Goal: Complete application form

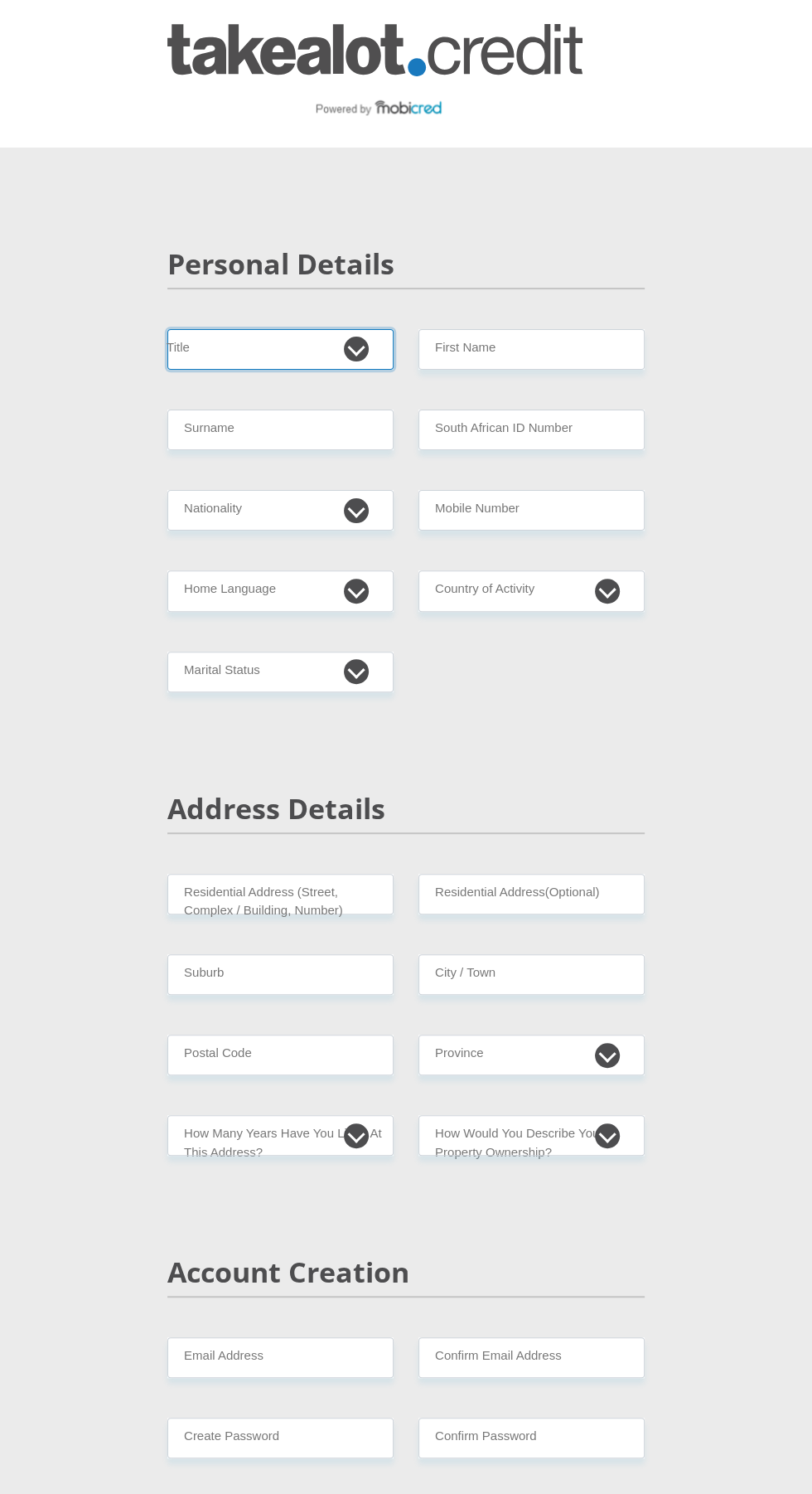
click at [314, 349] on select "Mr Ms Mrs Dr [PERSON_NAME]" at bounding box center [280, 349] width 226 height 41
select select "Mr"
click at [167, 329] on select "Mr Ms Mrs Dr [PERSON_NAME]" at bounding box center [280, 349] width 226 height 41
click at [567, 348] on input "First Name" at bounding box center [532, 349] width 226 height 41
type input "MatthewsThero"
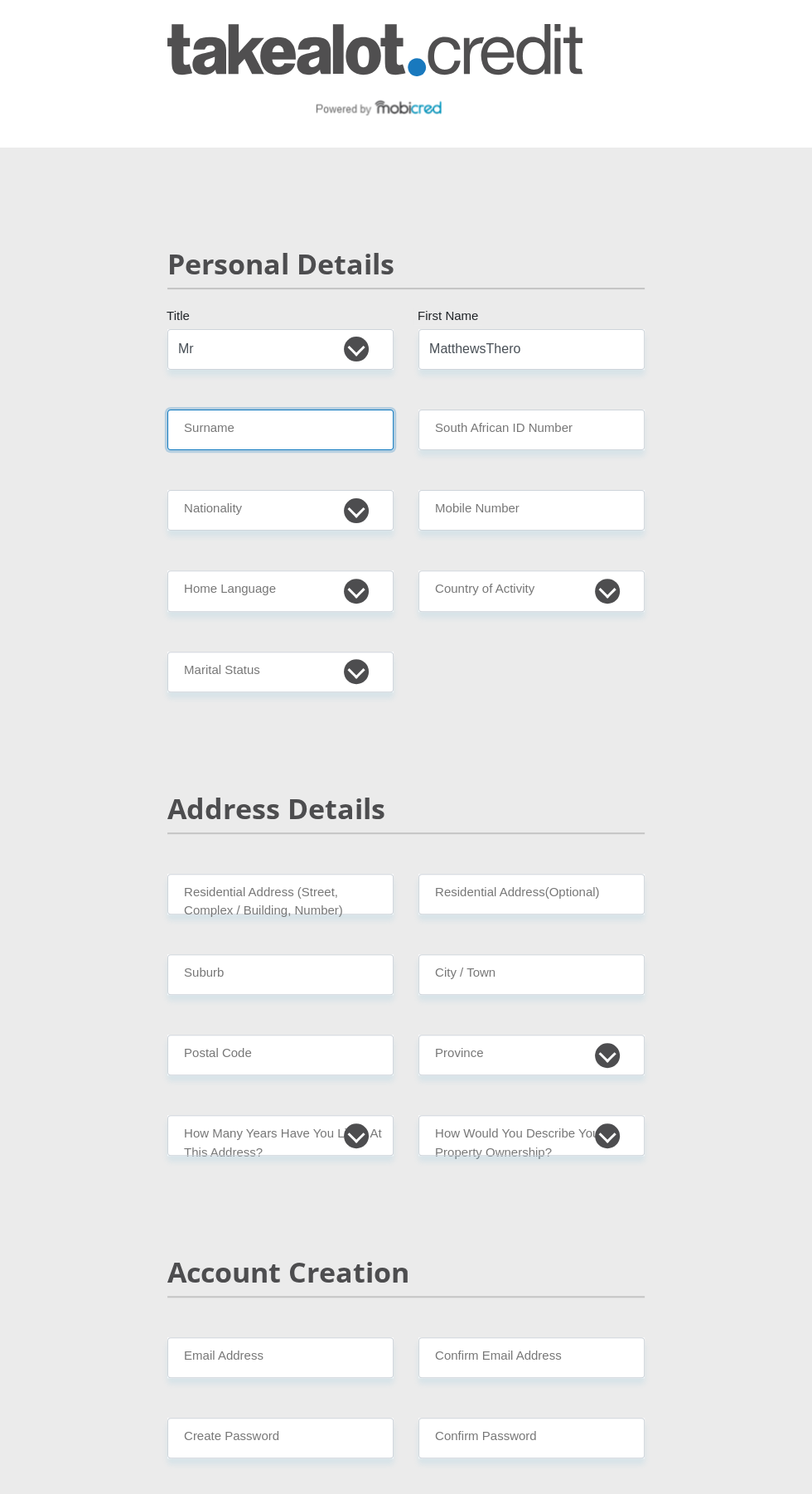
type input "Molotsi"
select select "ZAF"
type input "0727965487"
type input "MatthewsThero"
click at [554, 431] on input "South African ID Number" at bounding box center [532, 429] width 226 height 41
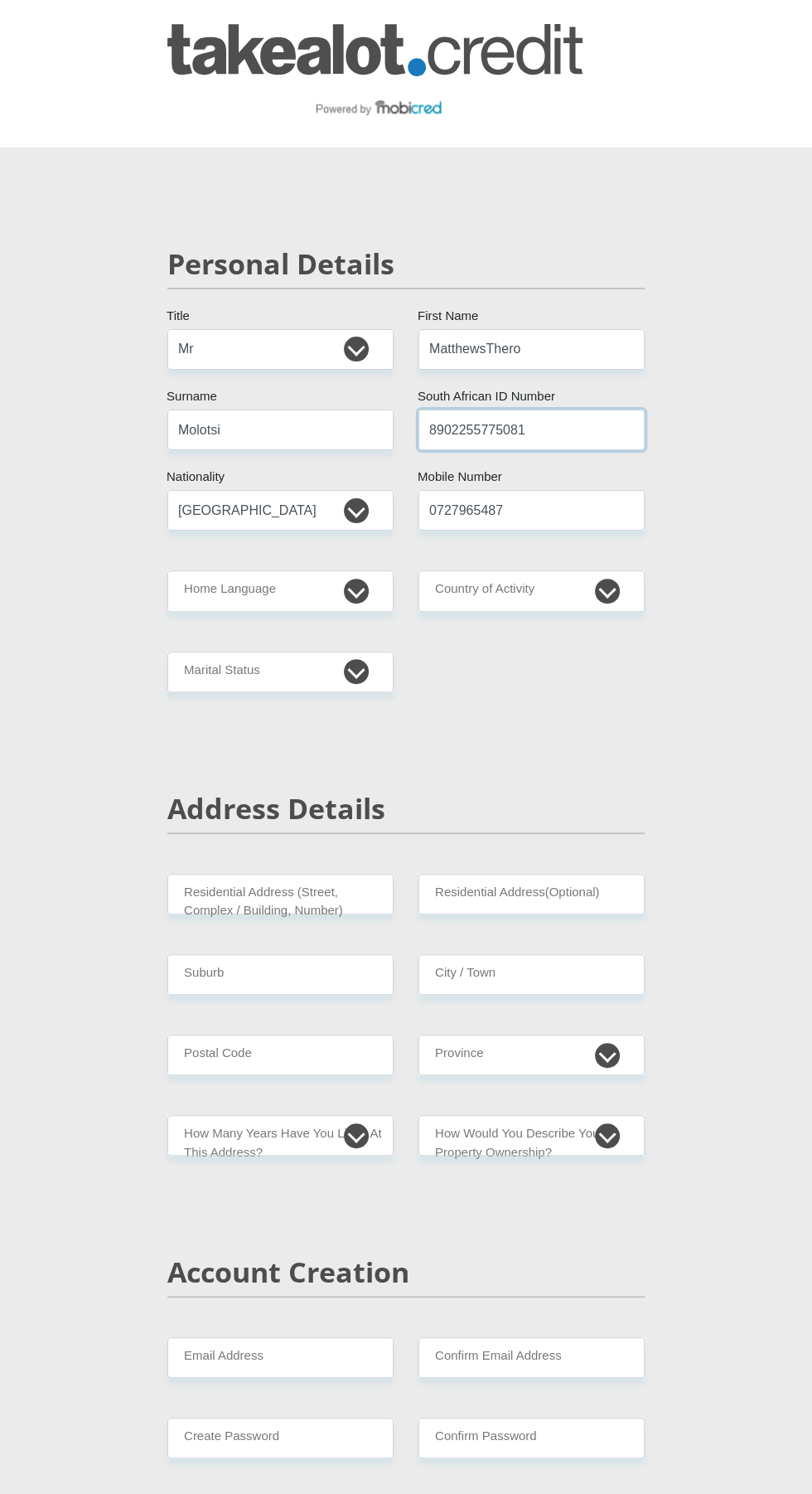
type input "8902255775081"
click at [339, 600] on select "Afrikaans English Sepedi South Ndebele Southern Sotho Swati Tsonga Tswana Venda…" at bounding box center [280, 591] width 226 height 41
select select "tsn"
click at [167, 571] on select "Afrikaans English Sepedi South Ndebele Southern Sotho Swati Tsonga Tswana Venda…" at bounding box center [280, 591] width 226 height 41
click at [608, 591] on select "[GEOGRAPHIC_DATA] [GEOGRAPHIC_DATA] [GEOGRAPHIC_DATA] [GEOGRAPHIC_DATA] [GEOGRA…" at bounding box center [532, 591] width 226 height 41
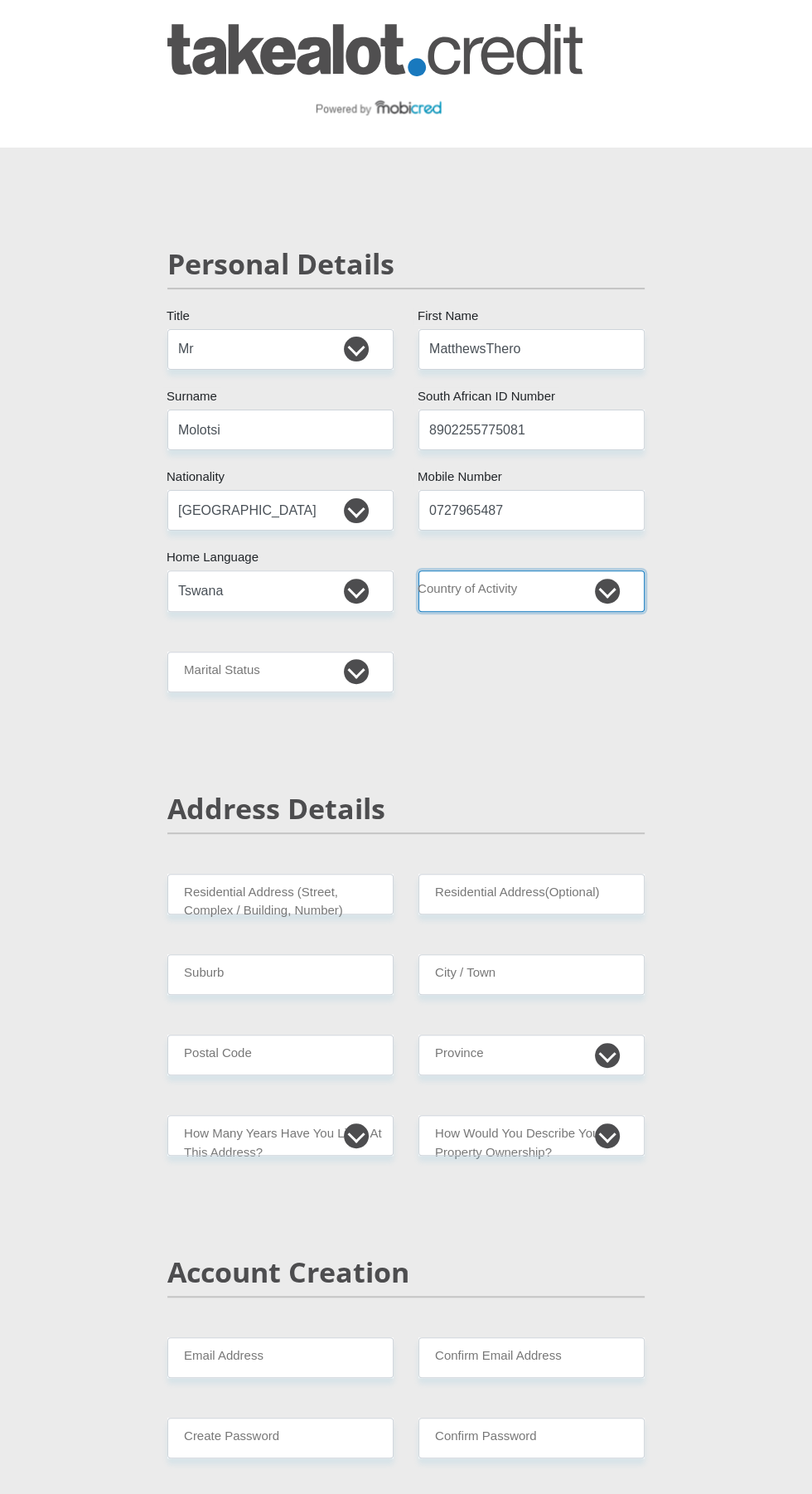
select select "ZAF"
click at [419, 571] on select "[GEOGRAPHIC_DATA] [GEOGRAPHIC_DATA] [GEOGRAPHIC_DATA] [GEOGRAPHIC_DATA] [GEOGRA…" at bounding box center [532, 591] width 226 height 41
click at [345, 676] on select "Married ANC Single Divorced Widowed Married COP or Customary Law" at bounding box center [280, 672] width 226 height 41
select select "2"
click at [167, 652] on select "Married ANC Single Divorced Widowed Married COP or Customary Law" at bounding box center [280, 672] width 226 height 41
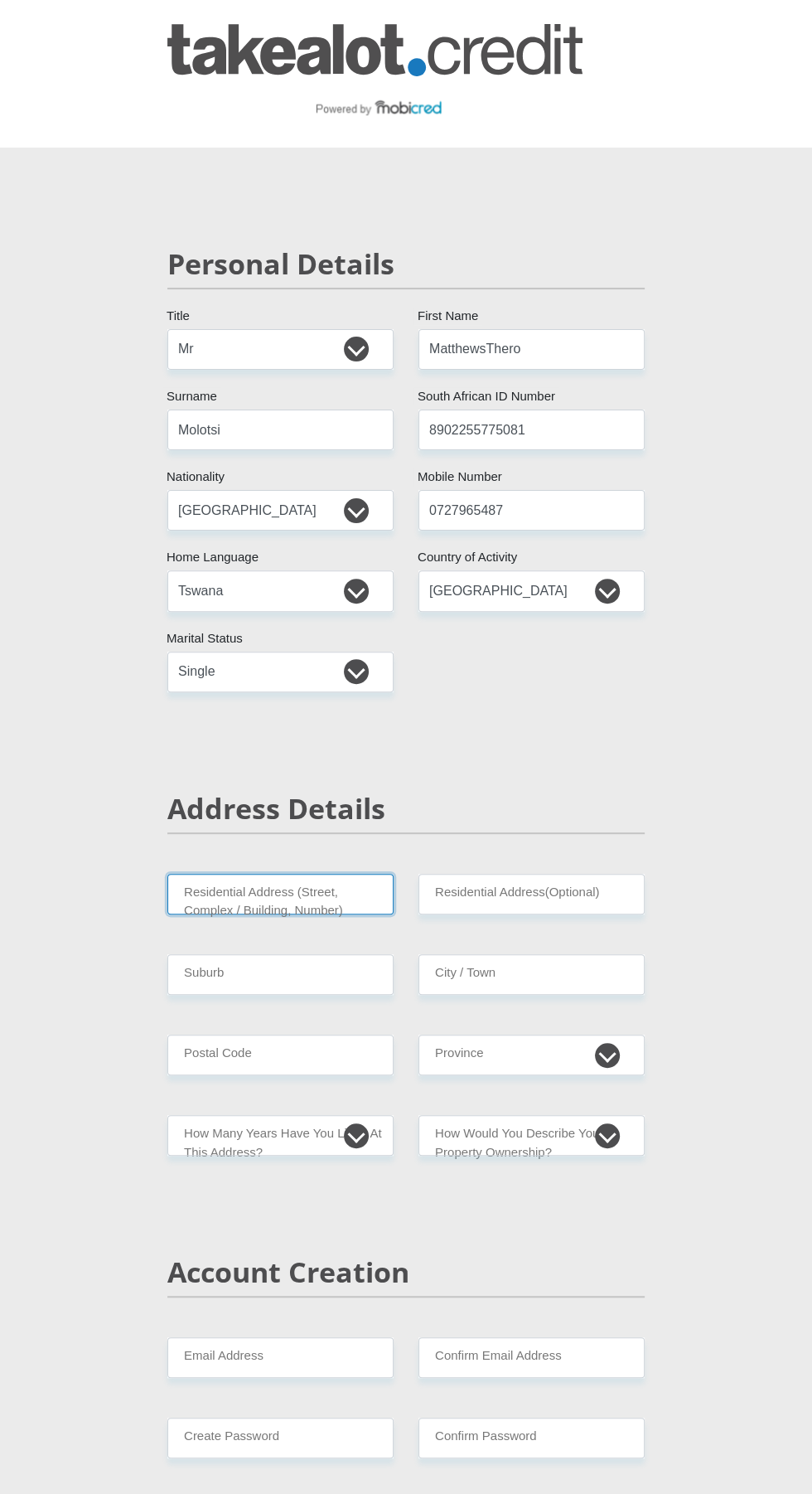
click at [329, 893] on input "Residential Address (Street, Complex / Building, Number)" at bounding box center [280, 893] width 226 height 41
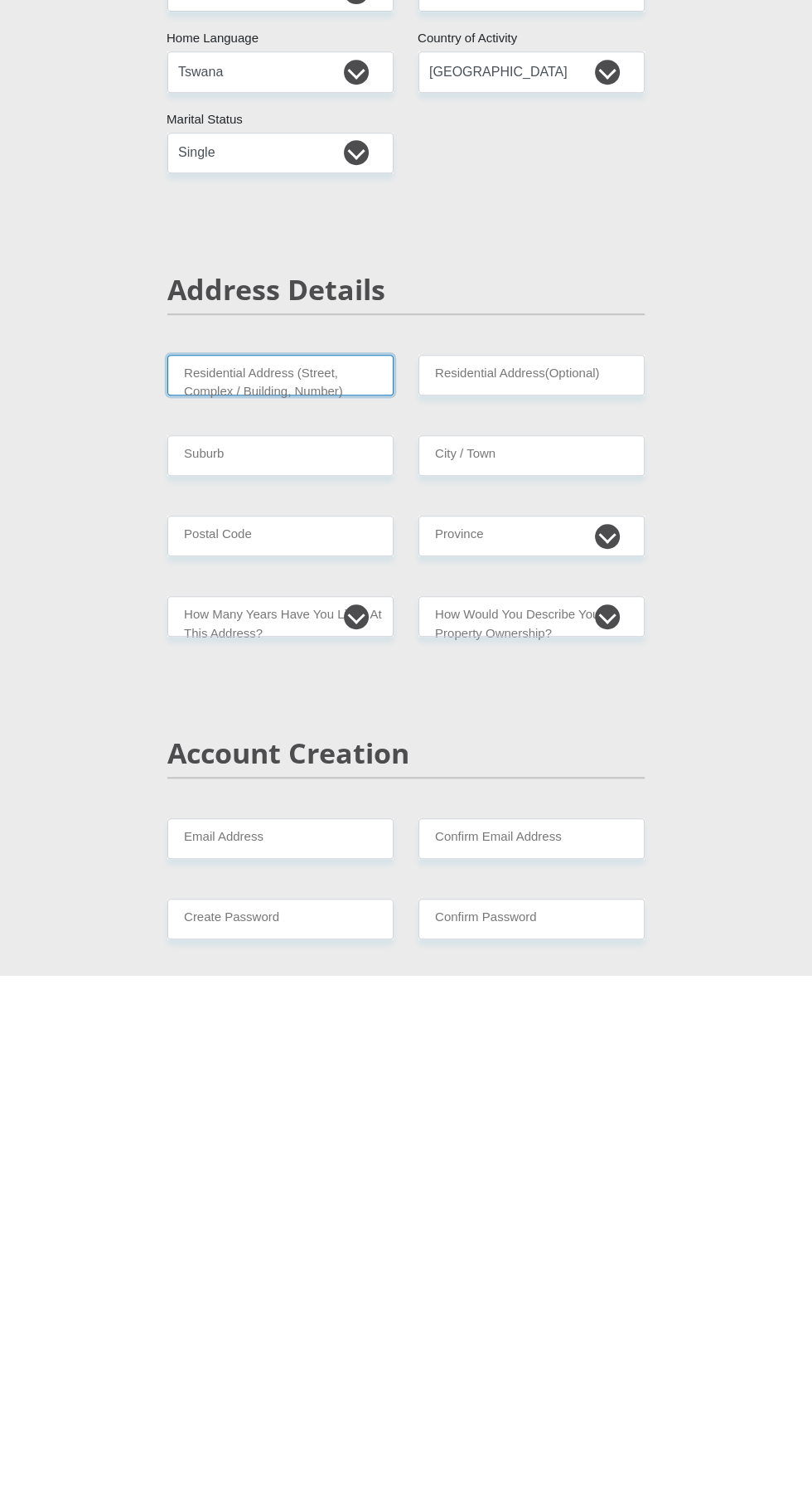
type input "[STREET_ADDRESS]"
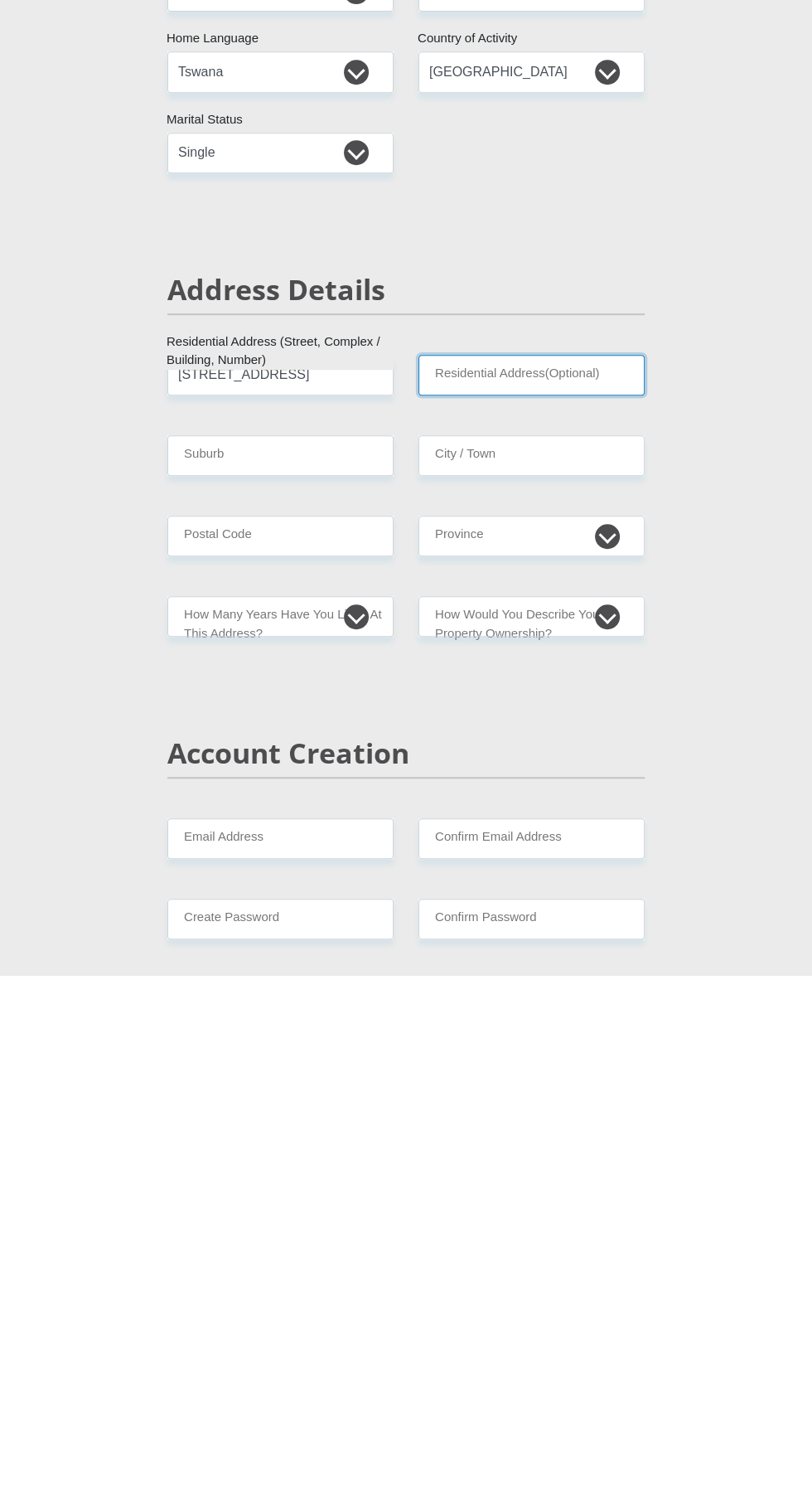
type input "Pick and Pay Moruleng Mall [GEOGRAPHIC_DATA]"
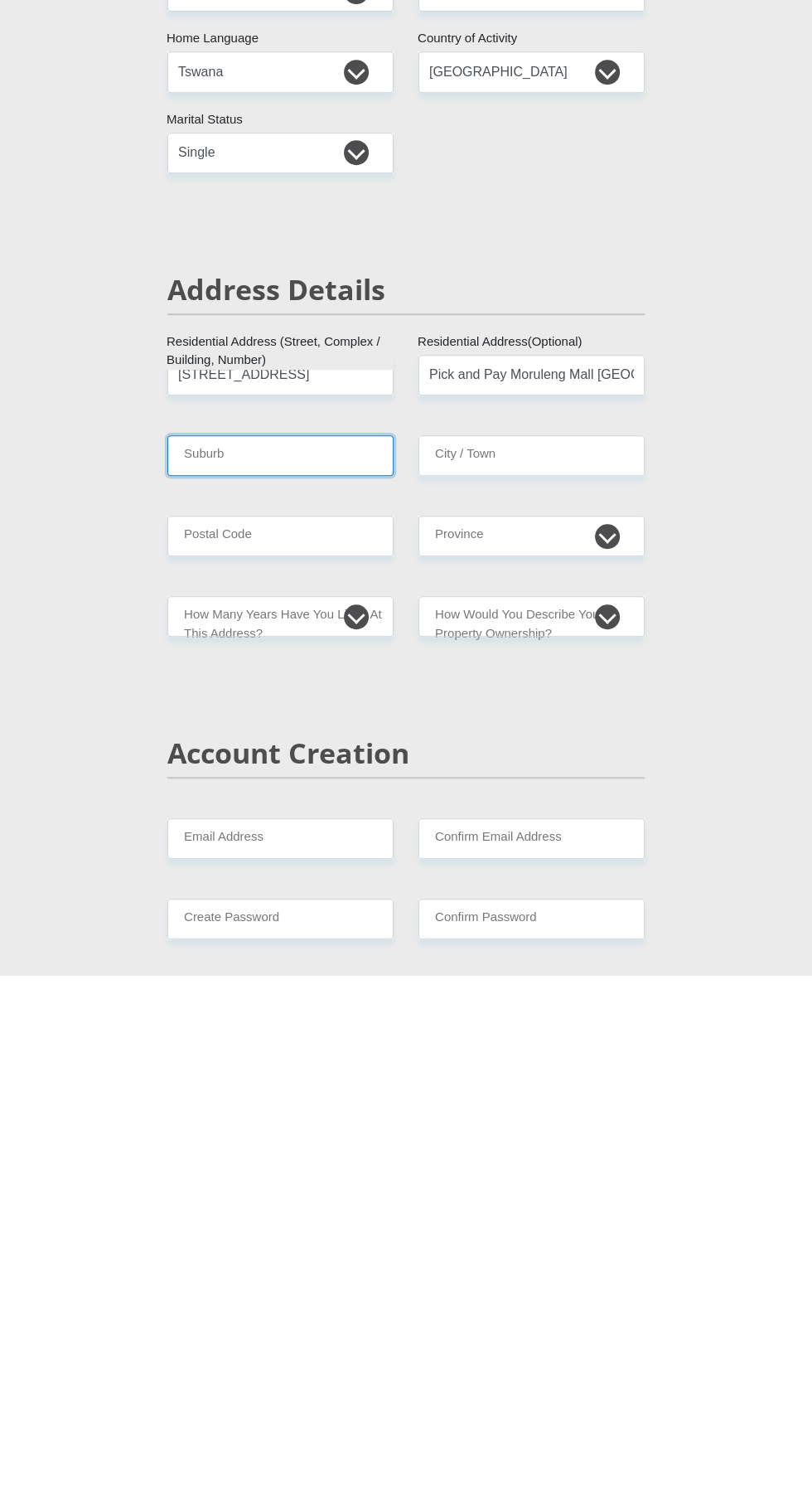
type input "[GEOGRAPHIC_DATA]"
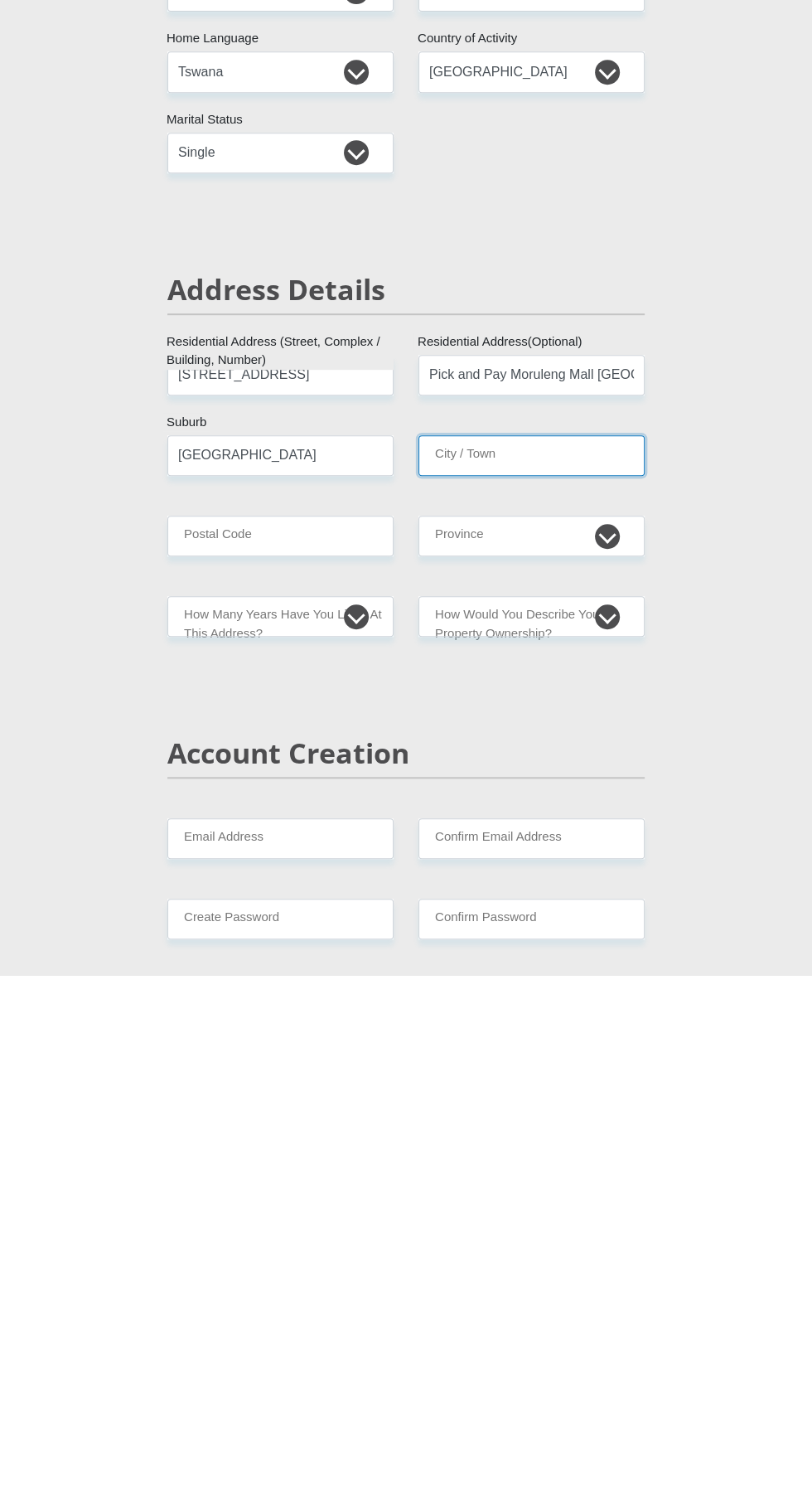
type input "[GEOGRAPHIC_DATA]"
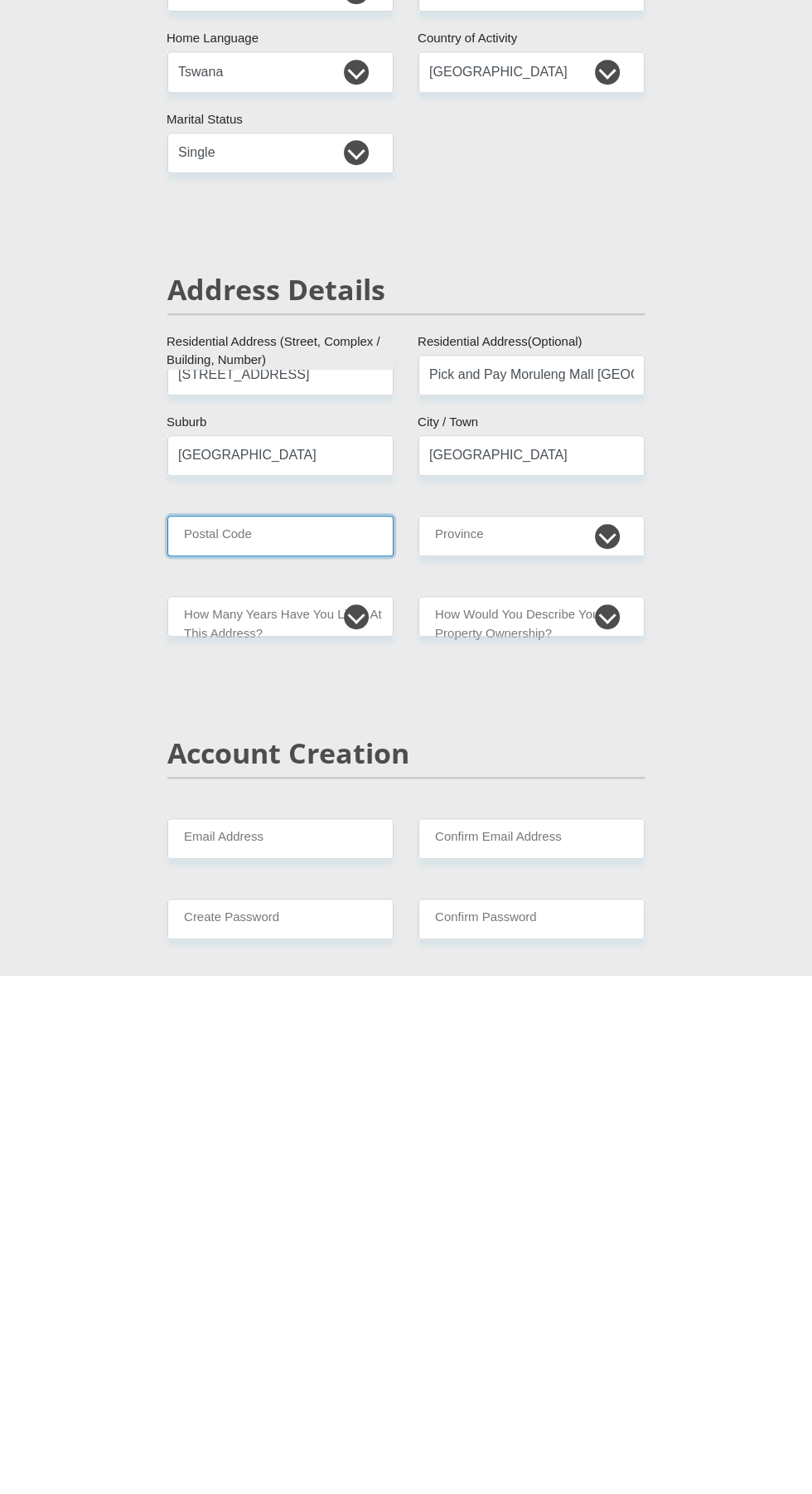
type input "0318"
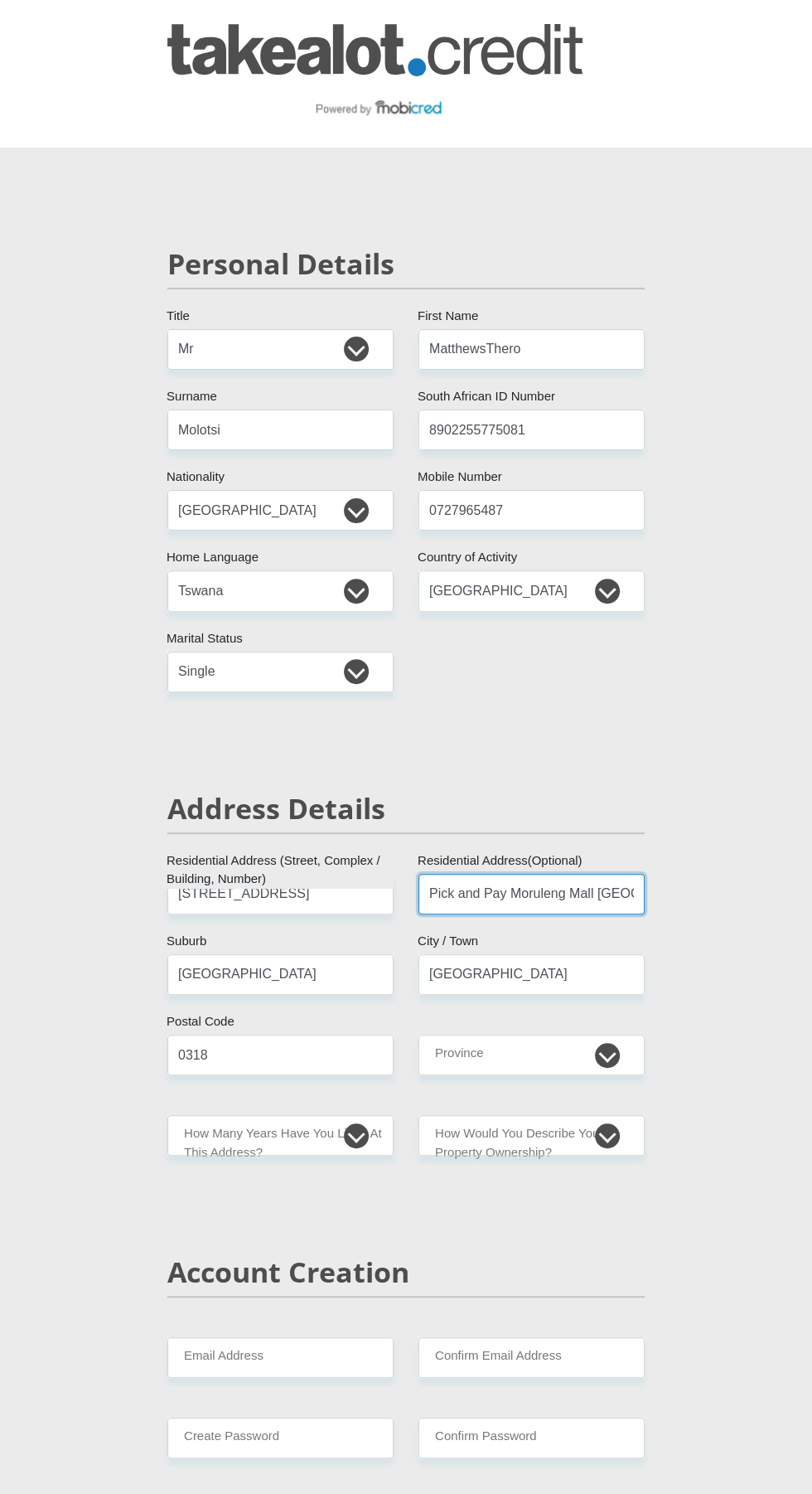
click at [524, 895] on input "Pick and Pay Moruleng Mall [GEOGRAPHIC_DATA]" at bounding box center [532, 893] width 226 height 41
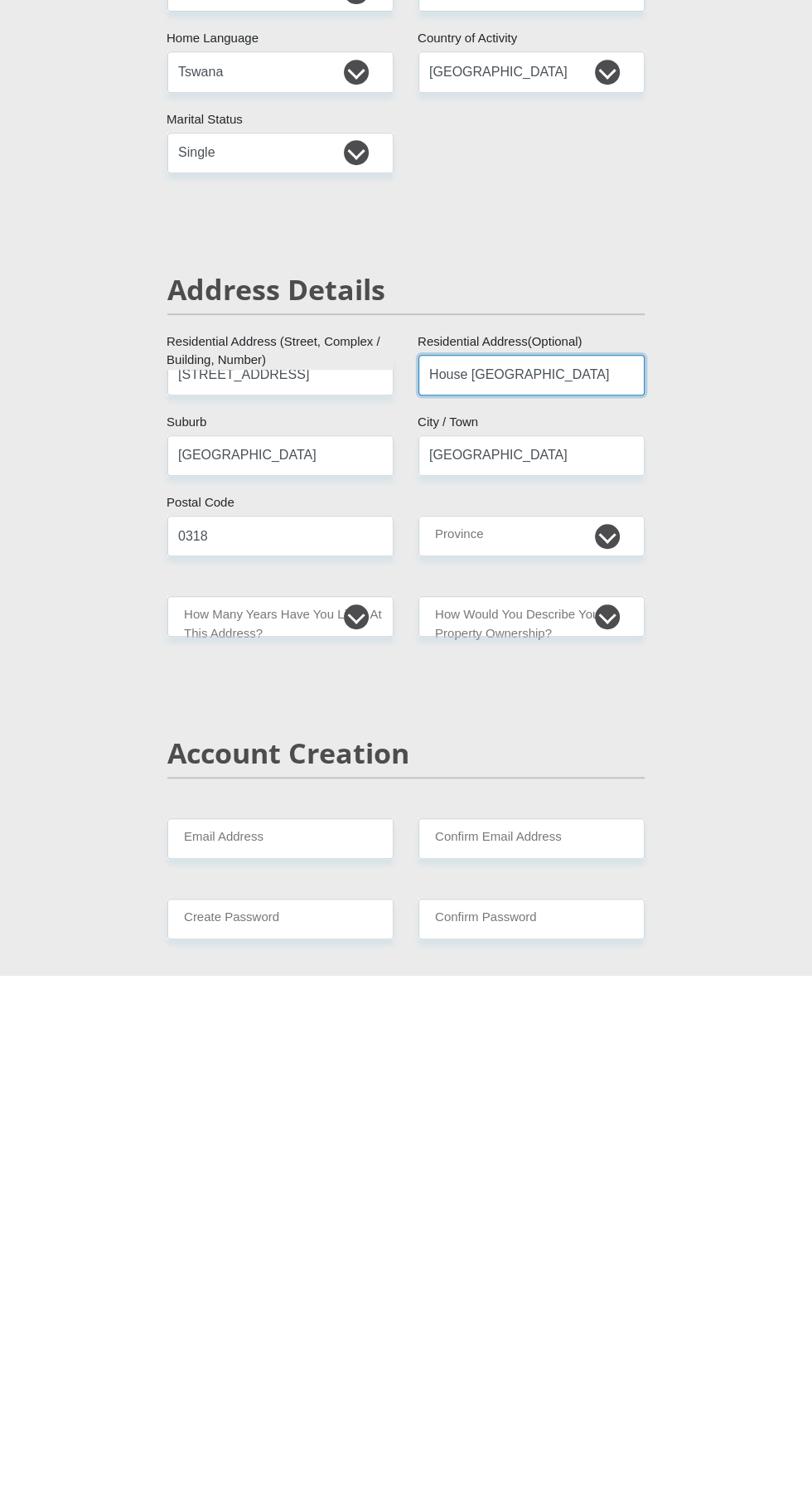
type input "House [GEOGRAPHIC_DATA]"
click at [571, 1054] on select "Eastern Cape Free State [GEOGRAPHIC_DATA] [GEOGRAPHIC_DATA][DATE] [GEOGRAPHIC_D…" at bounding box center [532, 1055] width 226 height 41
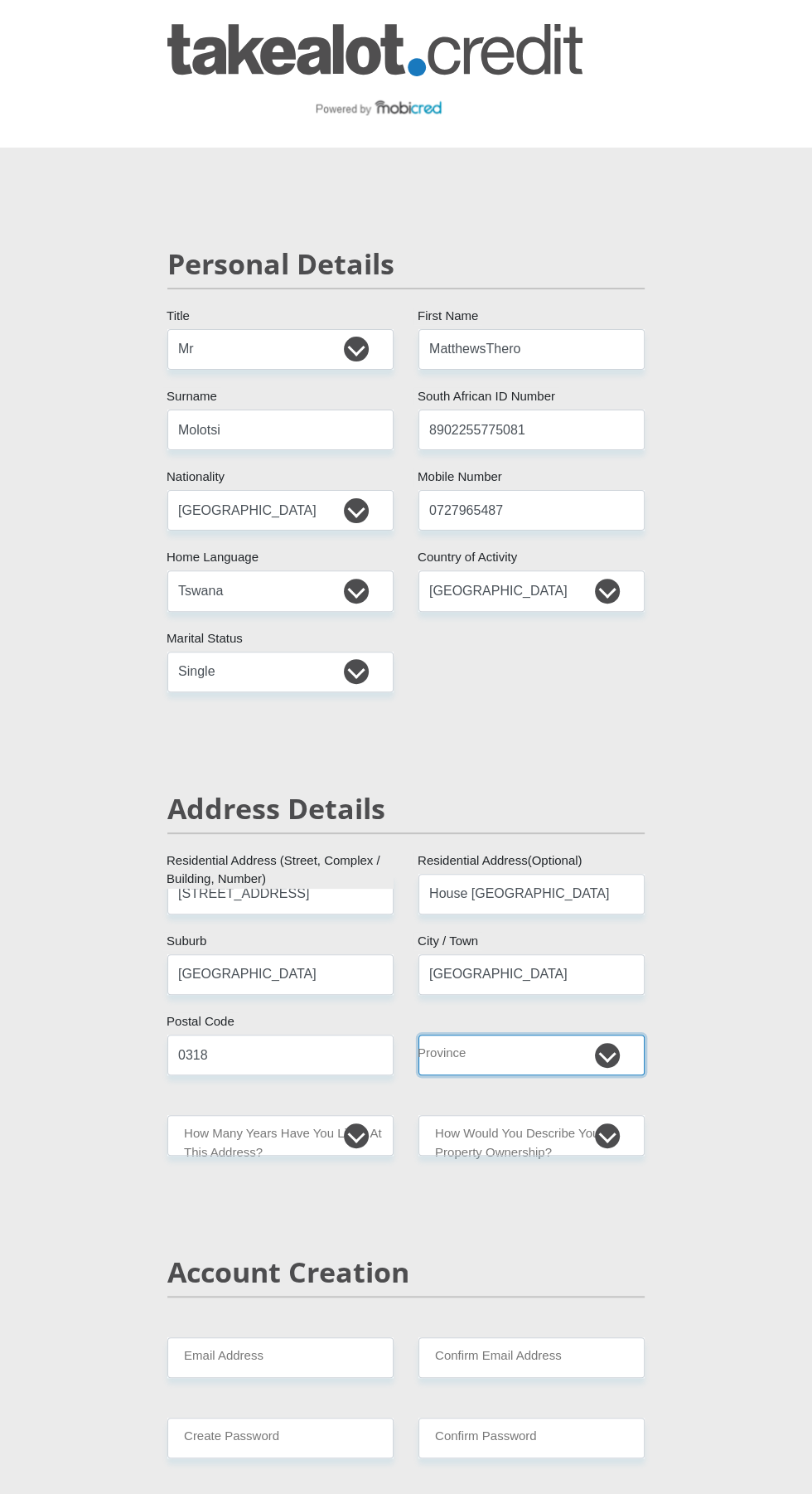
select select "[GEOGRAPHIC_DATA]"
click at [419, 1035] on select "Eastern Cape Free State [GEOGRAPHIC_DATA] [GEOGRAPHIC_DATA][DATE] [GEOGRAPHIC_D…" at bounding box center [532, 1055] width 226 height 41
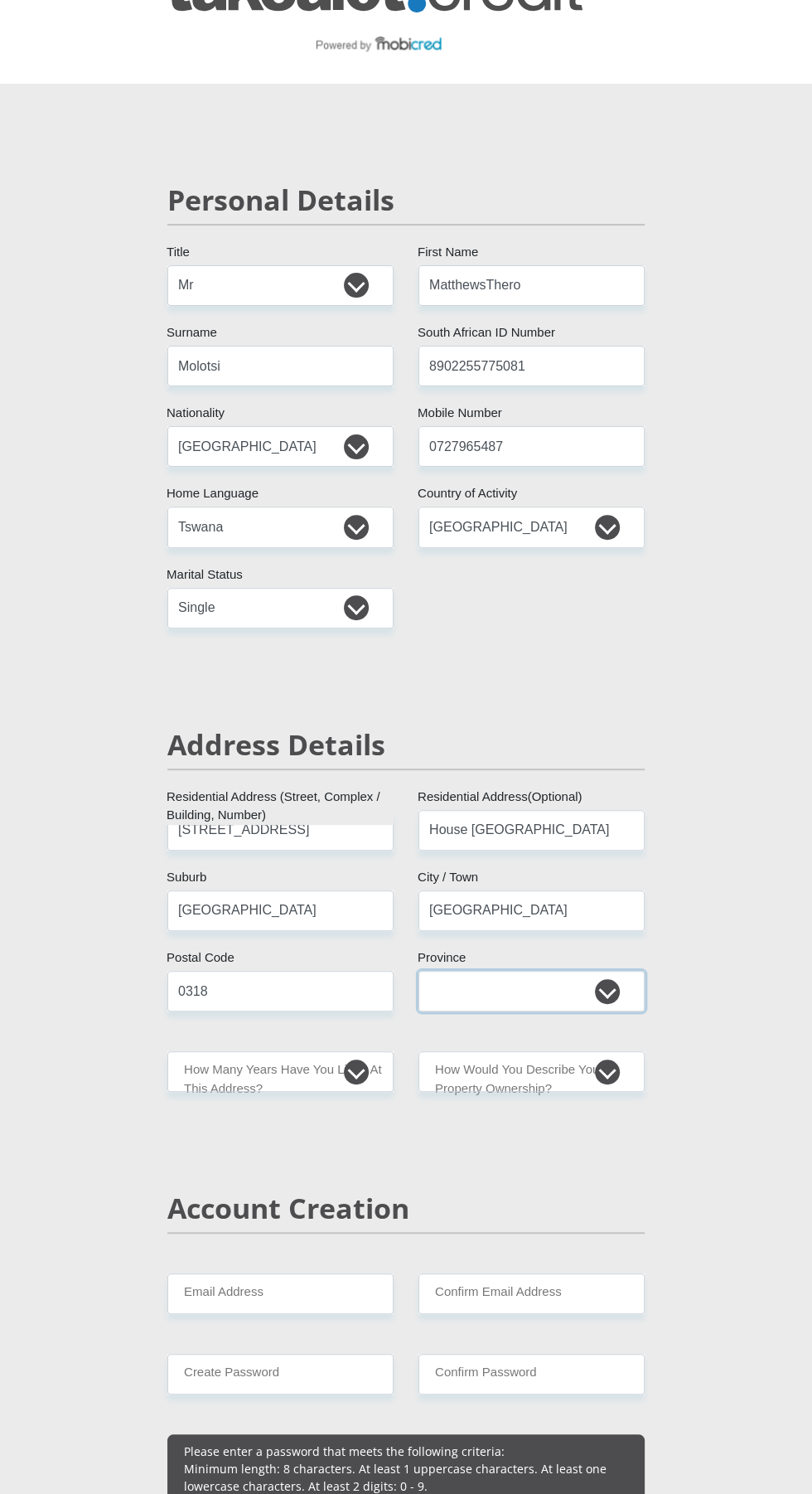
scroll to position [67, 0]
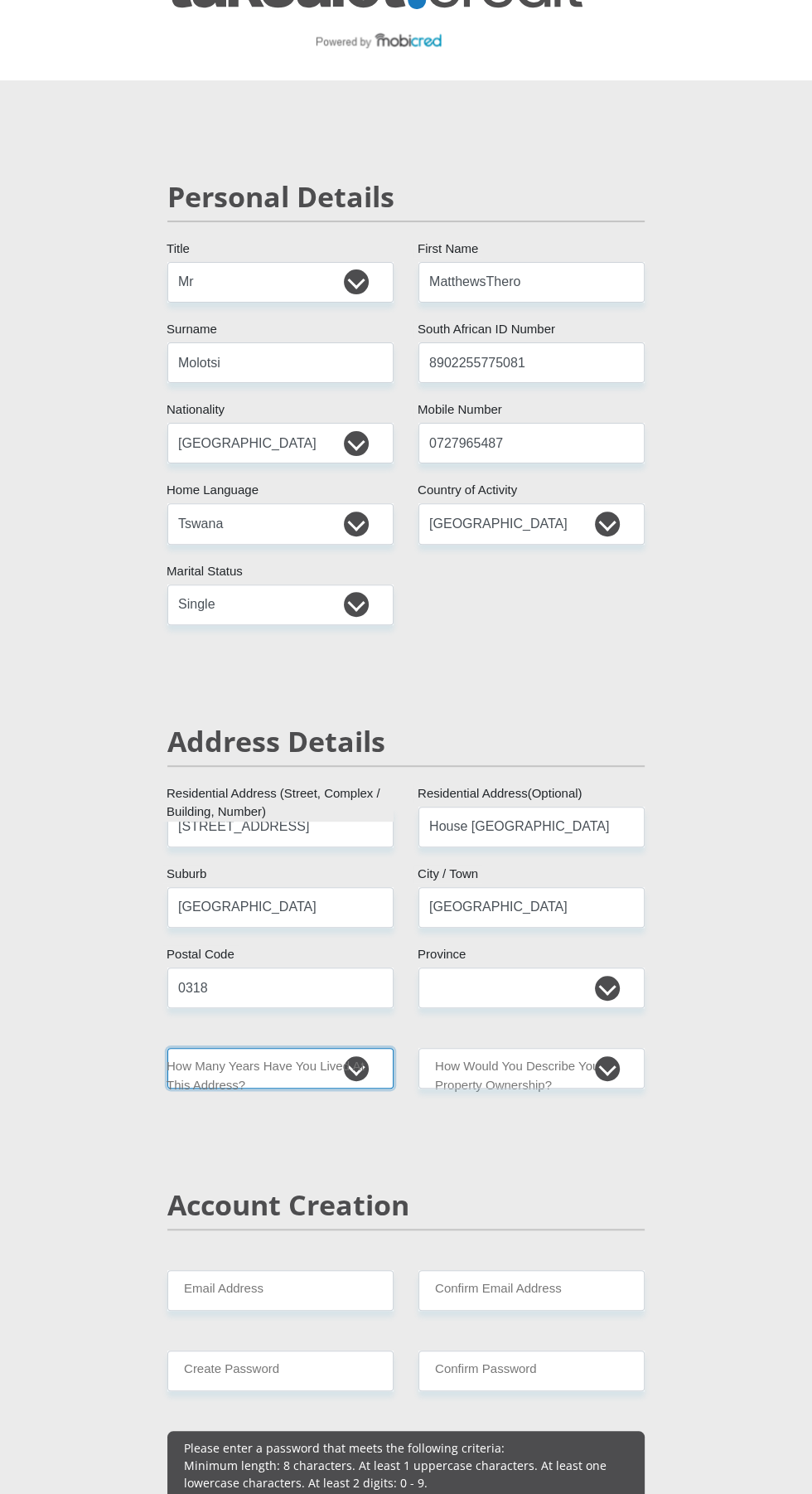
click at [353, 1074] on select "less than 1 year 1-3 years 3-5 years 5+ years" at bounding box center [280, 1068] width 226 height 41
select select "5"
click at [167, 1047] on select "less than 1 year 1-3 years 3-5 years 5+ years" at bounding box center [280, 1068] width 226 height 41
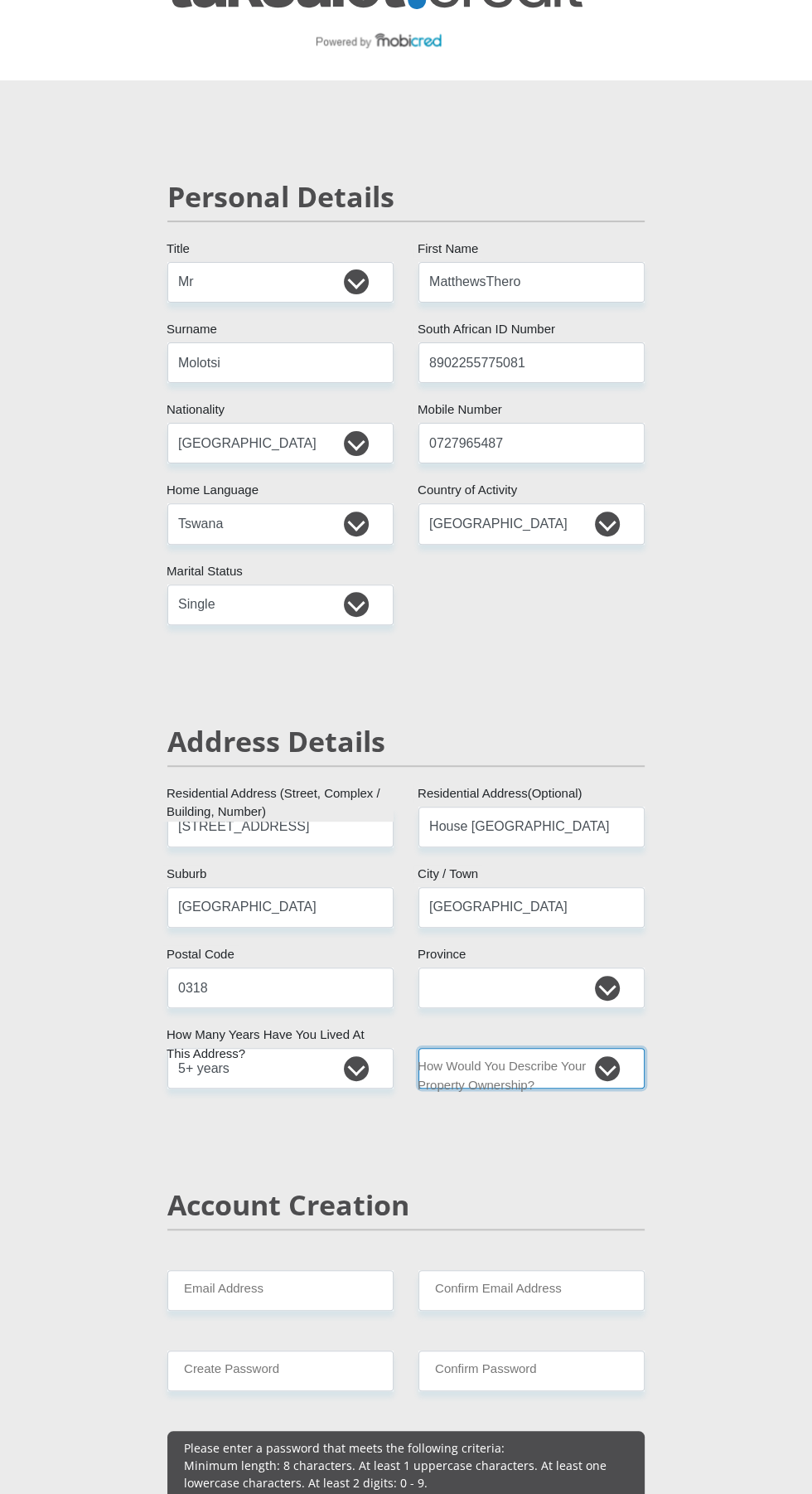
click at [628, 1072] on select "Owned Rented Family Owned Company Dwelling" at bounding box center [532, 1068] width 226 height 41
select select "Owned"
click at [419, 1047] on select "Owned Rented Family Owned Company Dwelling" at bounding box center [532, 1068] width 226 height 41
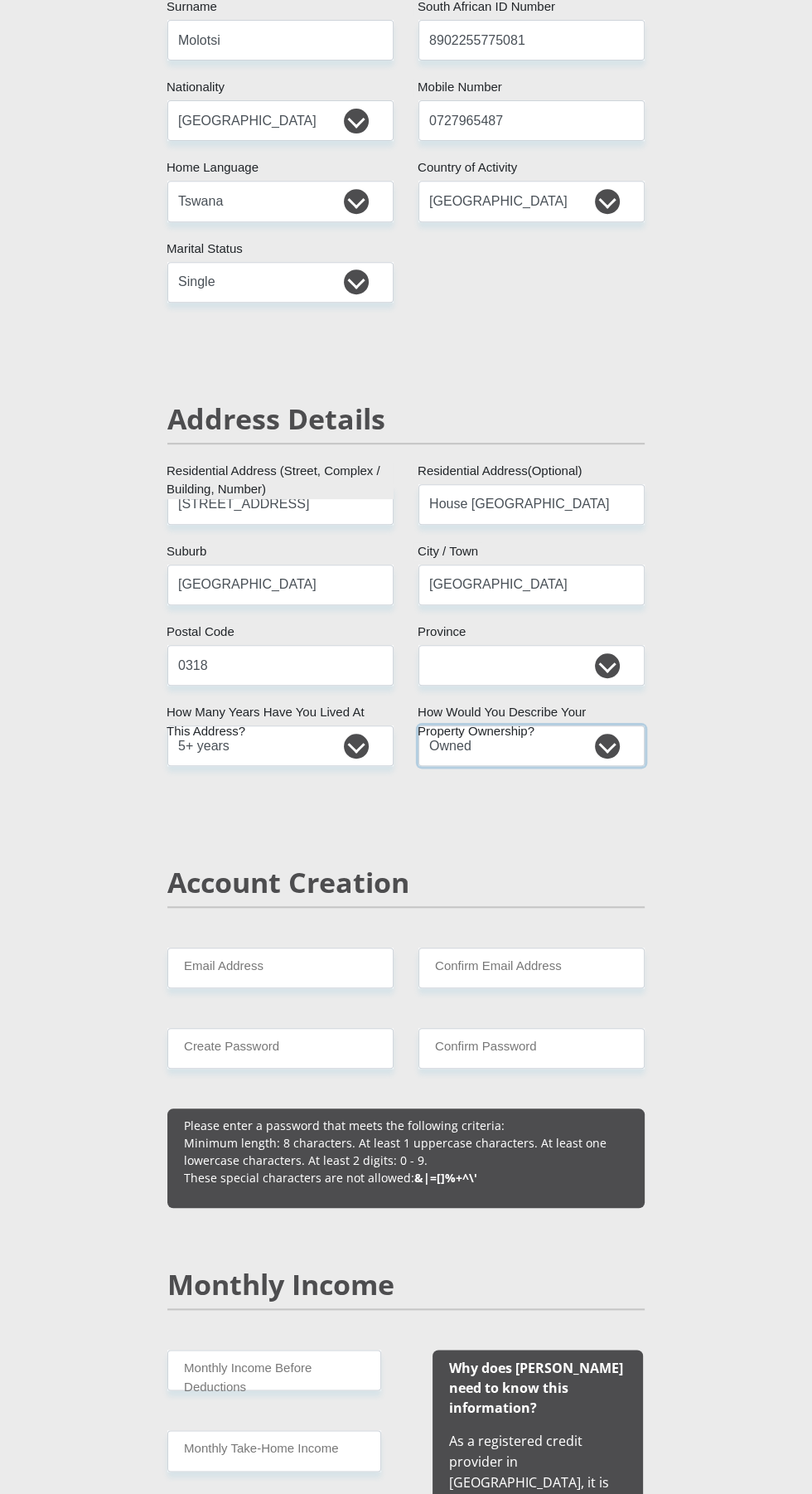
scroll to position [397, 0]
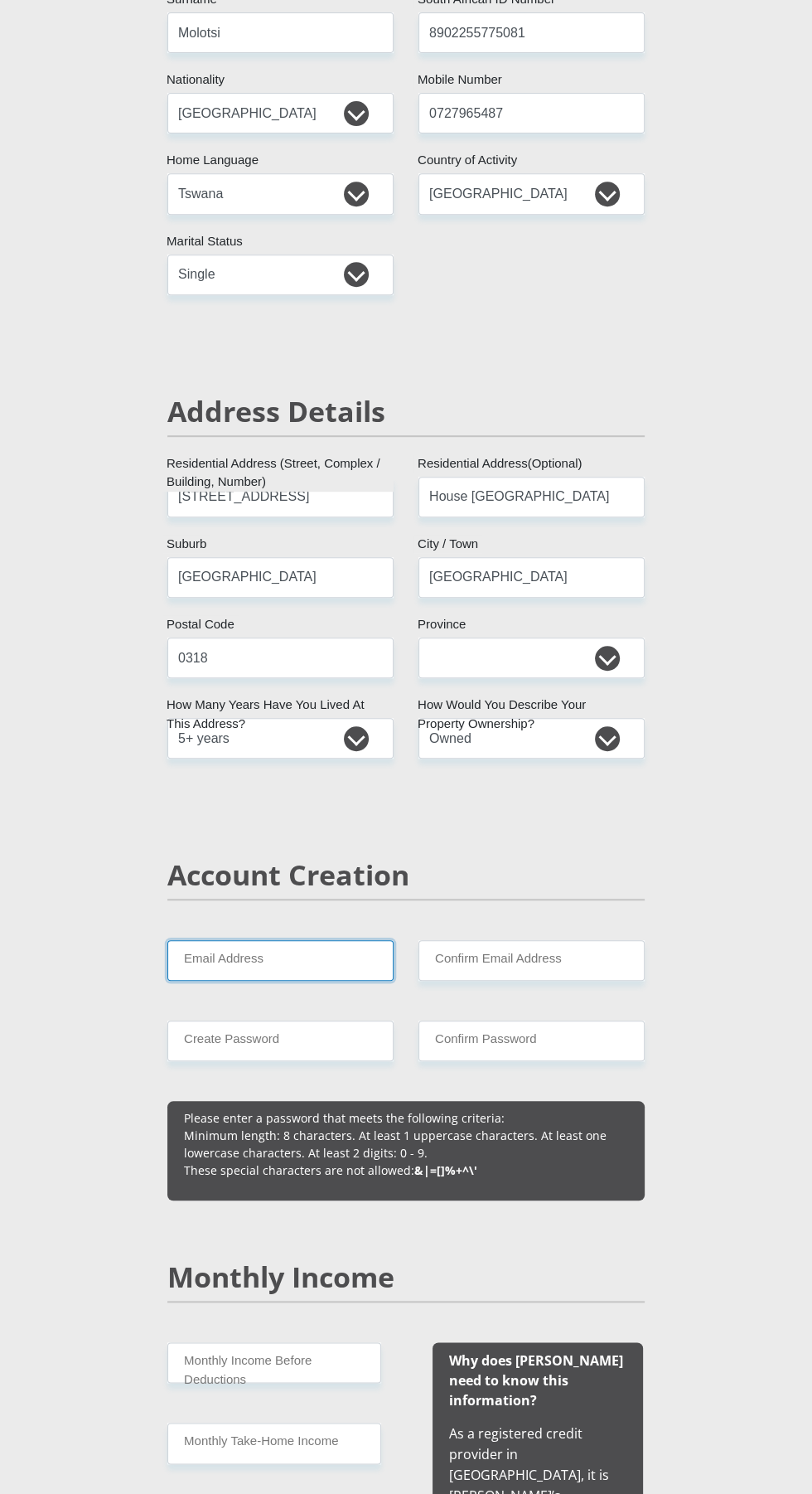
click at [299, 966] on input "Email Address" at bounding box center [280, 960] width 226 height 41
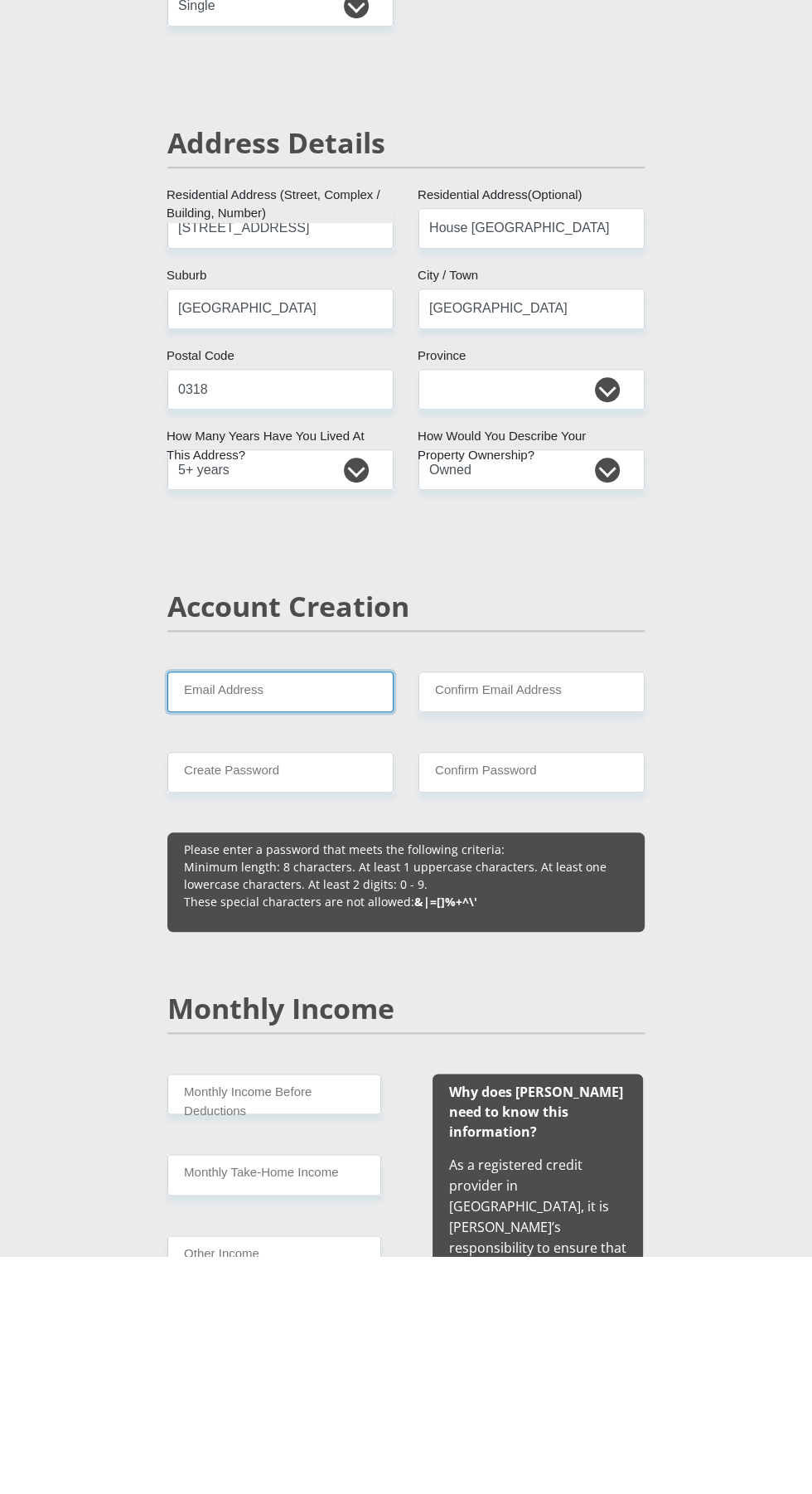
scroll to position [427, 0]
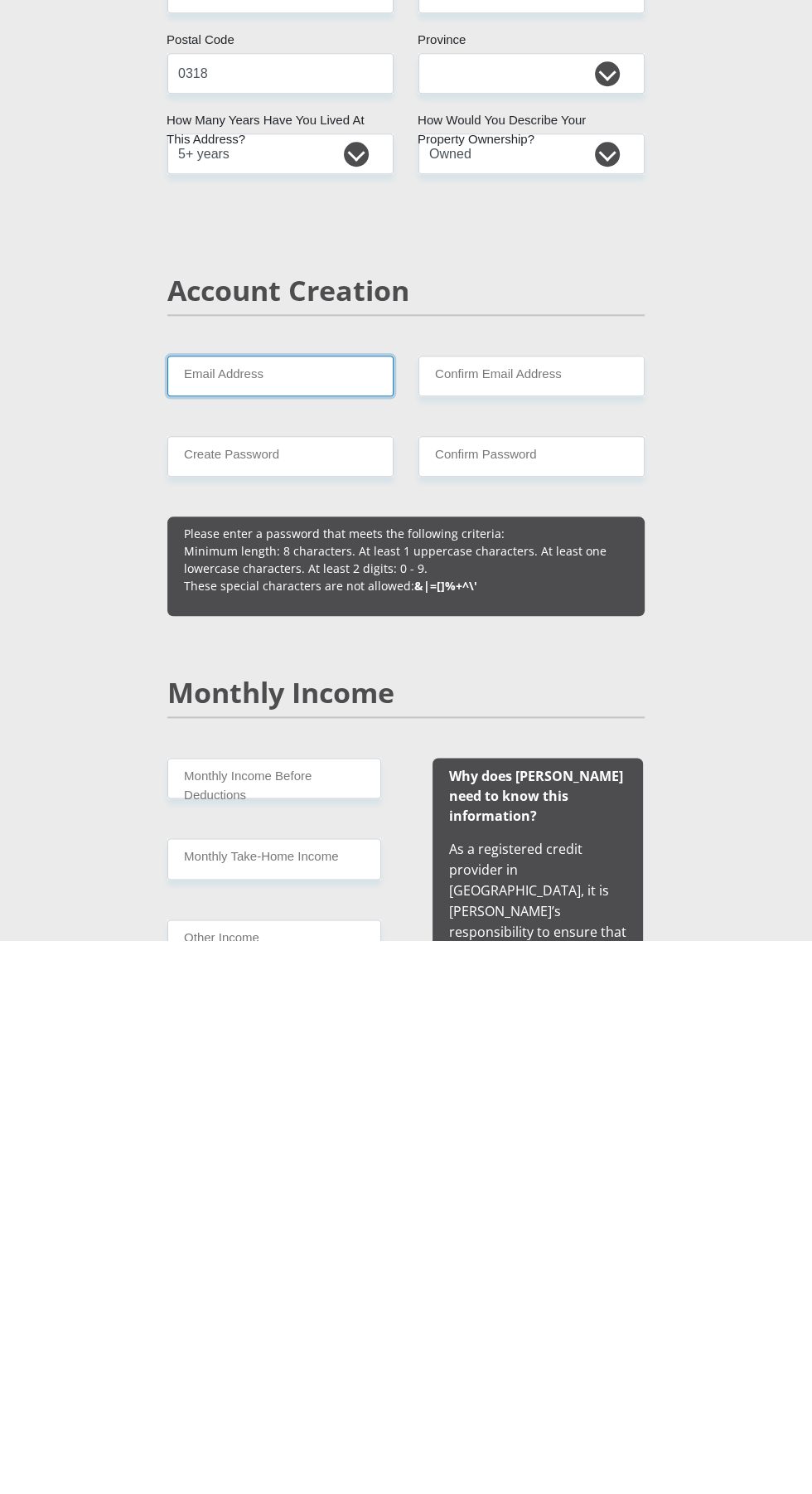
type input "[EMAIL_ADDRESS][DOMAIN_NAME]"
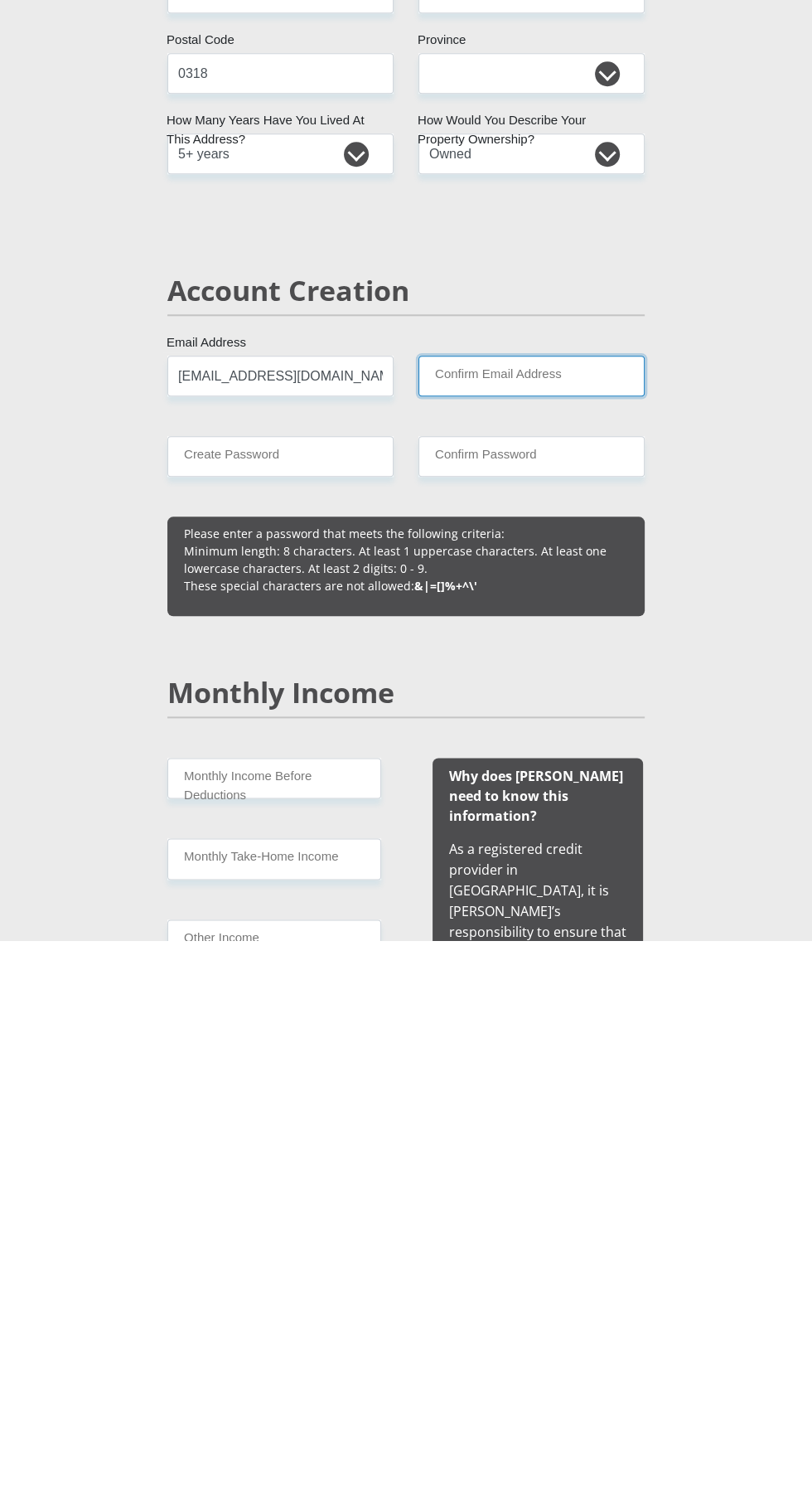
type input "[EMAIL_ADDRESS][DOMAIN_NAME]"
type input "0727965487"
type input "[PERSON_NAME] Thero"
type input "Molotsi"
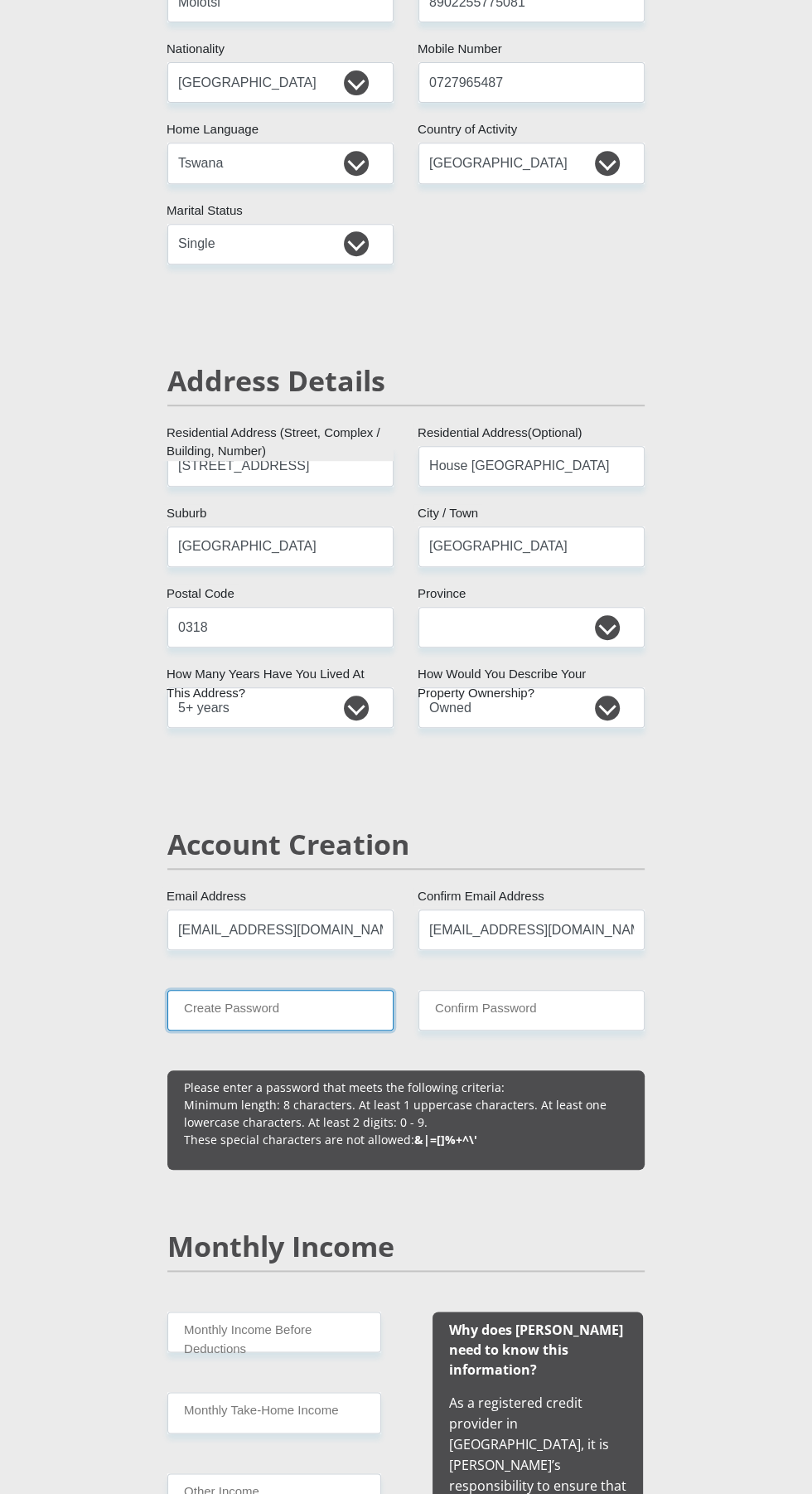
click at [325, 1010] on input "Create Password" at bounding box center [280, 1010] width 226 height 41
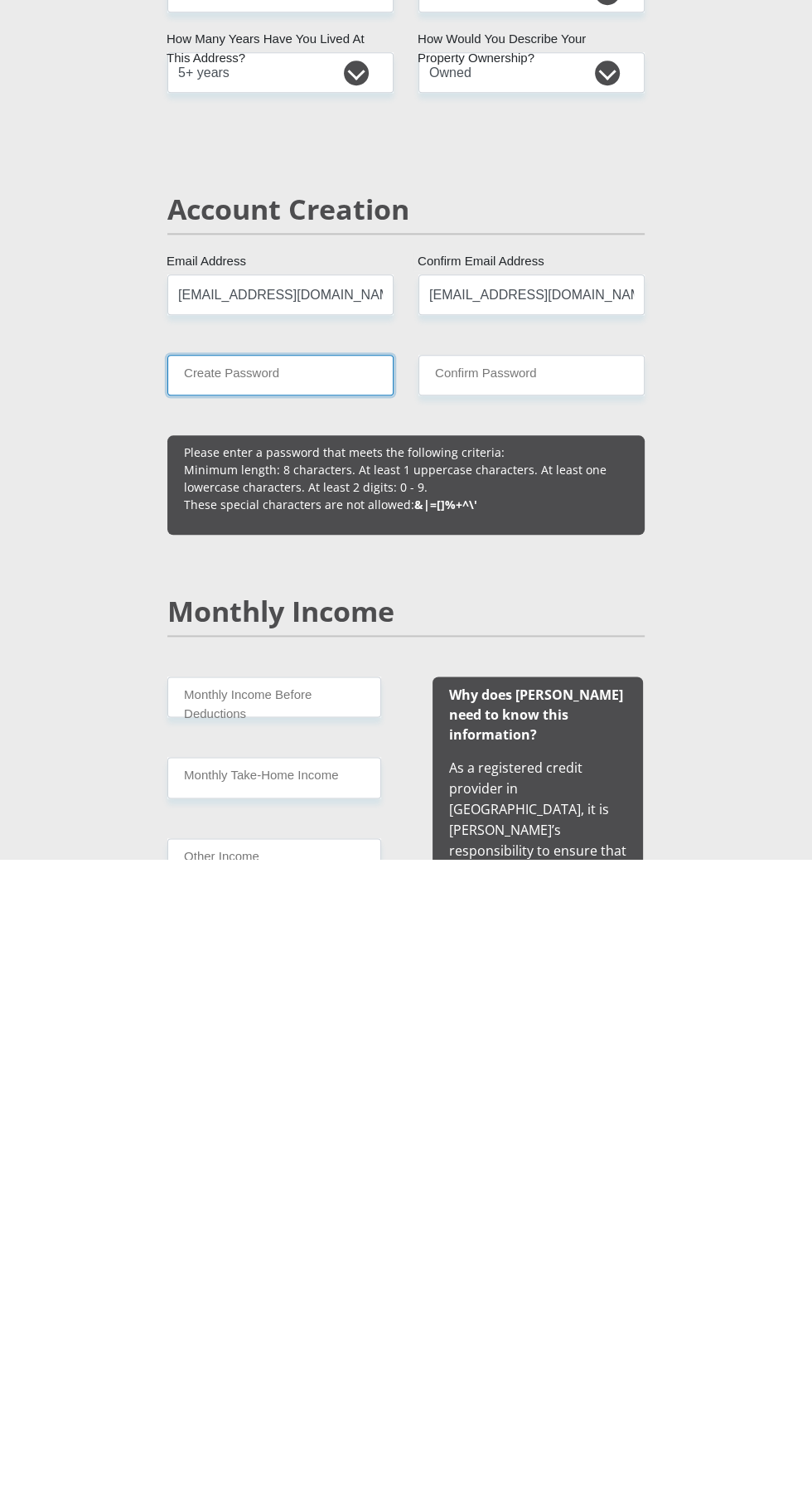
type input "Matthews132014"
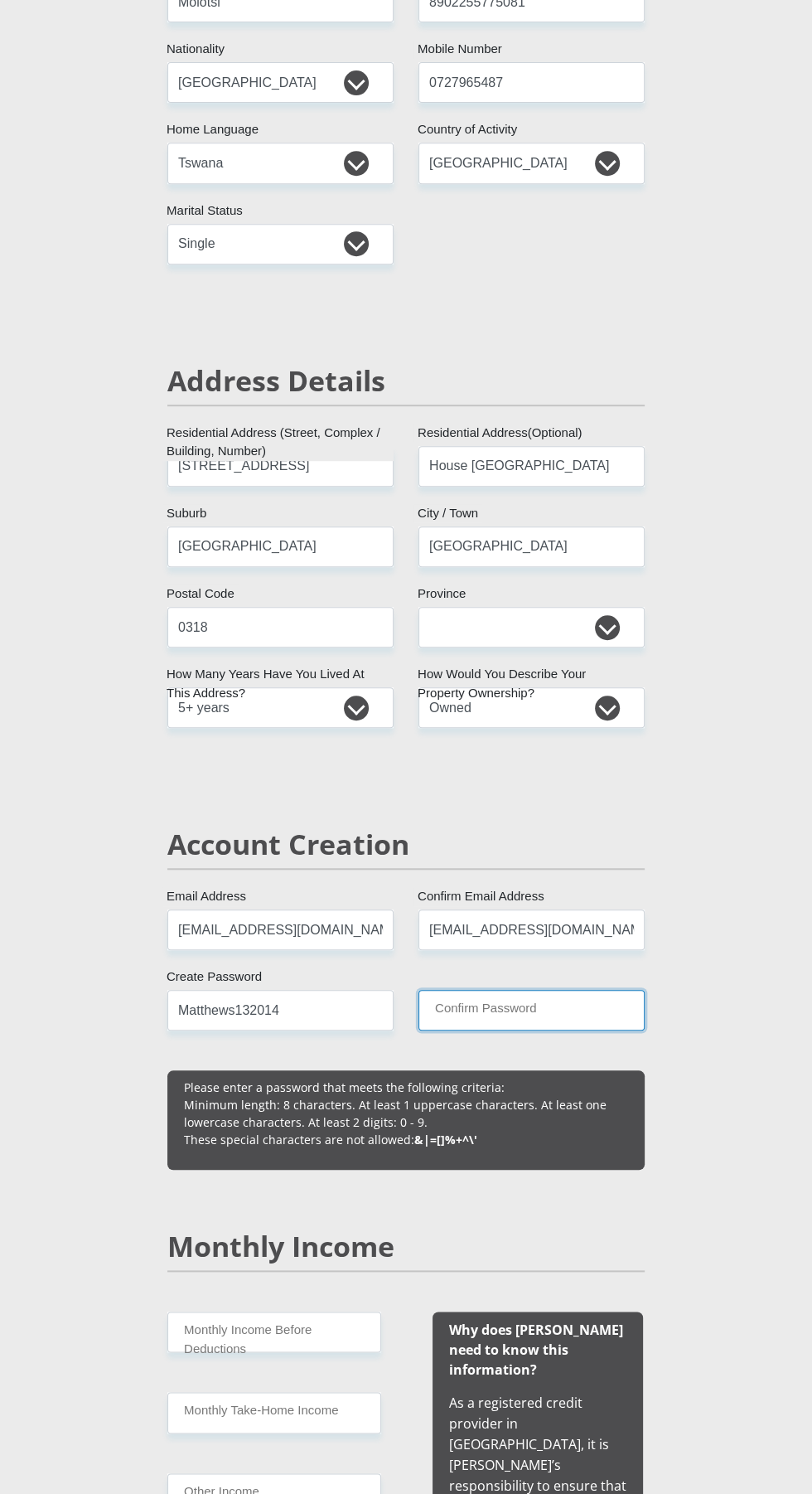
click at [566, 1009] on input "Confirm Password" at bounding box center [532, 1010] width 226 height 41
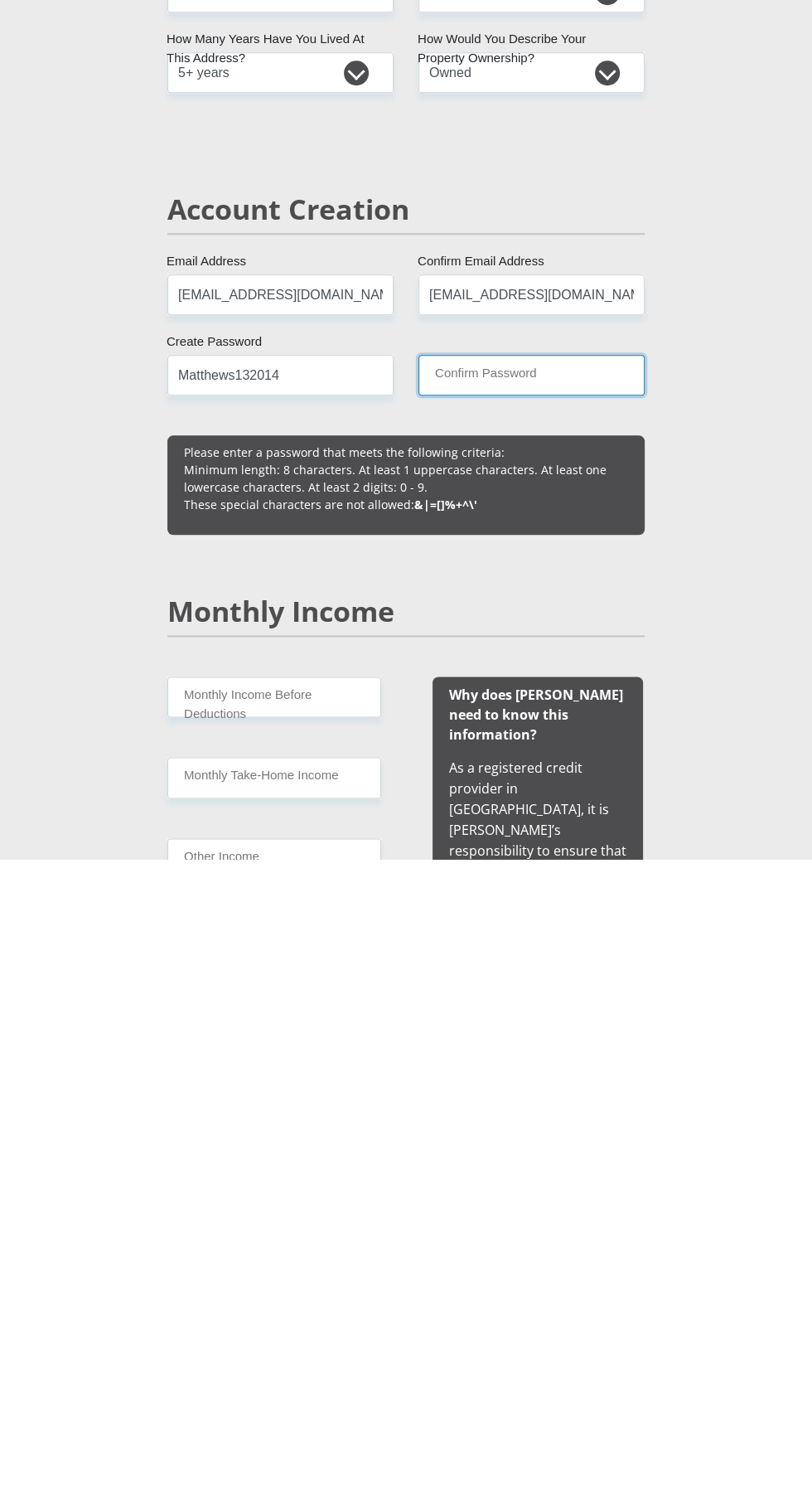
type input "Matthews132014"
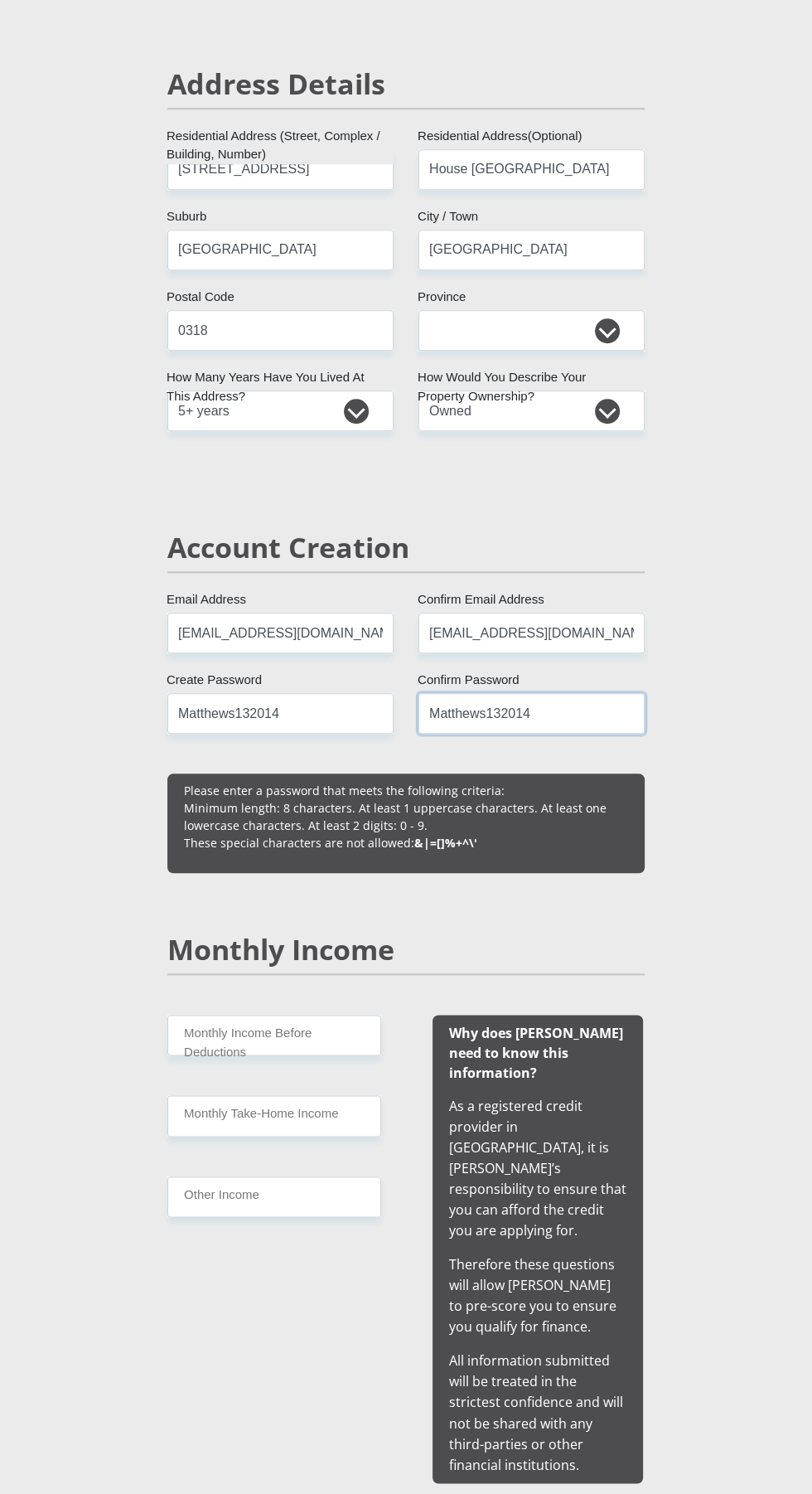
scroll to position [740, 0]
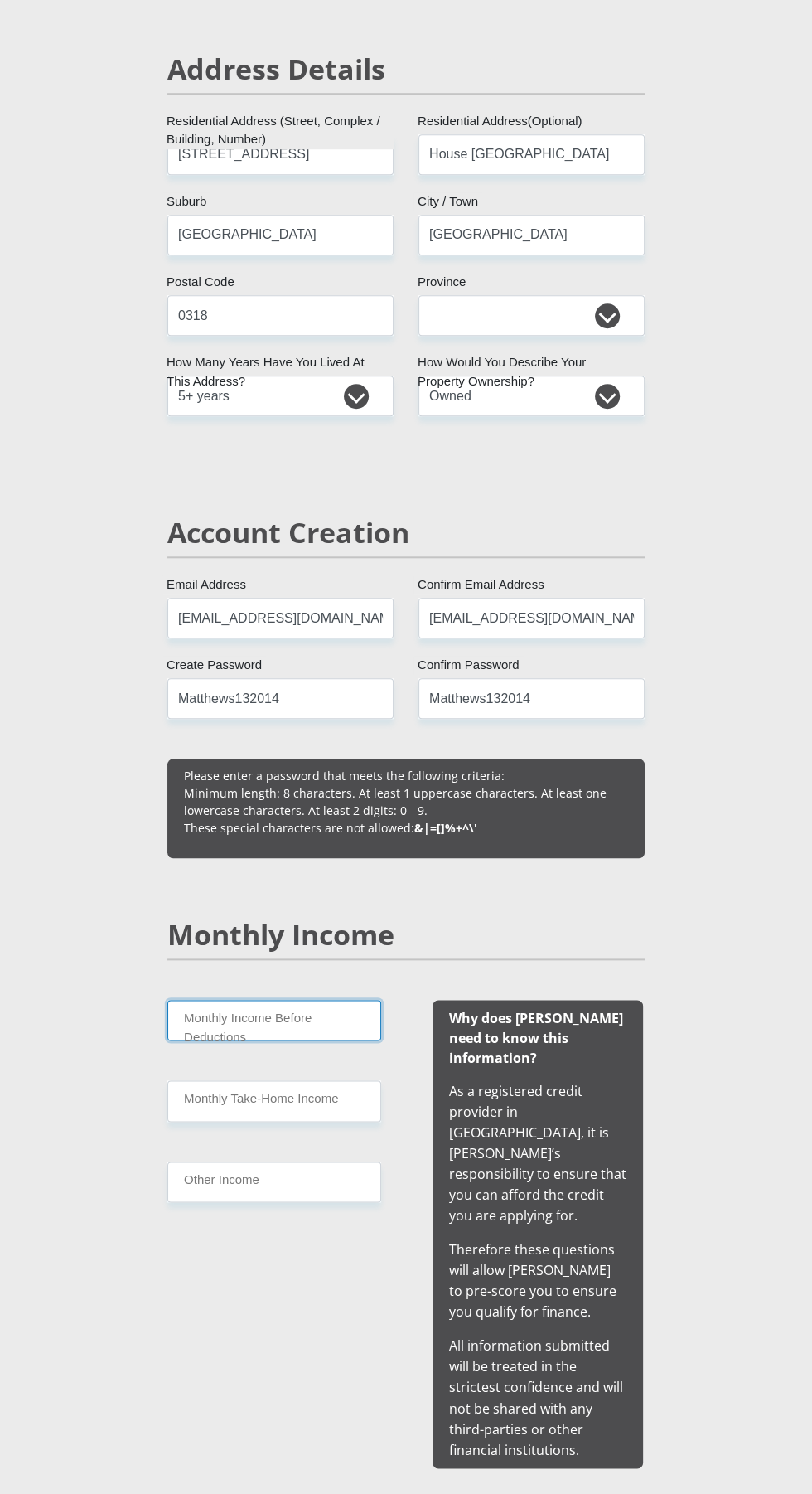
click at [332, 1019] on input "Monthly Income Before Deductions" at bounding box center [274, 1020] width 214 height 41
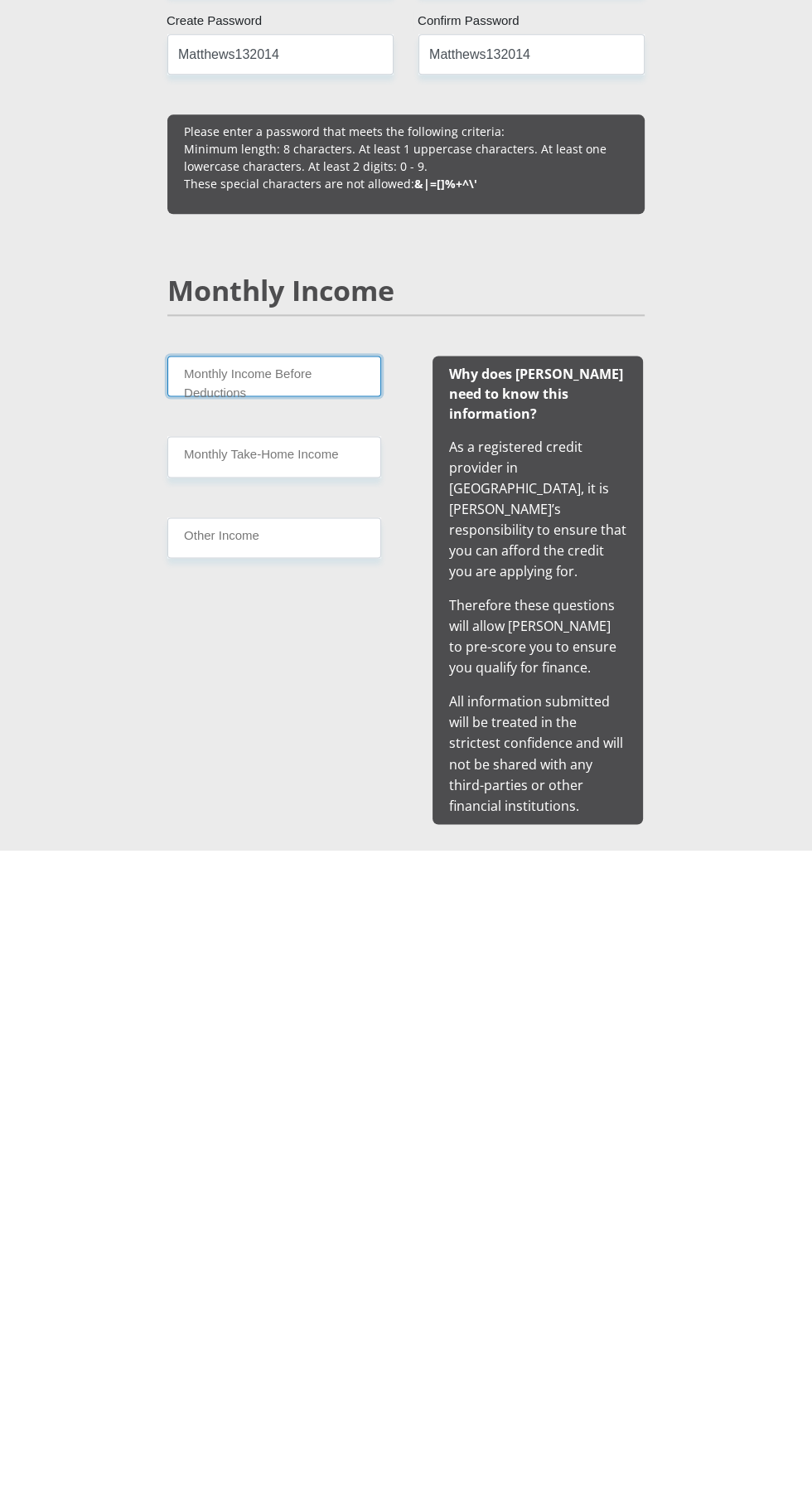
type input "8900"
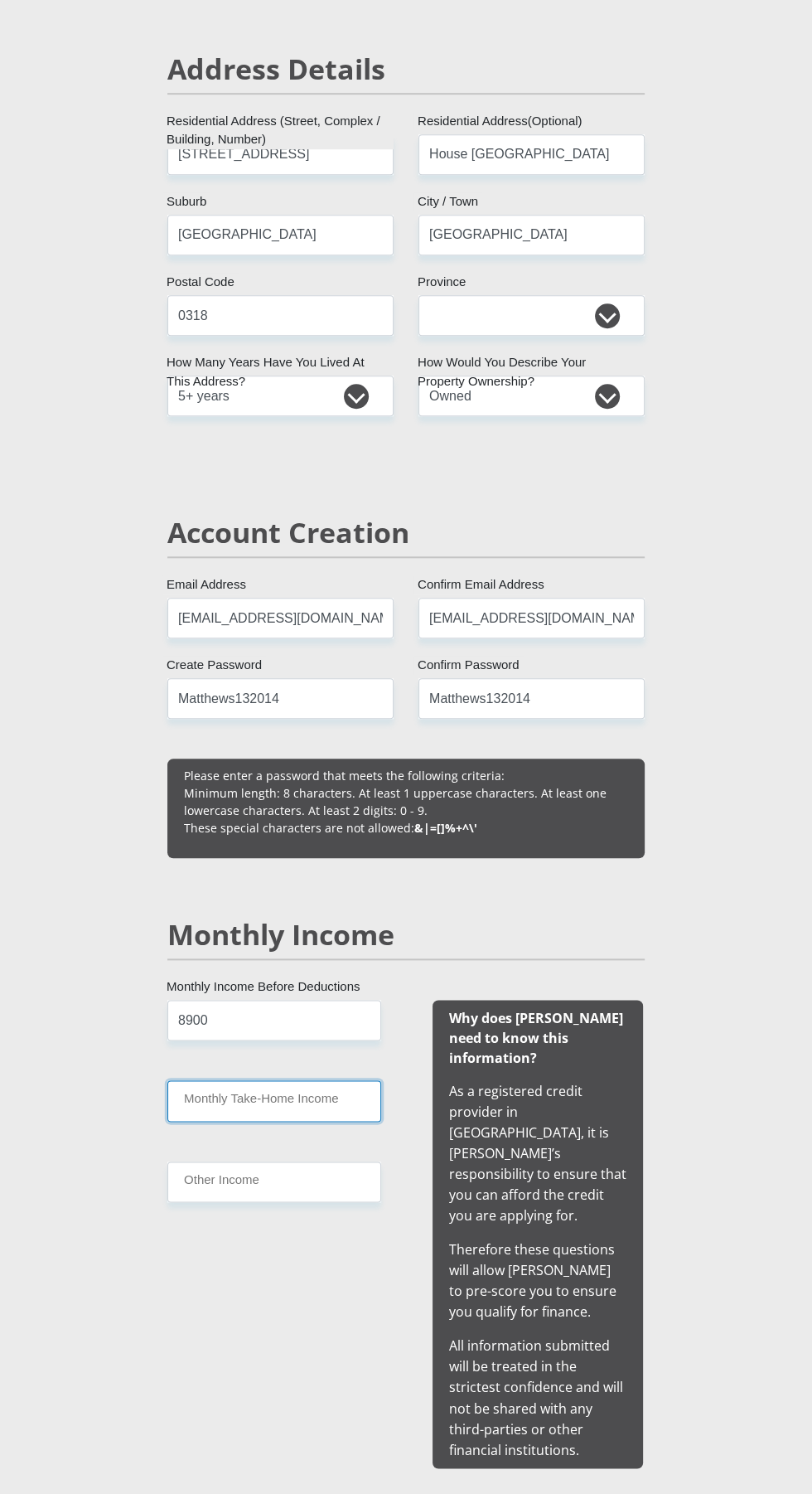
click at [338, 1105] on input "Monthly Take-Home Income" at bounding box center [274, 1100] width 214 height 41
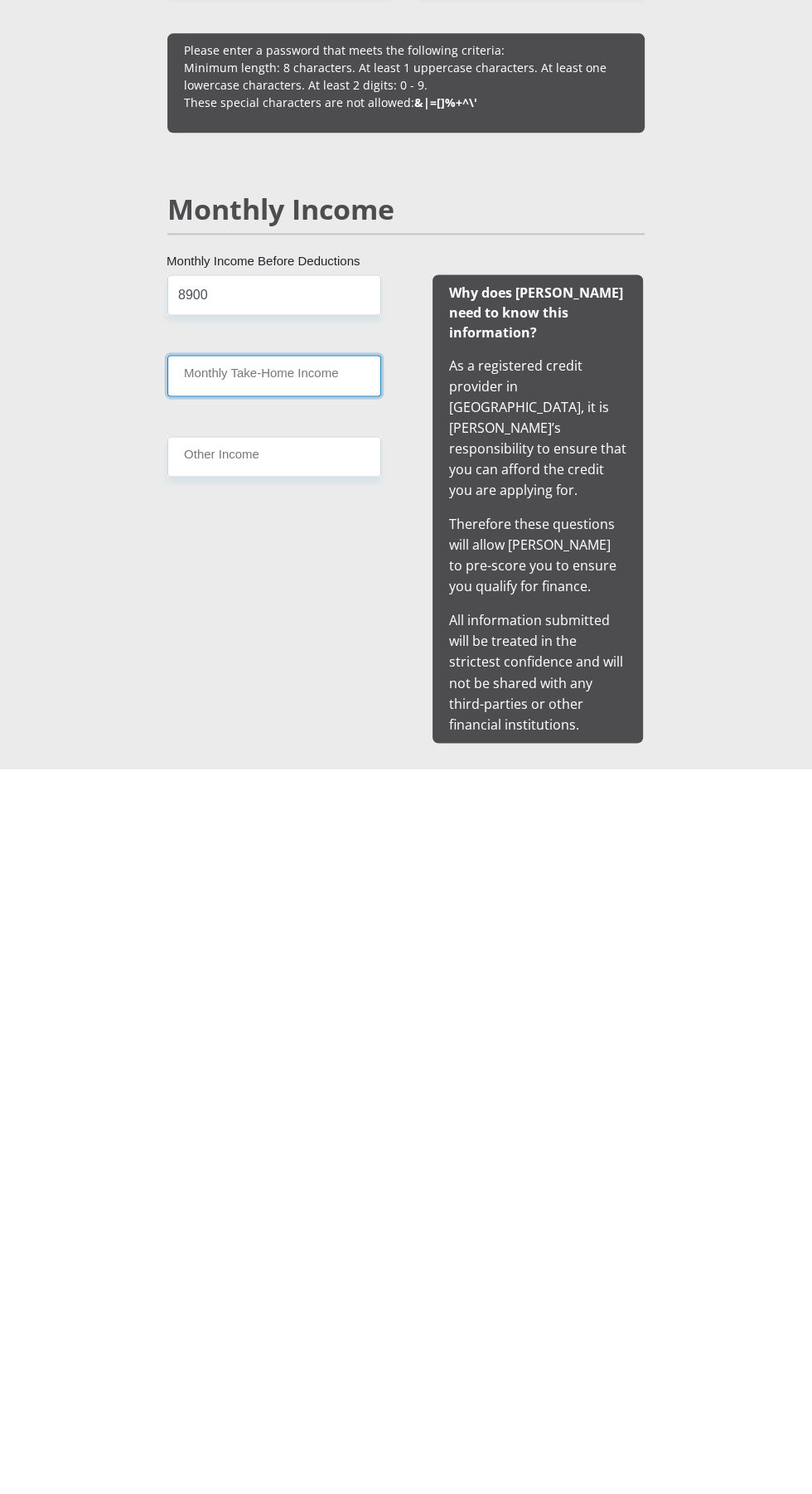
type input "7500"
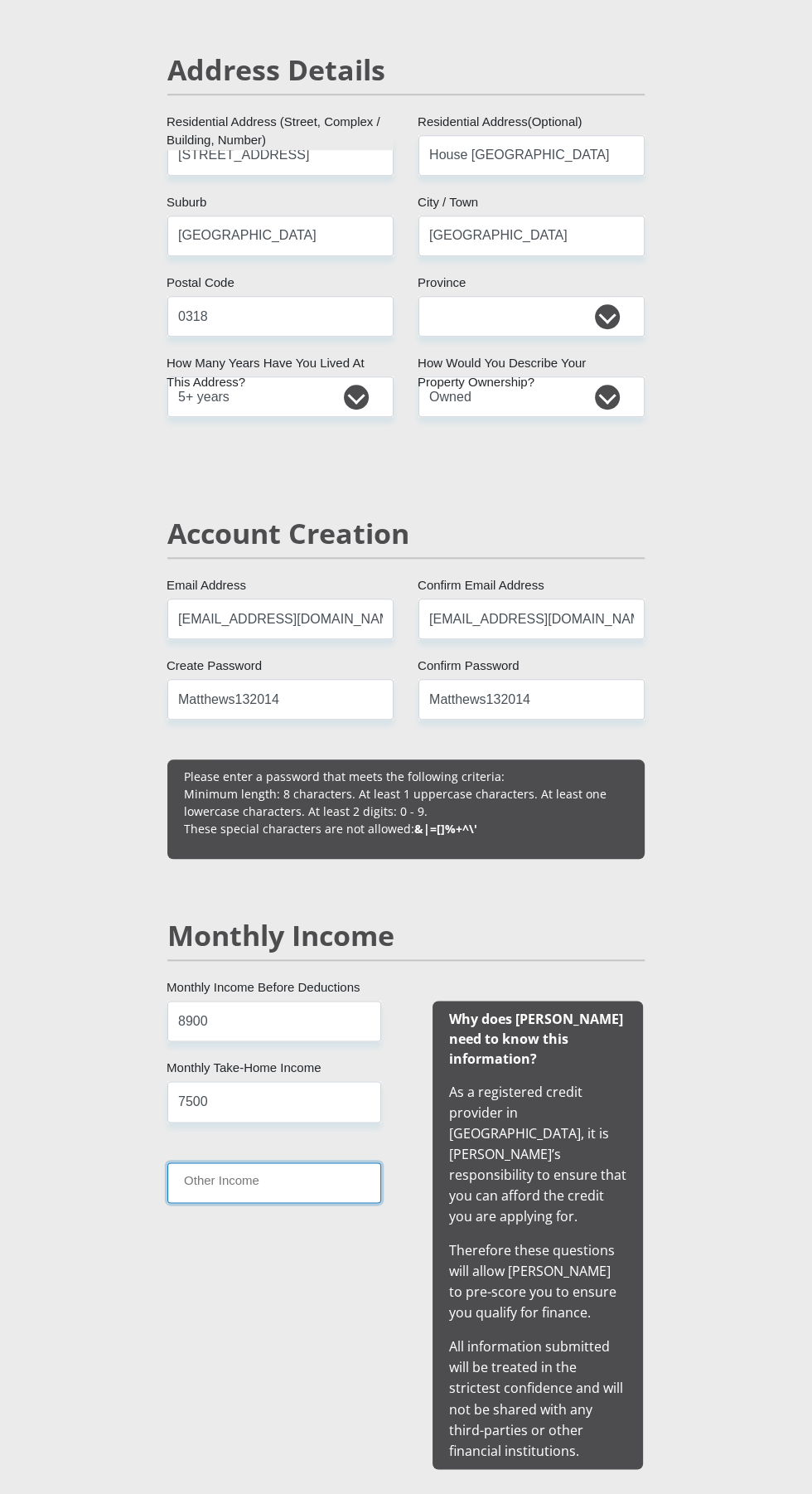
click at [332, 1186] on input "Other Income" at bounding box center [274, 1183] width 214 height 41
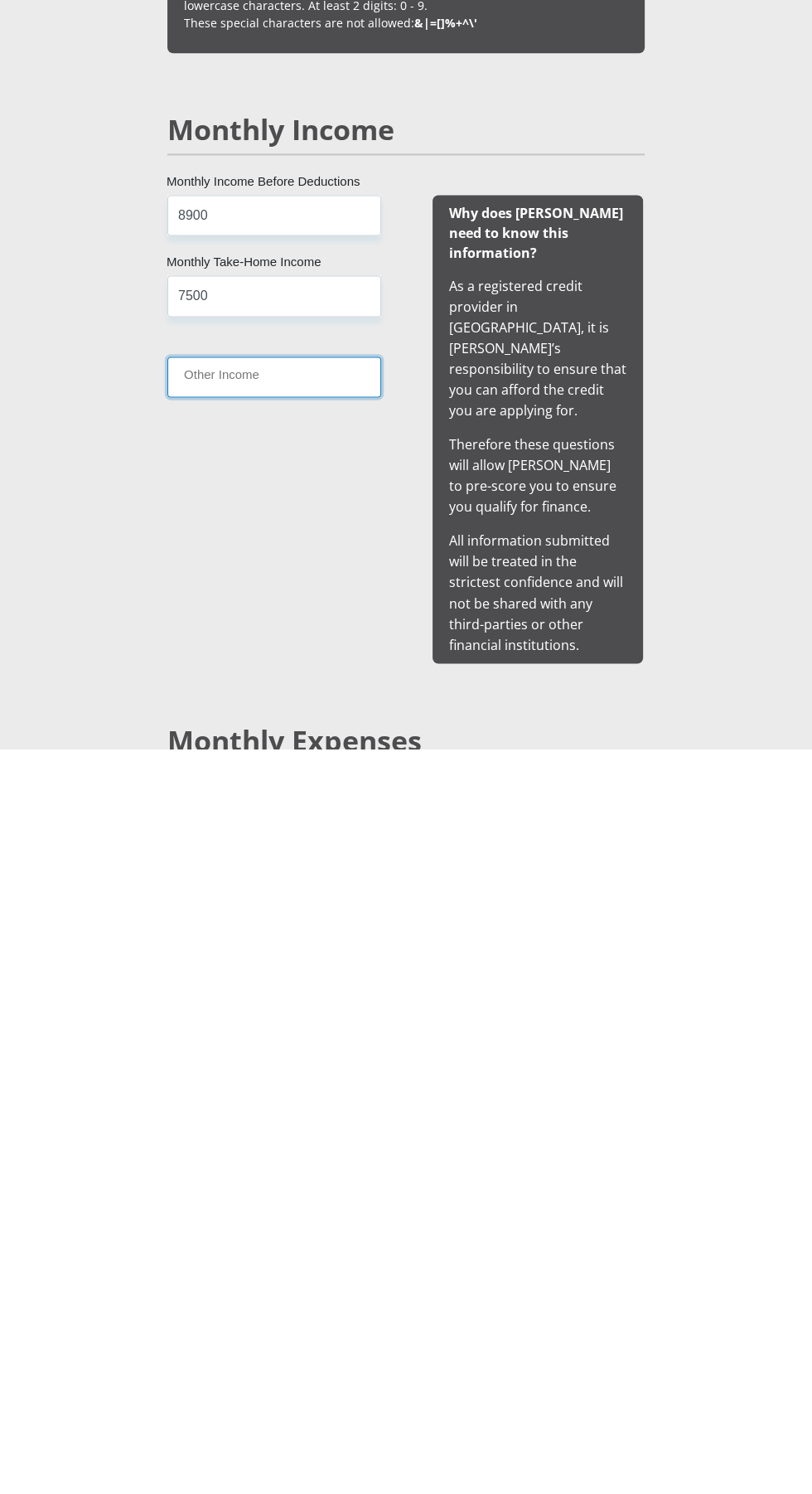
type input "0"
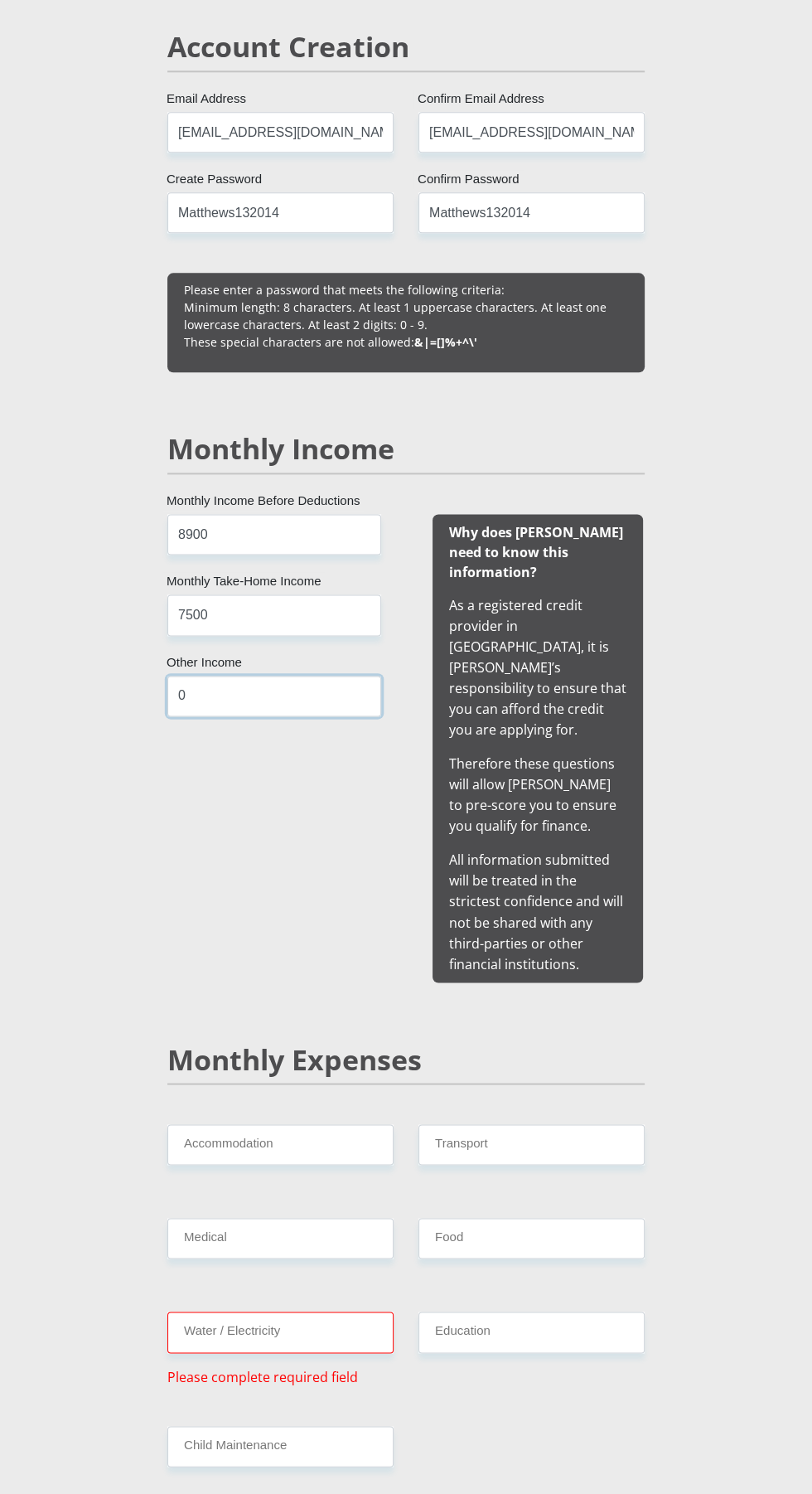
scroll to position [1226, 0]
click at [345, 1123] on input "Accommodation" at bounding box center [280, 1143] width 226 height 41
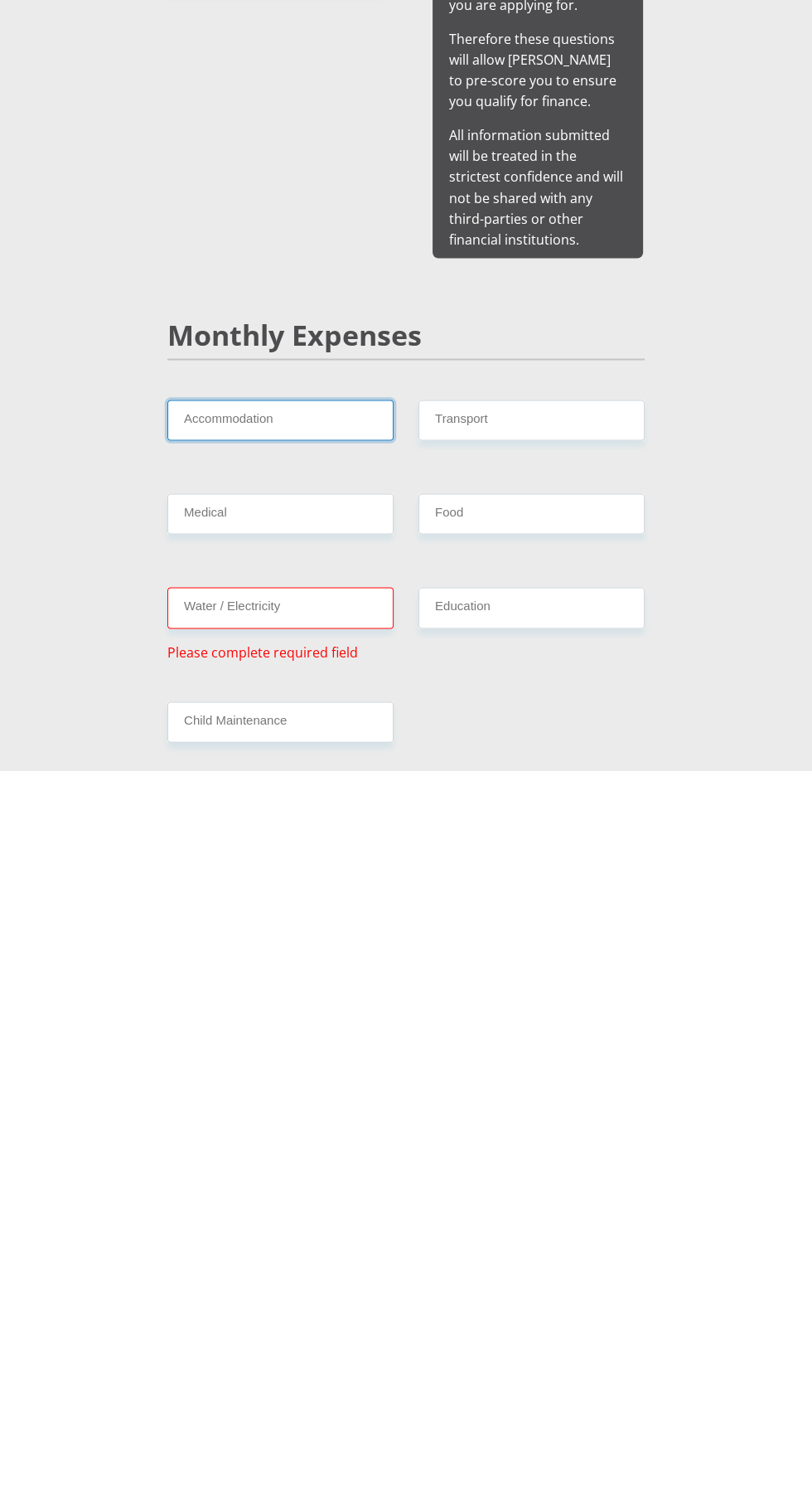
type input "0"
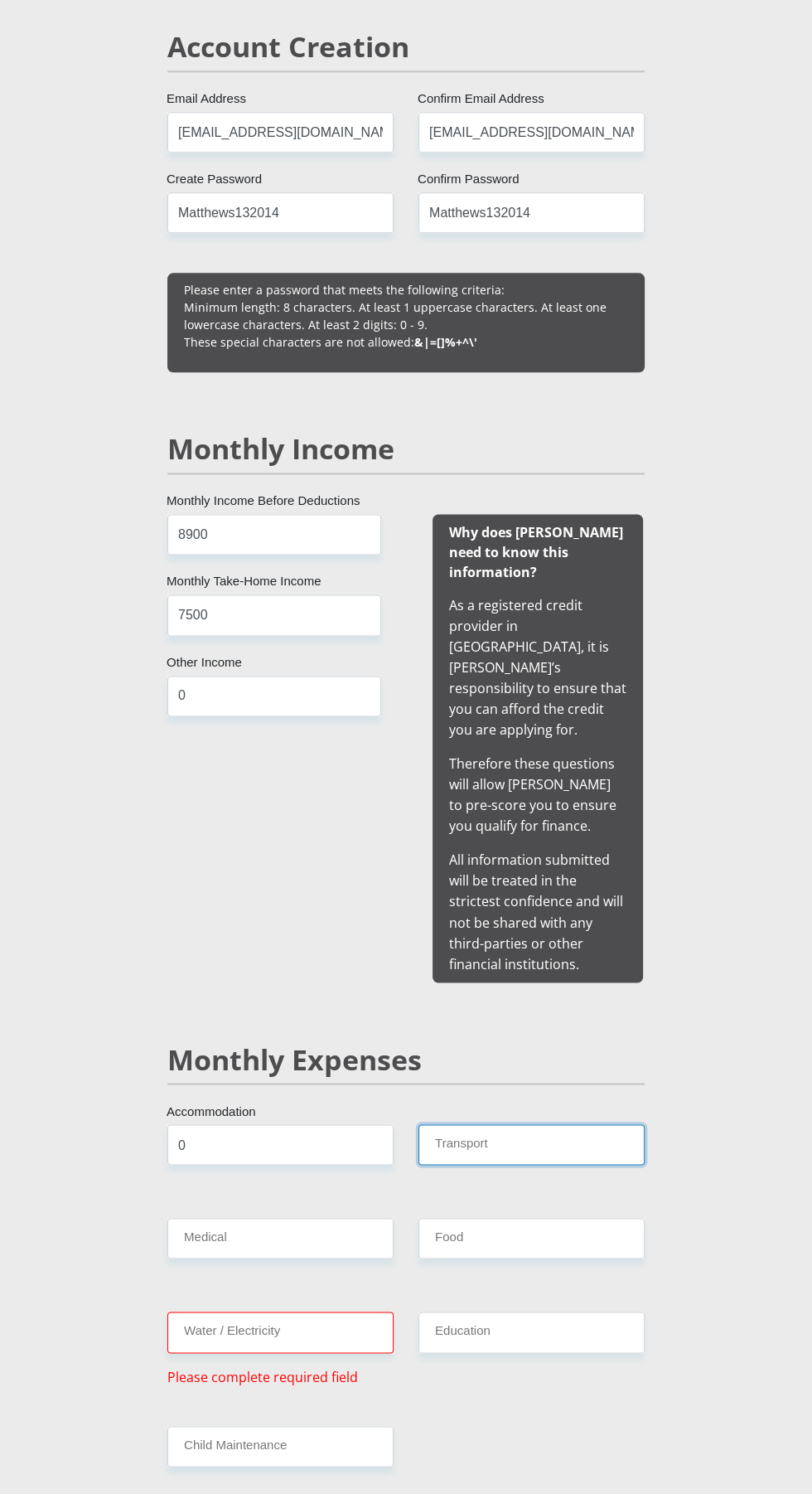
click at [581, 1124] on input "Transport" at bounding box center [532, 1144] width 226 height 41
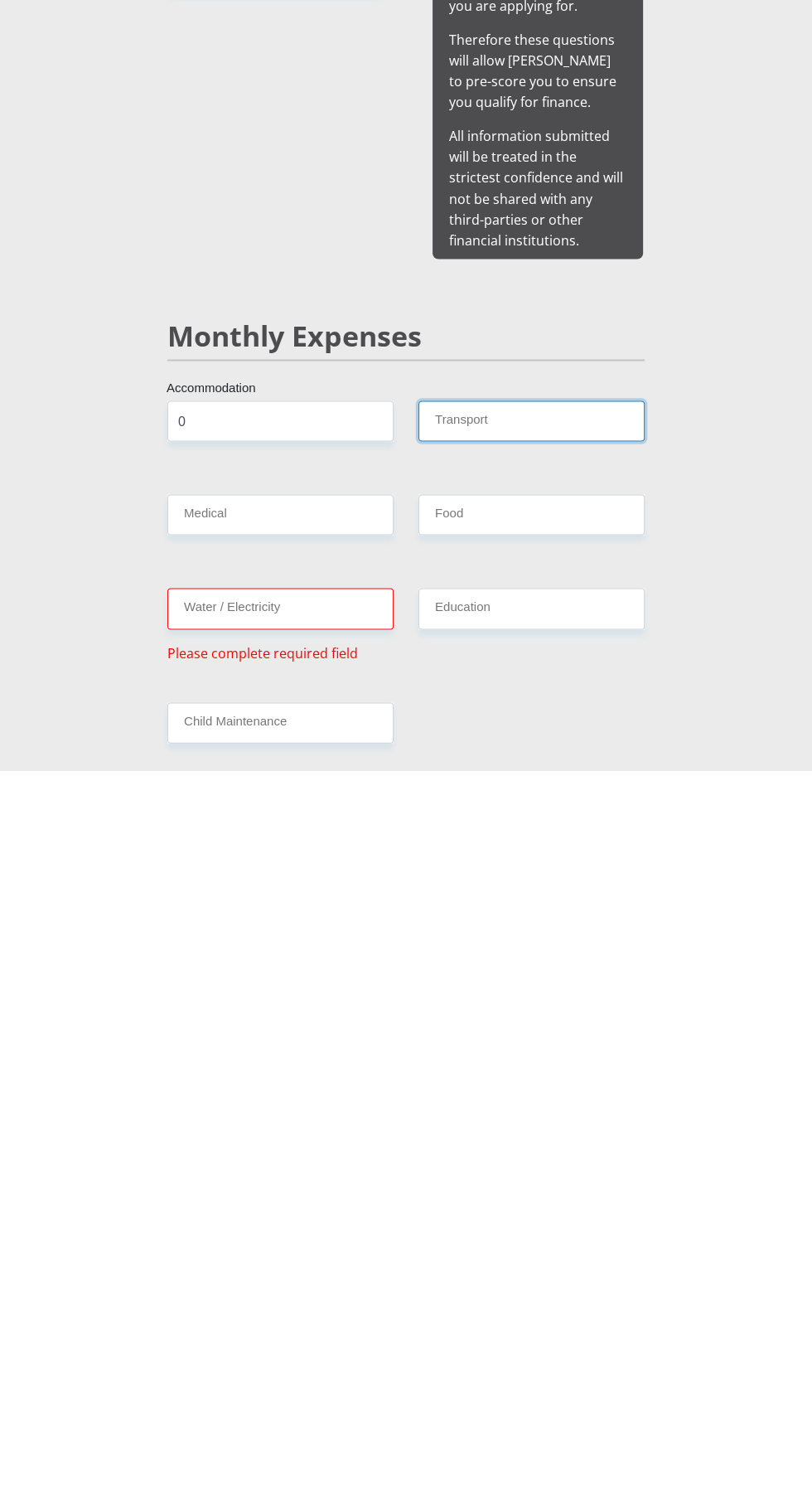
type input "0"
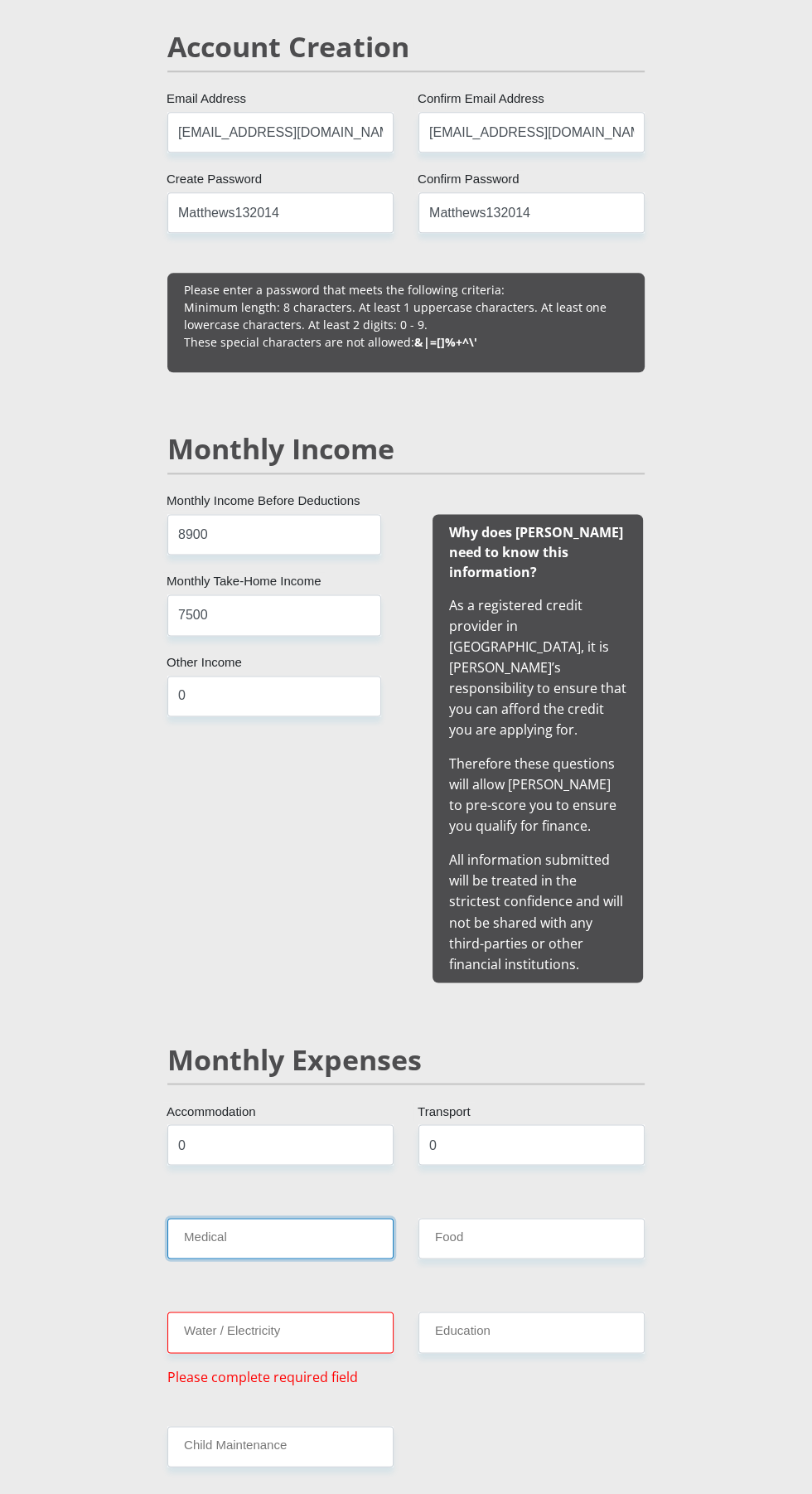
click at [325, 1217] on input "Medical" at bounding box center [280, 1238] width 226 height 41
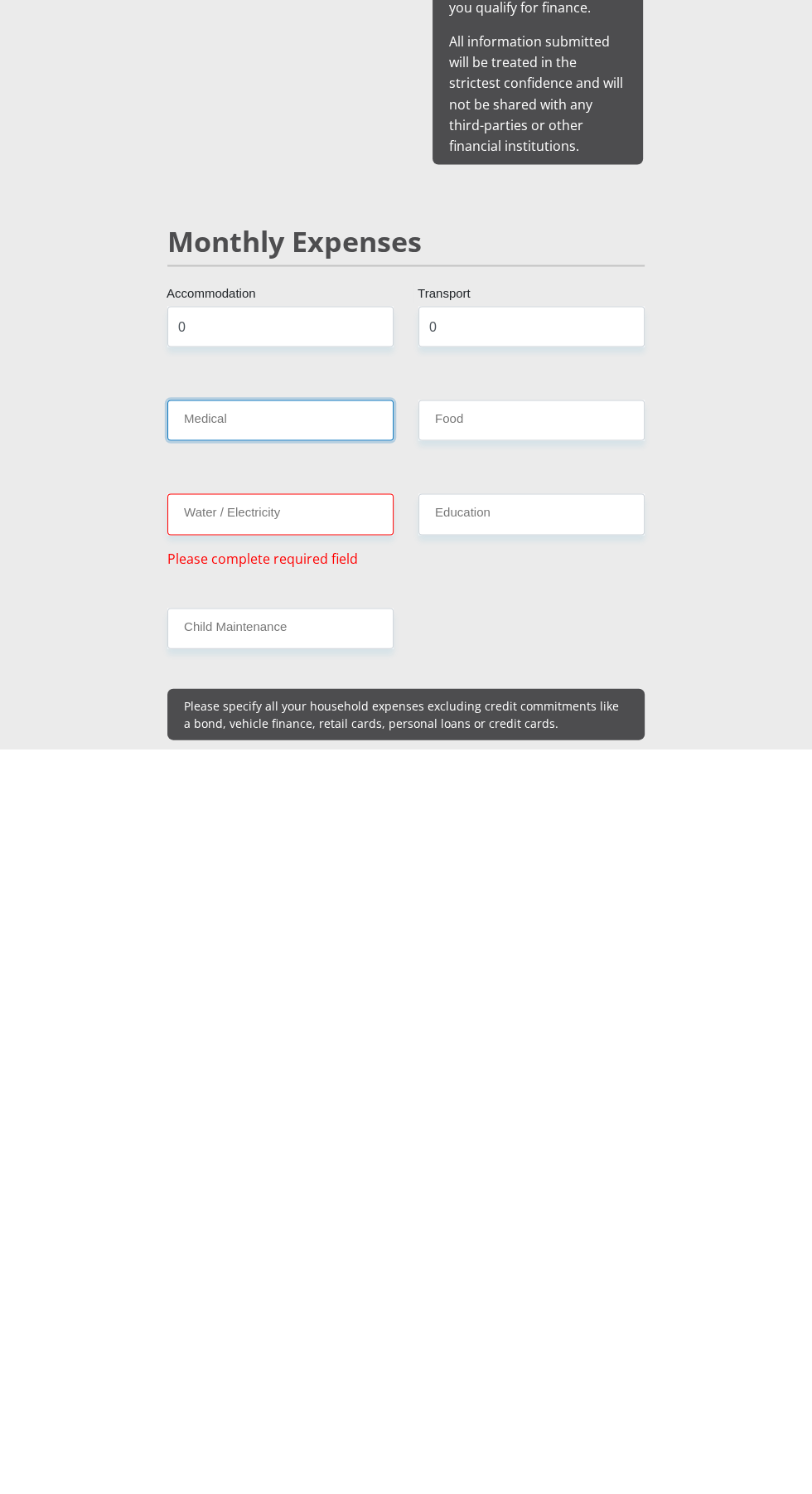
type input "0"
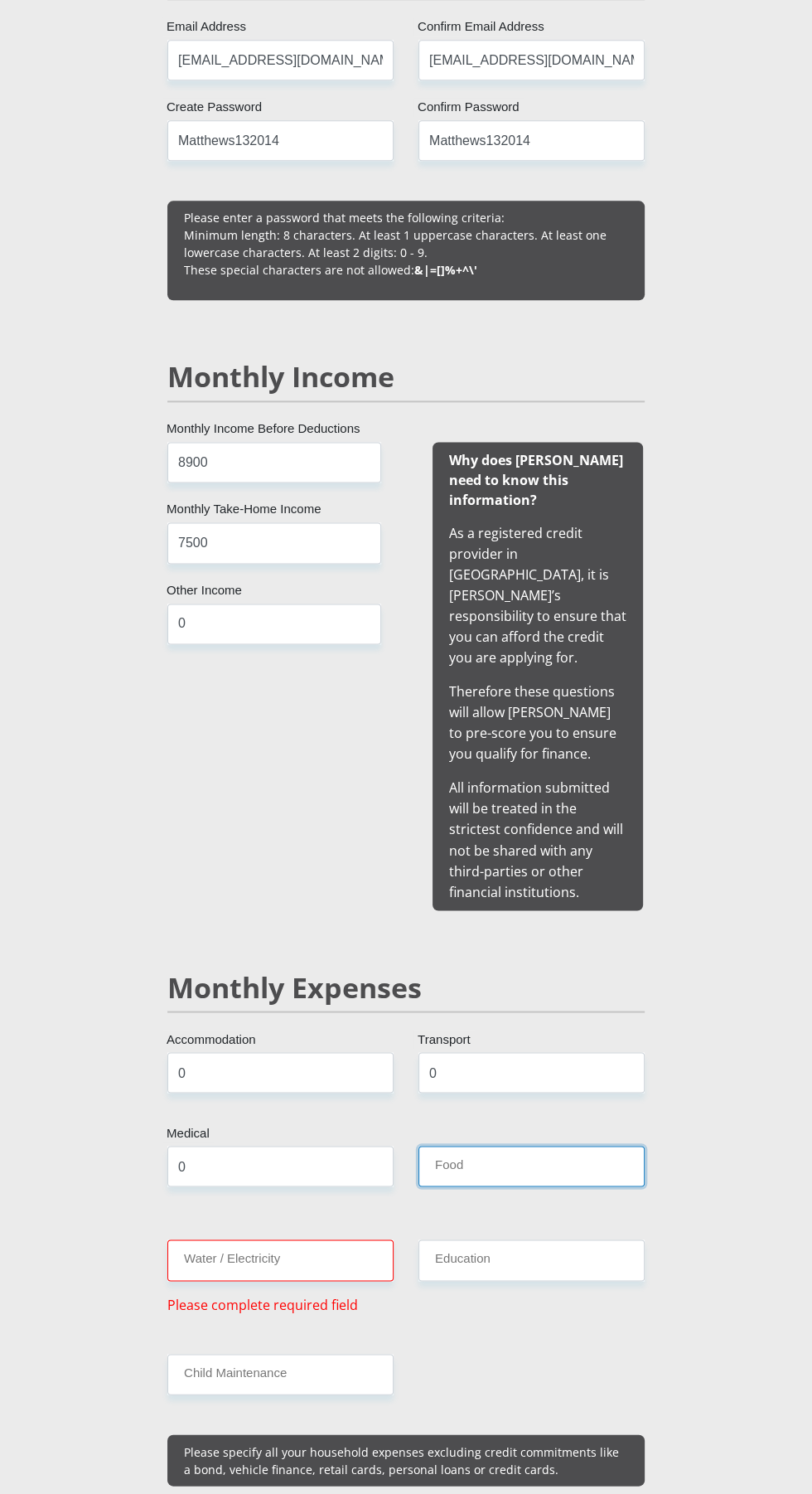
click at [566, 1146] on input "Food" at bounding box center [532, 1166] width 226 height 41
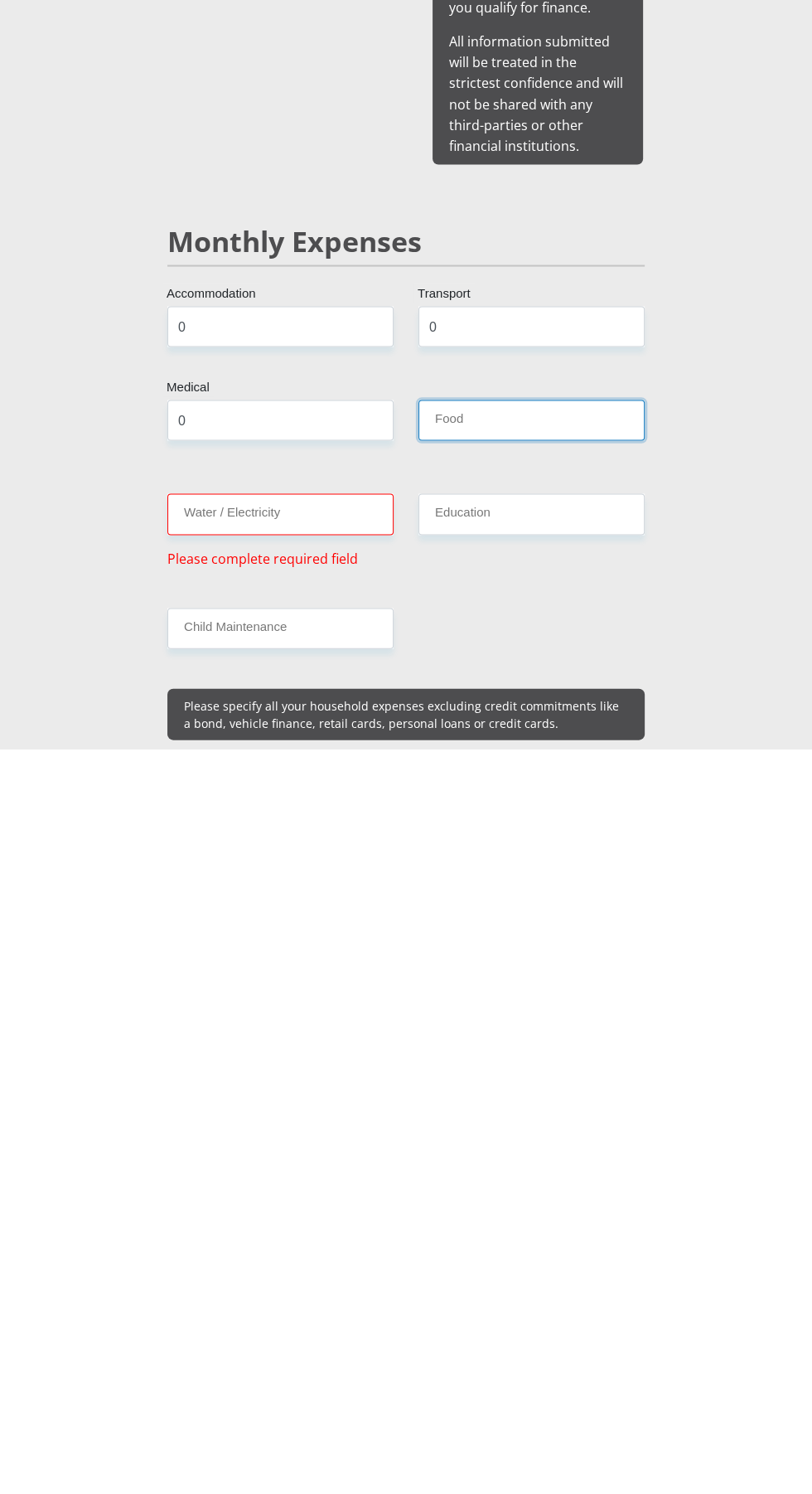
type input "800"
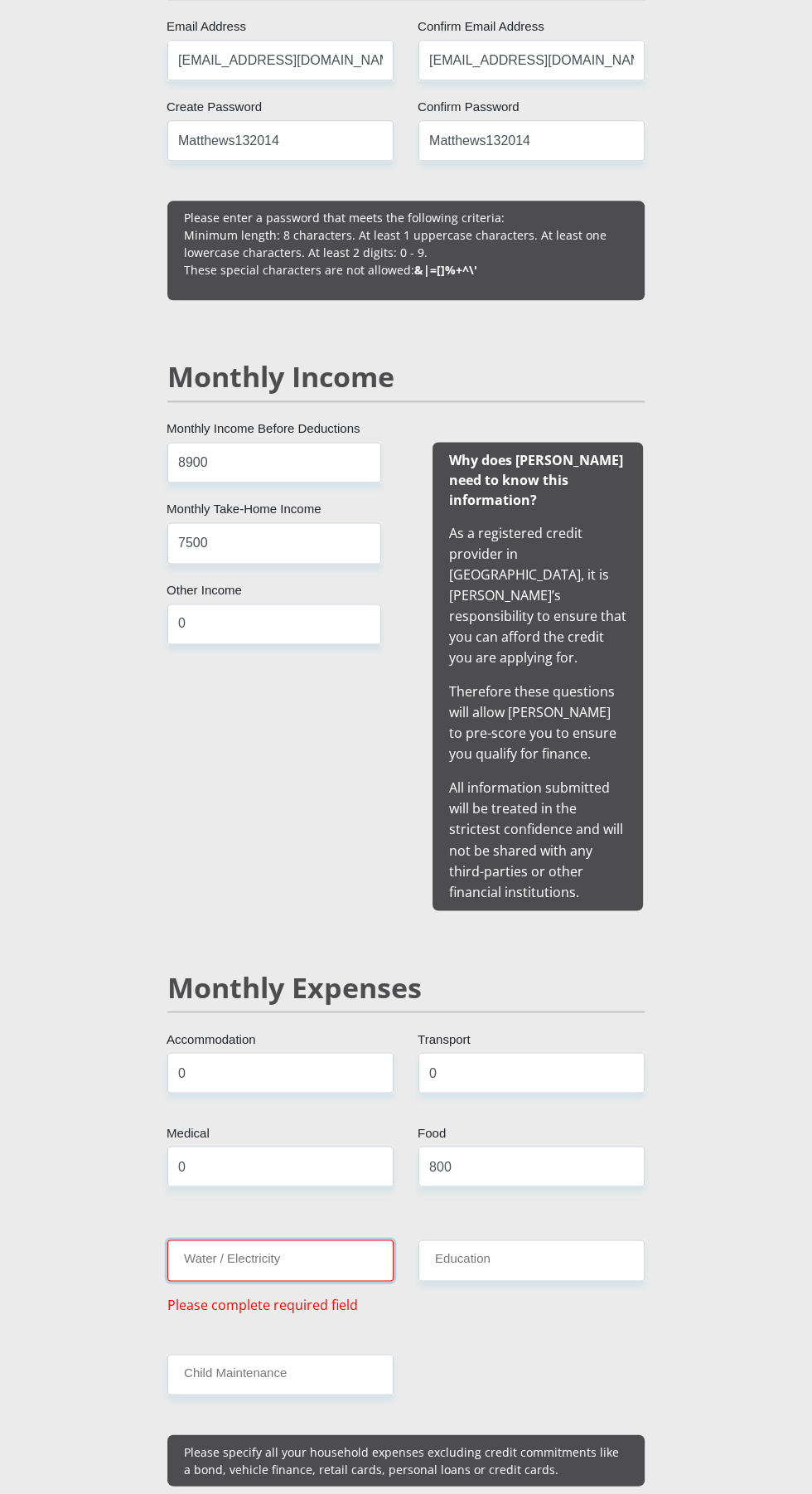
click at [340, 1239] on input "Water / Electricity" at bounding box center [280, 1259] width 226 height 41
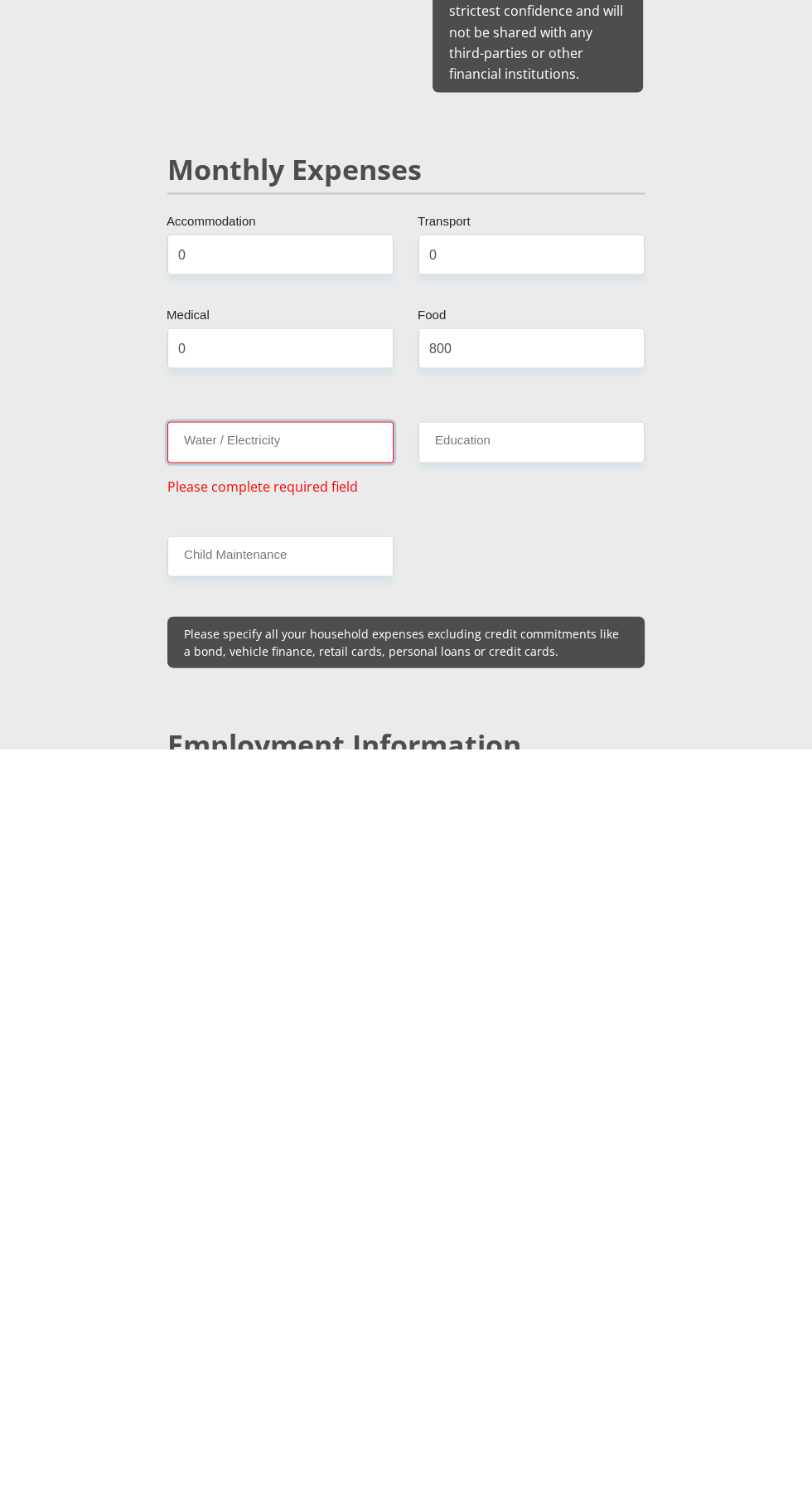
scroll to position [1391, 0]
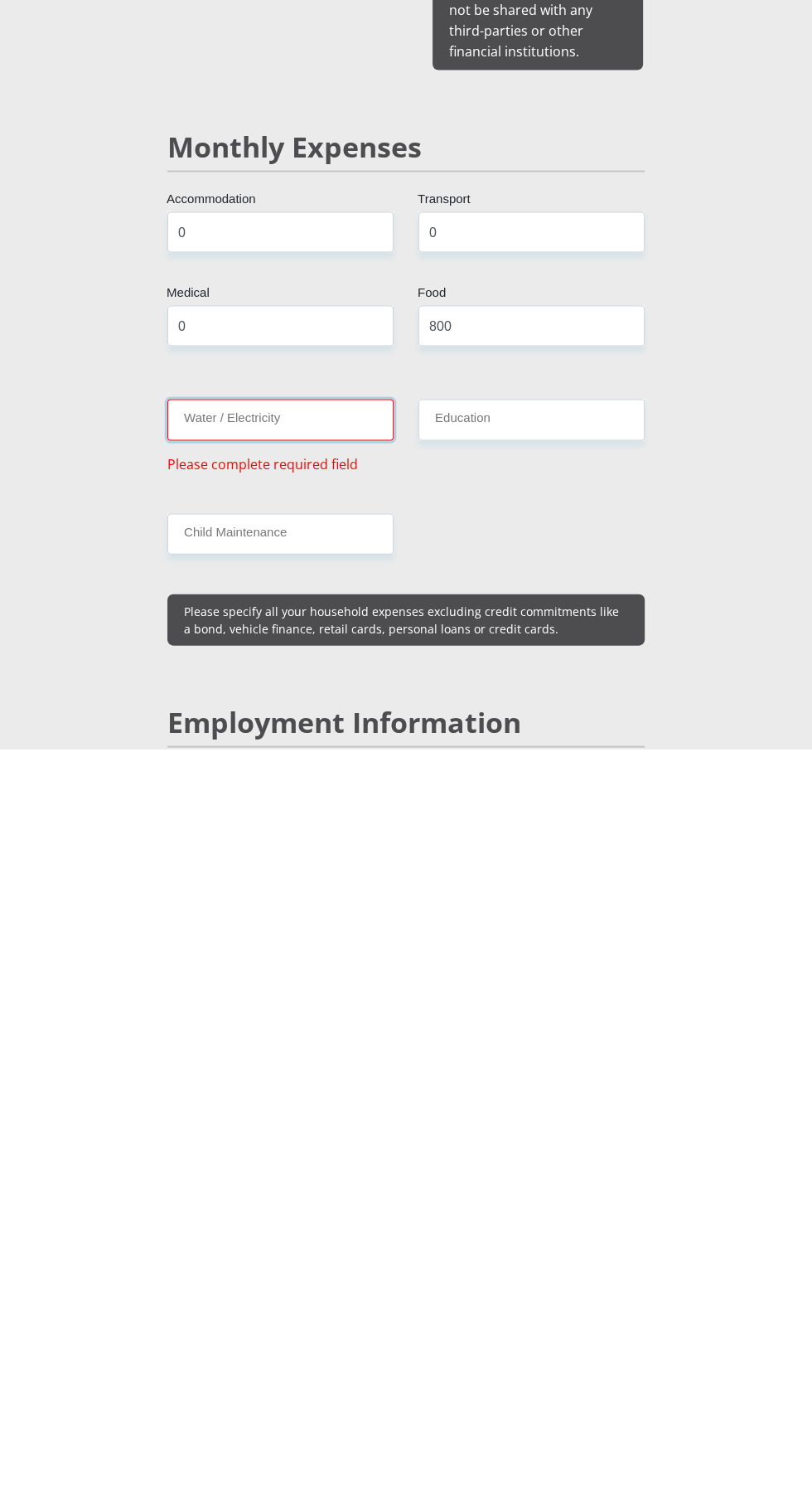
type input "6"
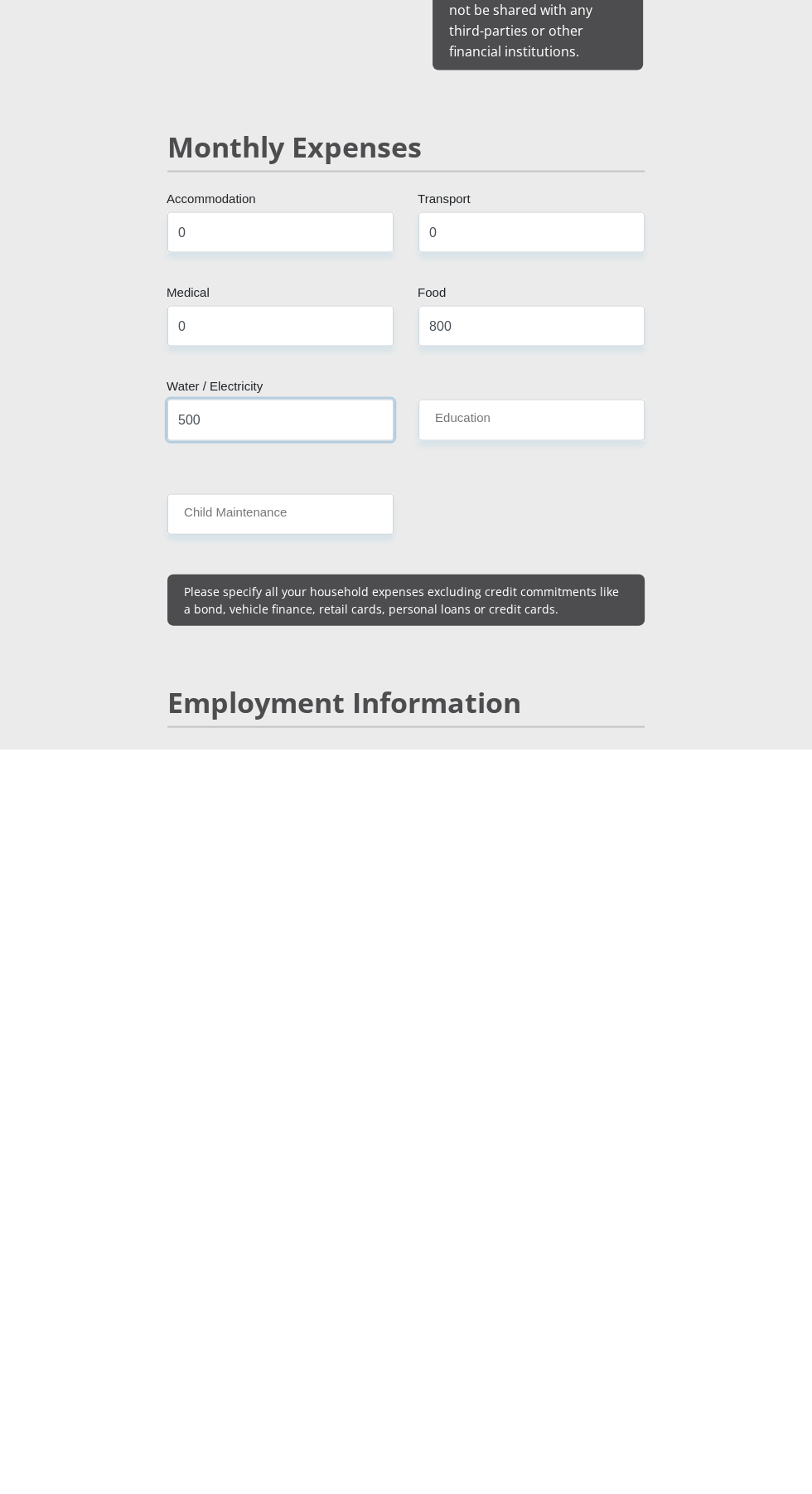
type input "500"
click at [551, 1145] on input "Education" at bounding box center [532, 1165] width 226 height 41
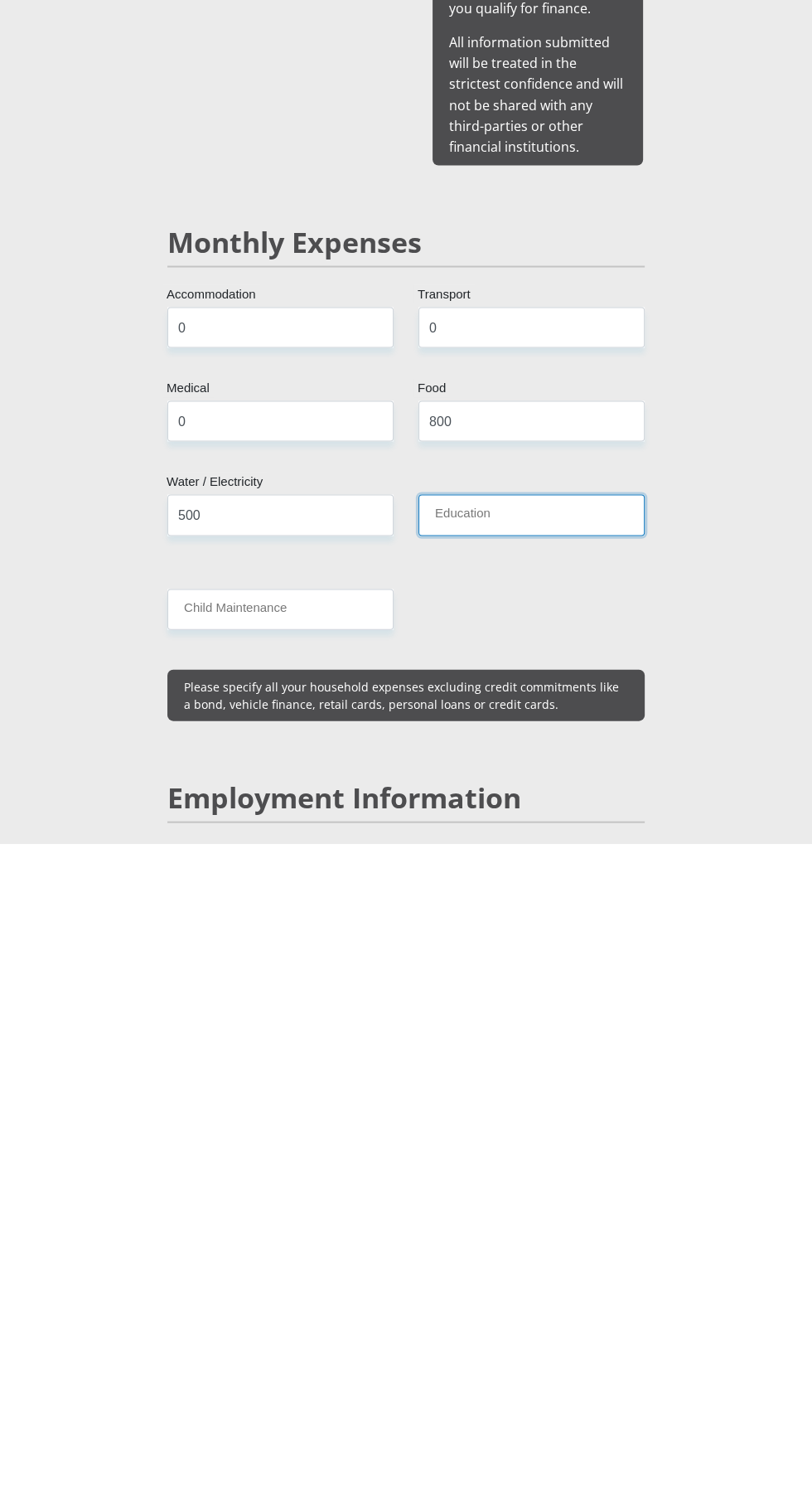
type input "0"
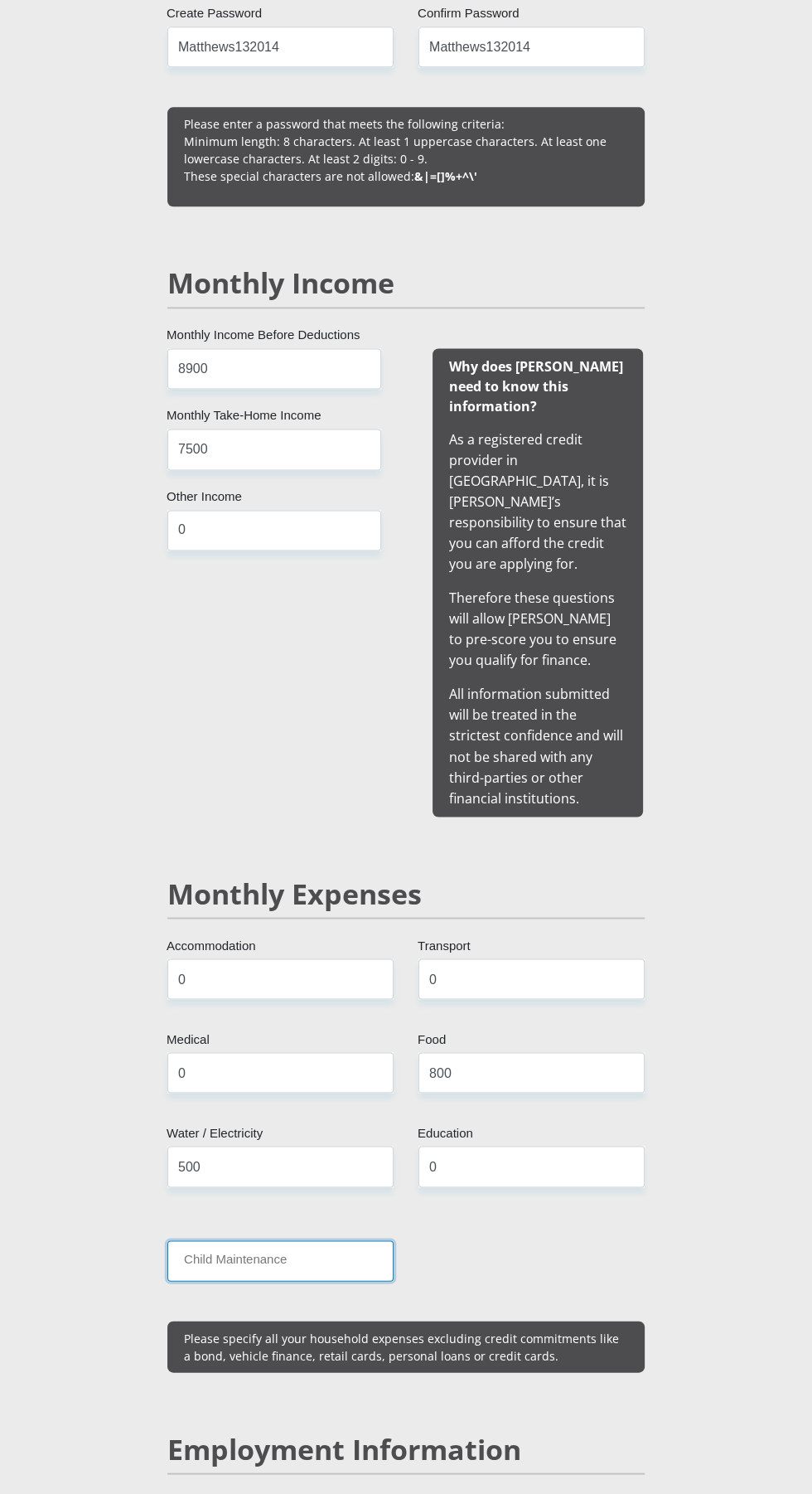
click at [347, 1240] on input "Child Maintenance" at bounding box center [280, 1260] width 226 height 41
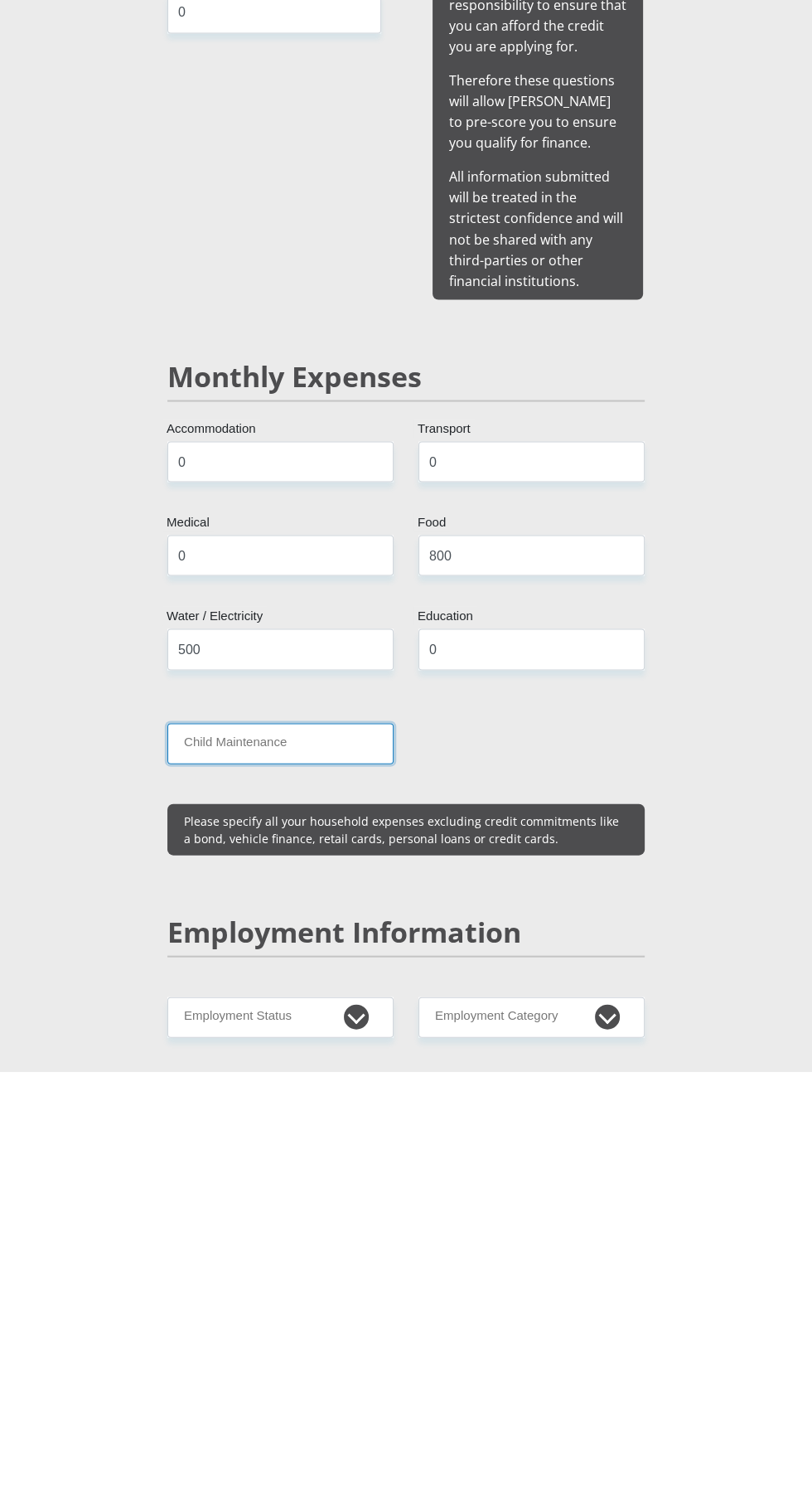
type input "0"
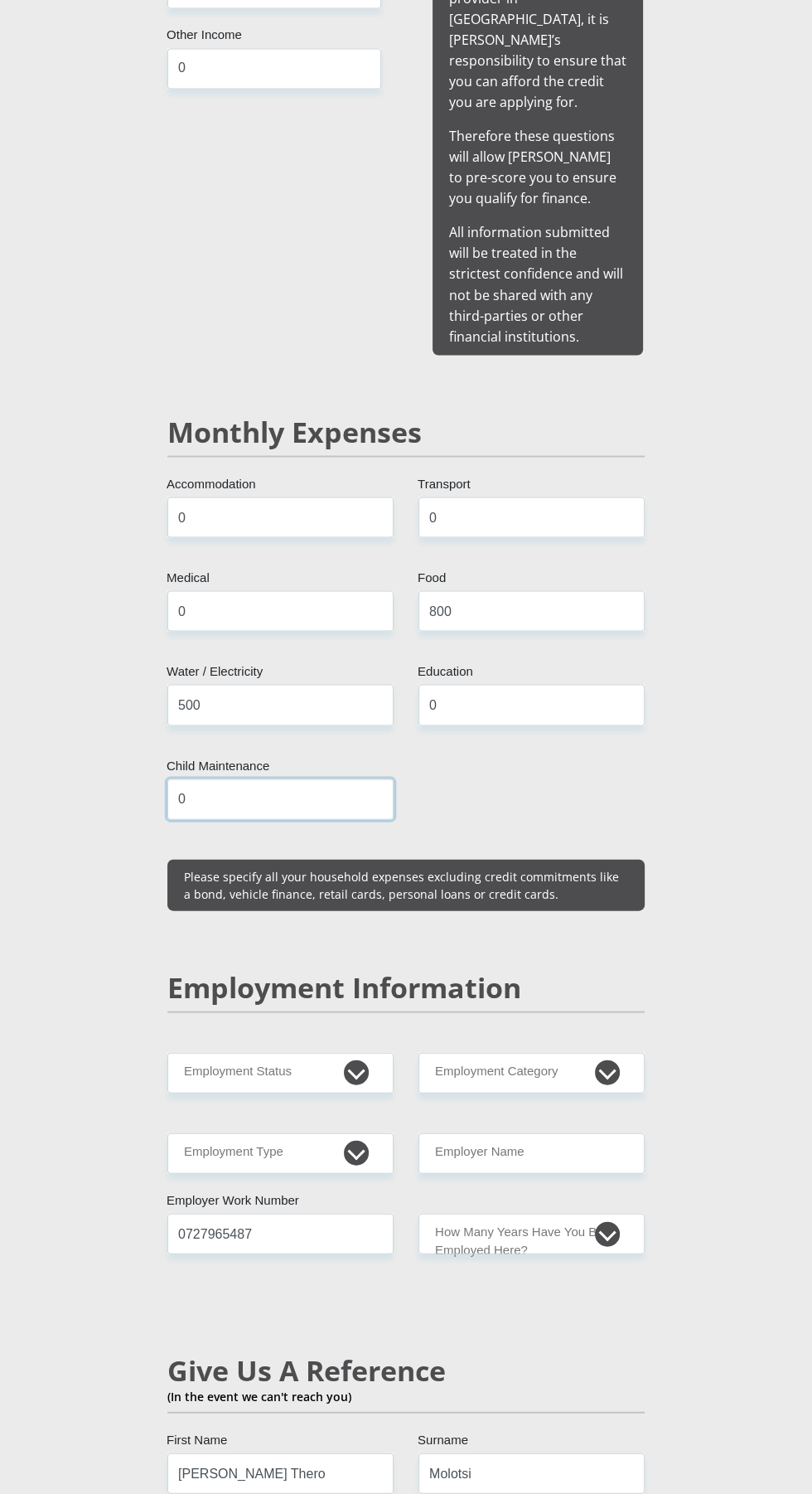
scroll to position [1858, 0]
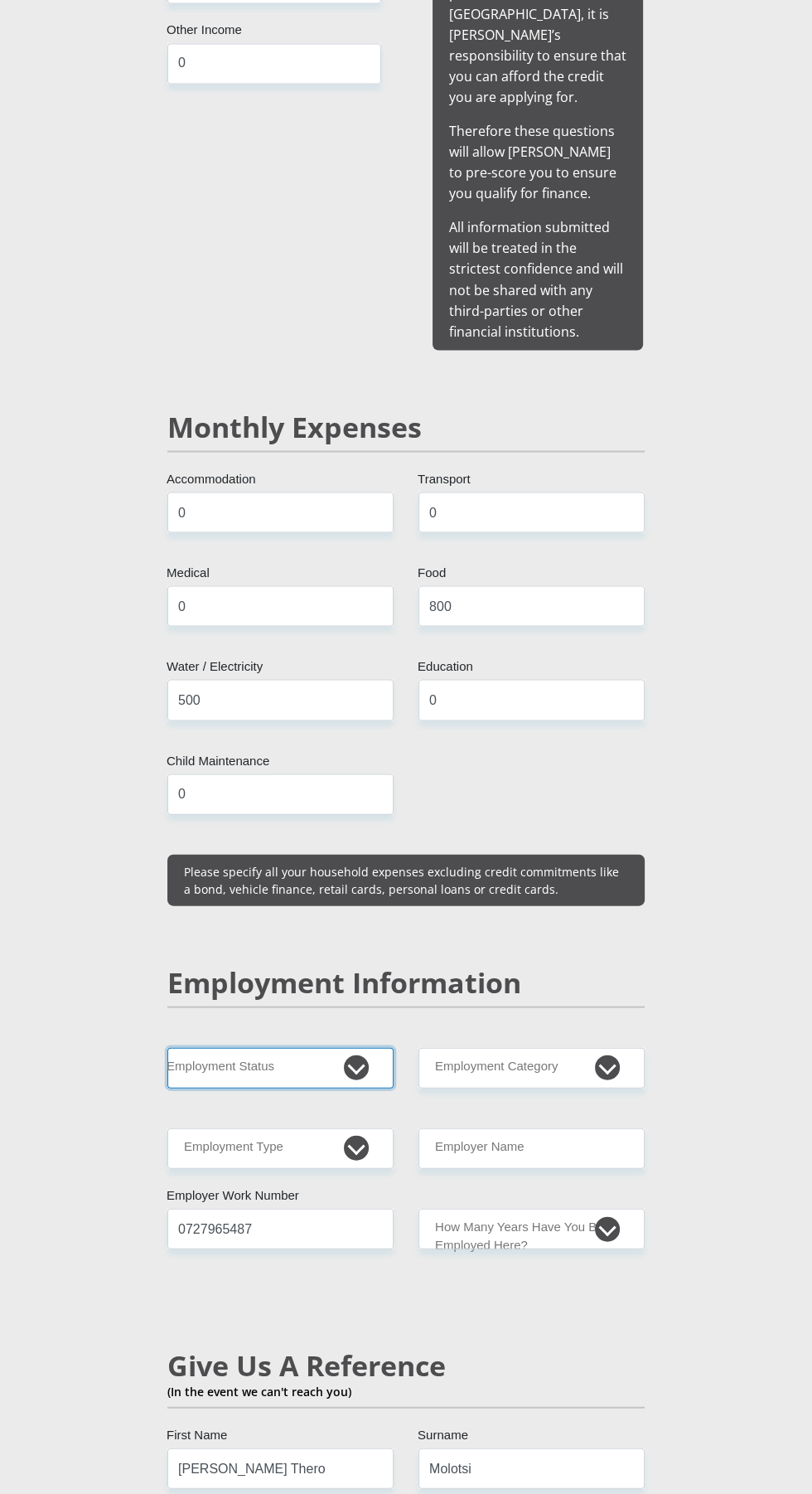
click at [348, 1047] on select "Permanent/Full-time Part-time/Casual [DEMOGRAPHIC_DATA] Worker Self-Employed Ho…" at bounding box center [280, 1068] width 226 height 41
select select "1"
click at [167, 1047] on select "Permanent/Full-time Part-time/Casual [DEMOGRAPHIC_DATA] Worker Self-Employed Ho…" at bounding box center [280, 1068] width 226 height 41
click at [572, 1208] on select "less than 1 year 1-3 years 3-5 years 5+ years" at bounding box center [532, 1228] width 226 height 41
select select "60"
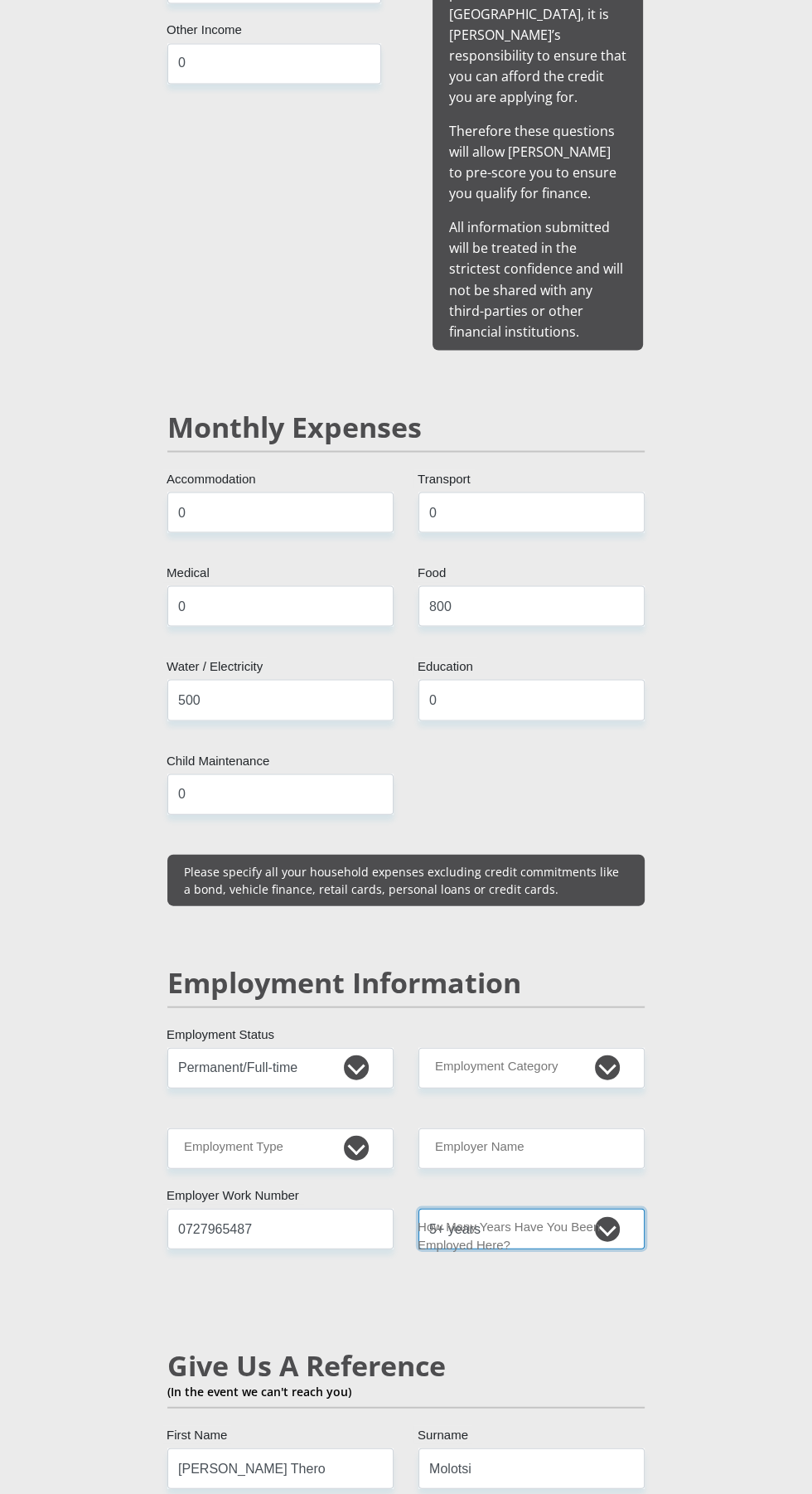
click at [419, 1208] on select "less than 1 year 1-3 years 3-5 years 5+ years" at bounding box center [532, 1228] width 226 height 41
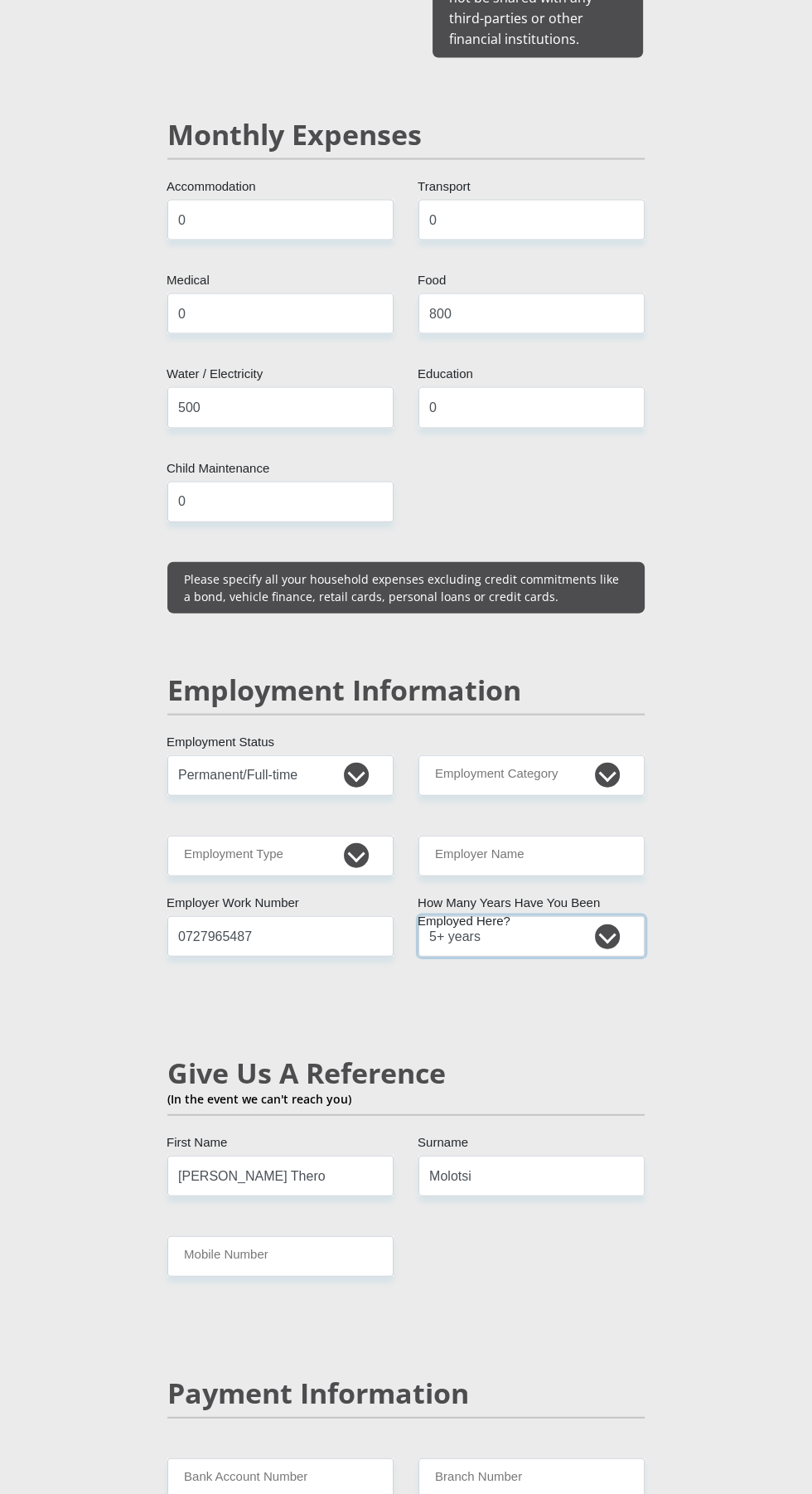
scroll to position [2161, 0]
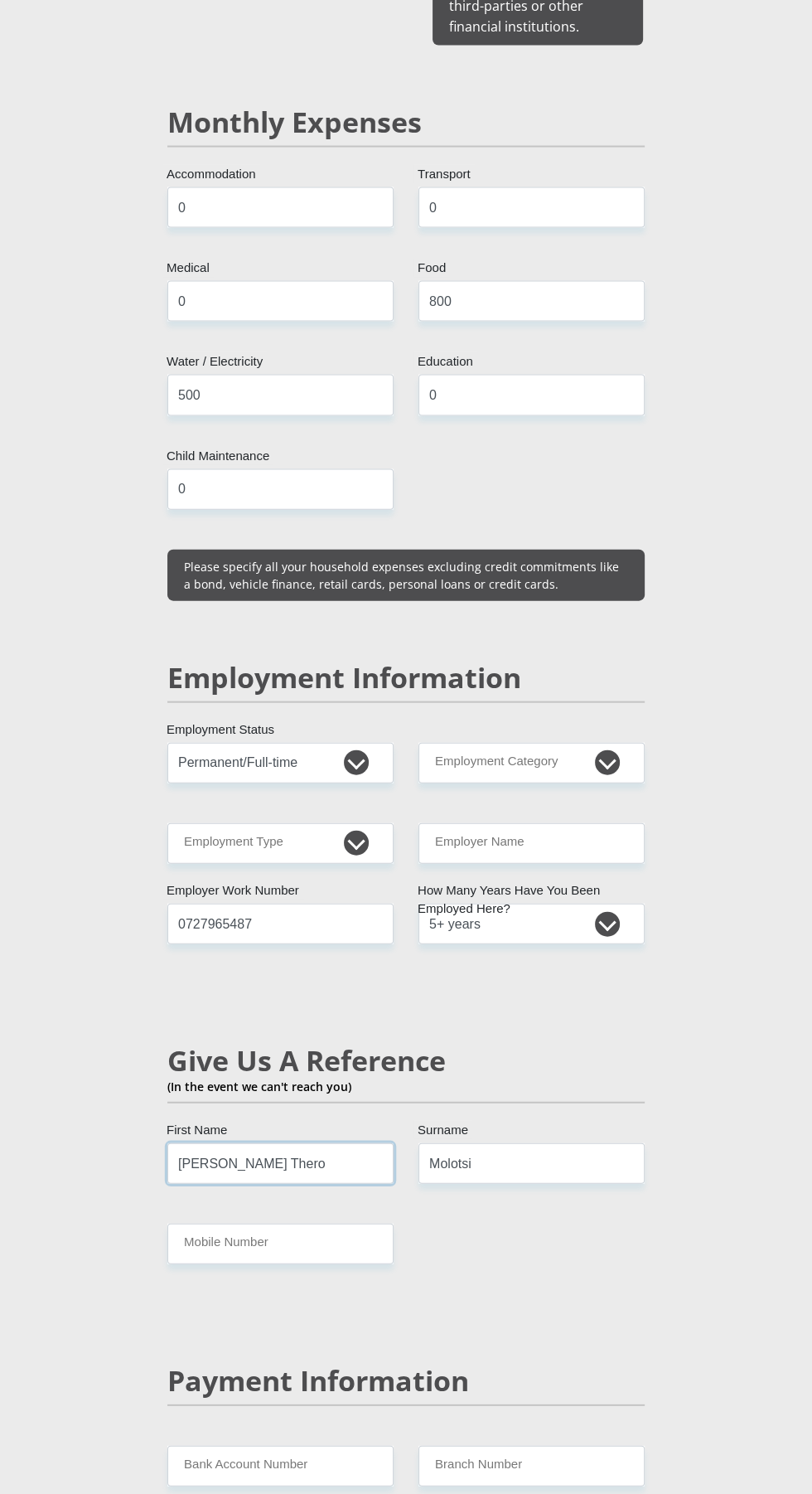
click at [345, 1143] on input "[PERSON_NAME] Thero" at bounding box center [280, 1163] width 226 height 41
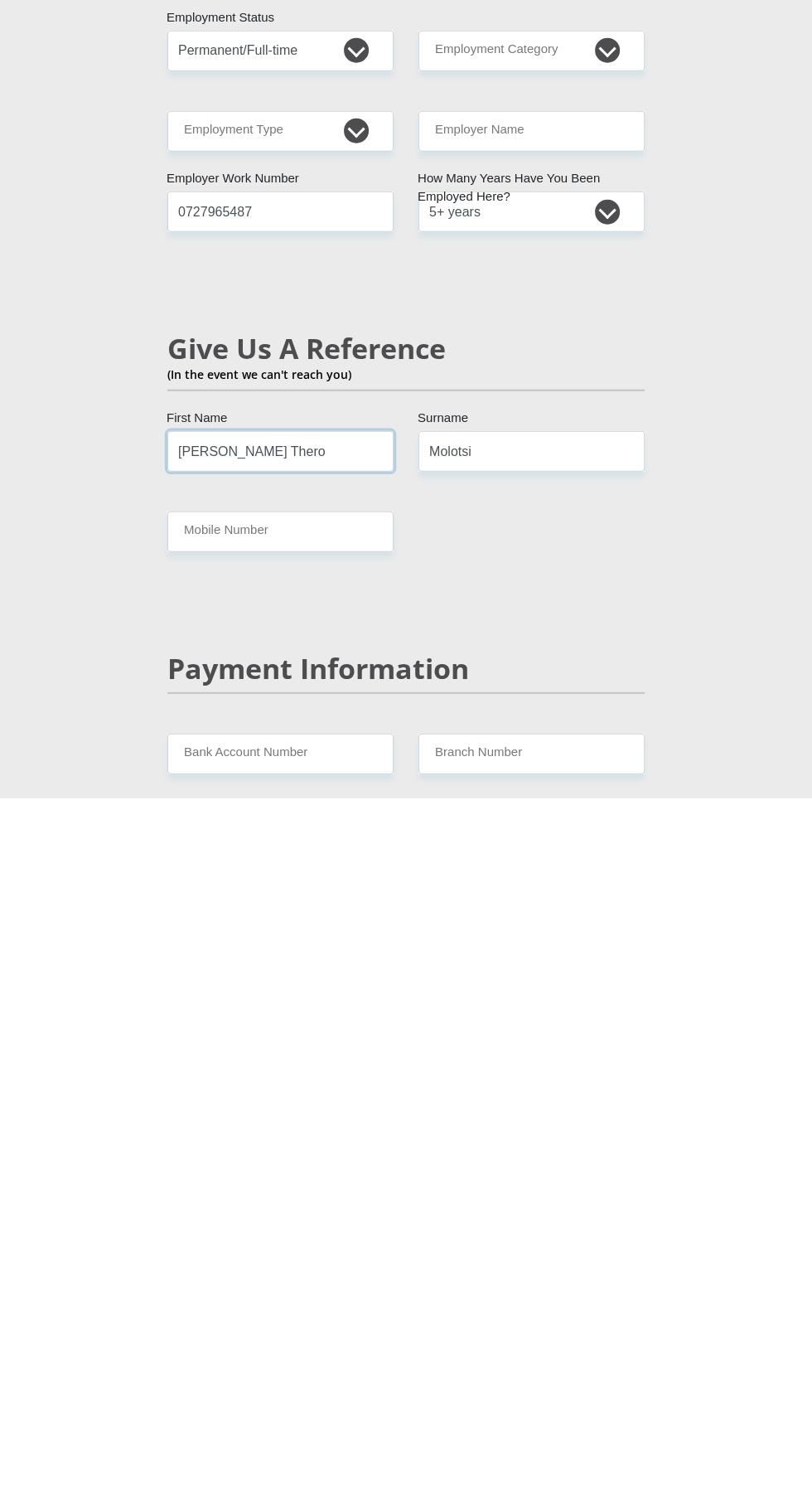
scroll to position [2178, 0]
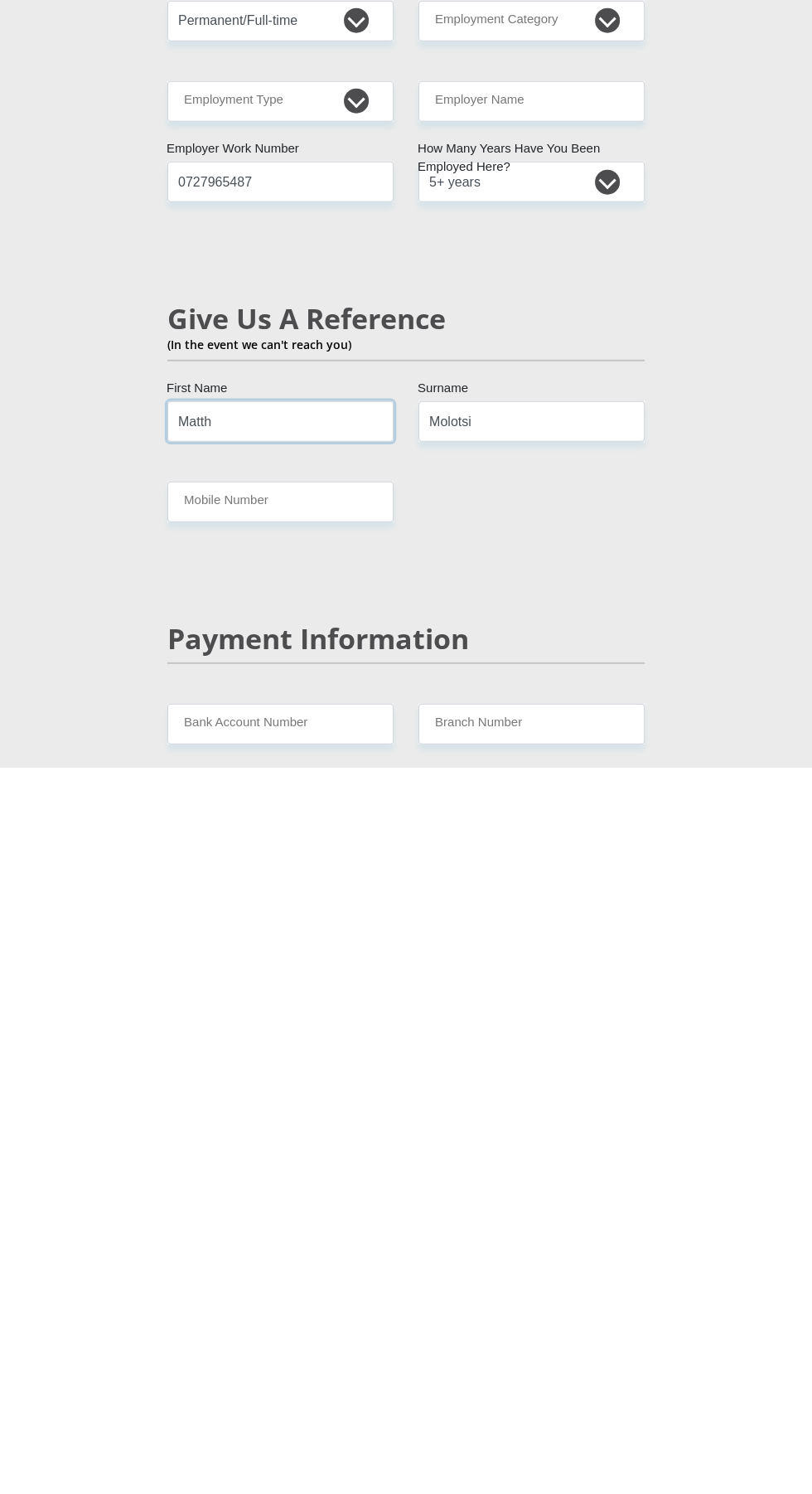
type input "[PERSON_NAME]"
type input "Thembisile Glodean"
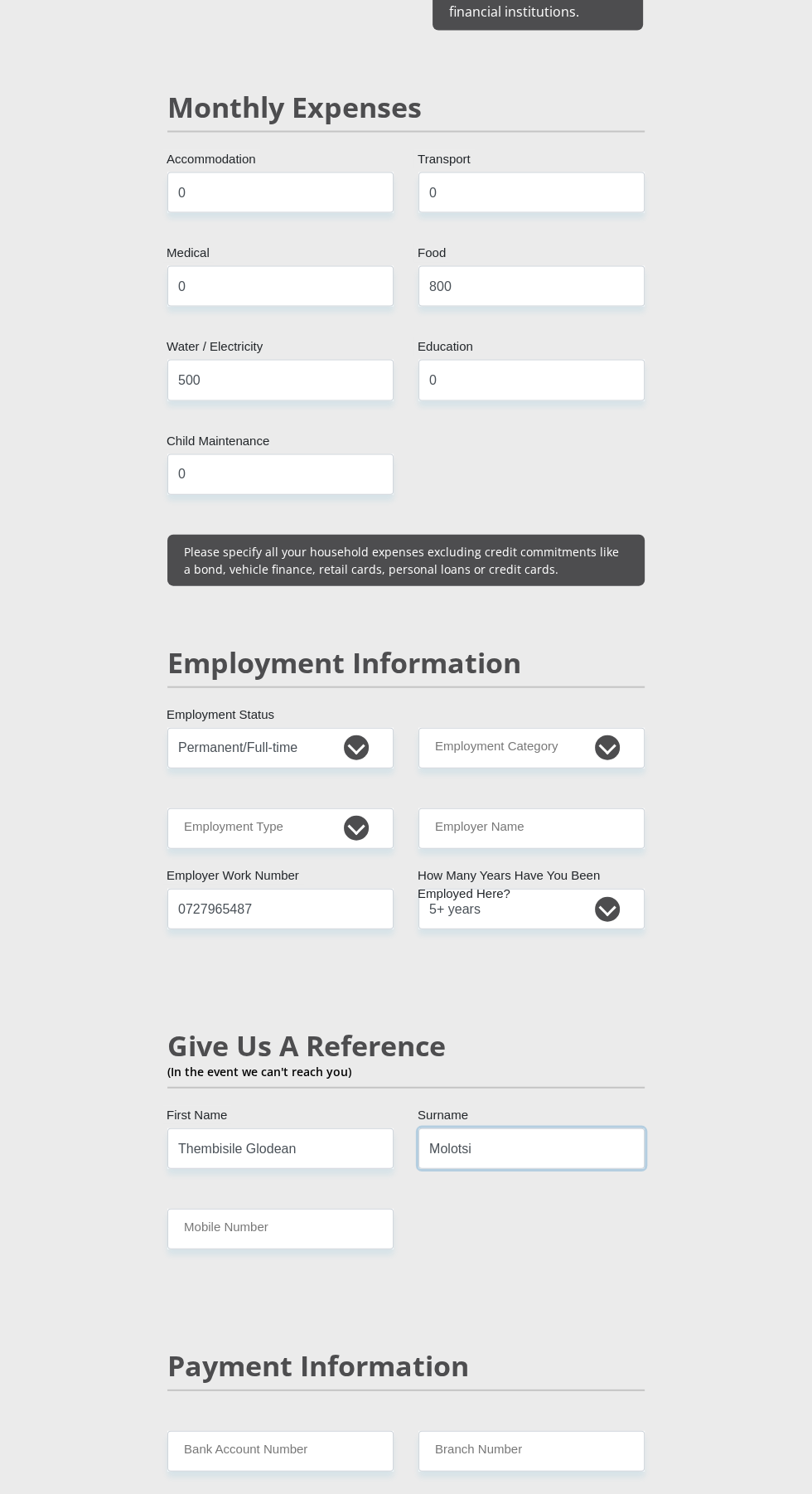
click at [599, 1128] on input "Molotsi" at bounding box center [532, 1149] width 226 height 41
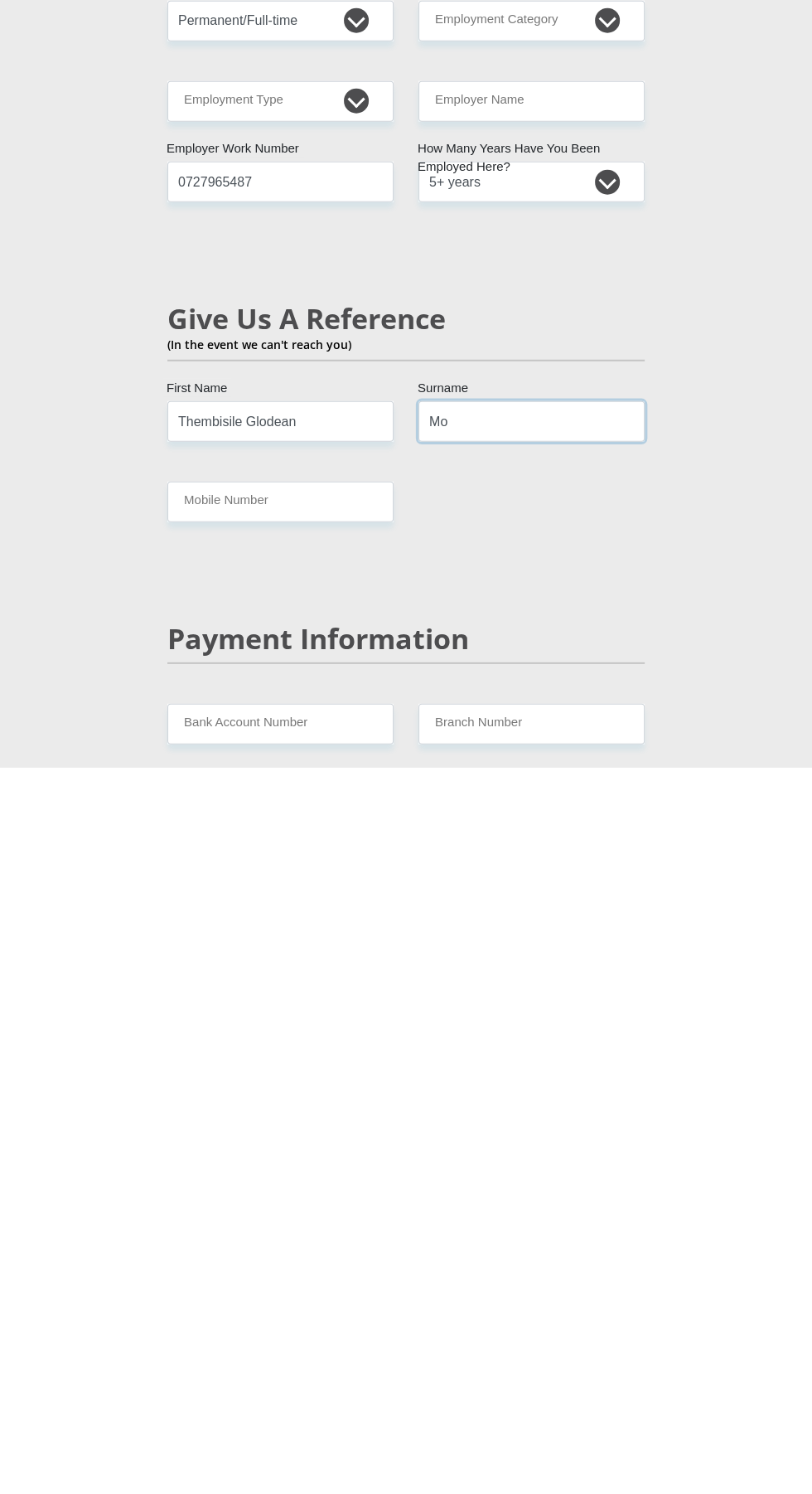
type input "M"
type input "Phalane"
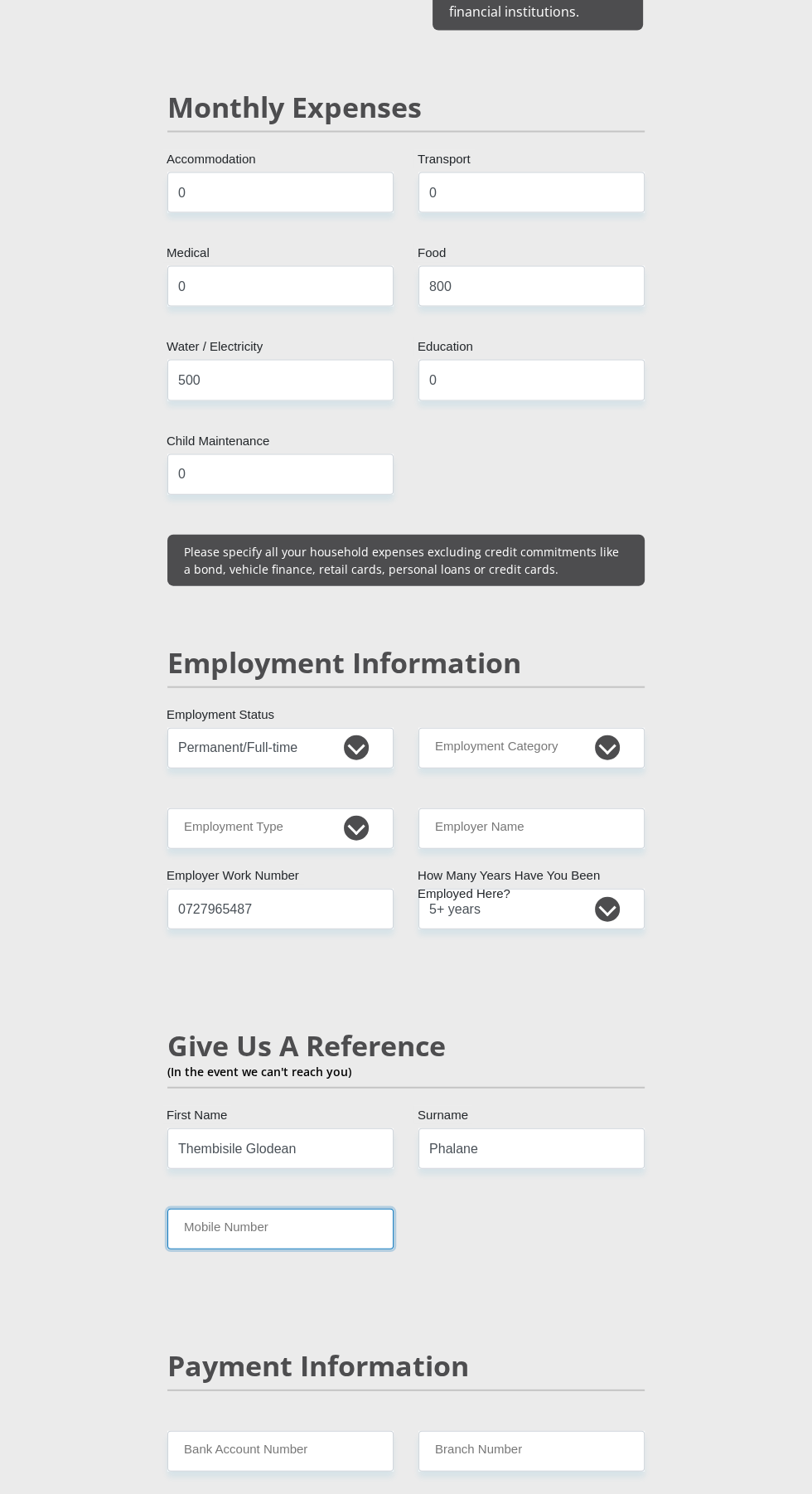
click at [344, 1209] on input "Mobile Number" at bounding box center [280, 1229] width 226 height 41
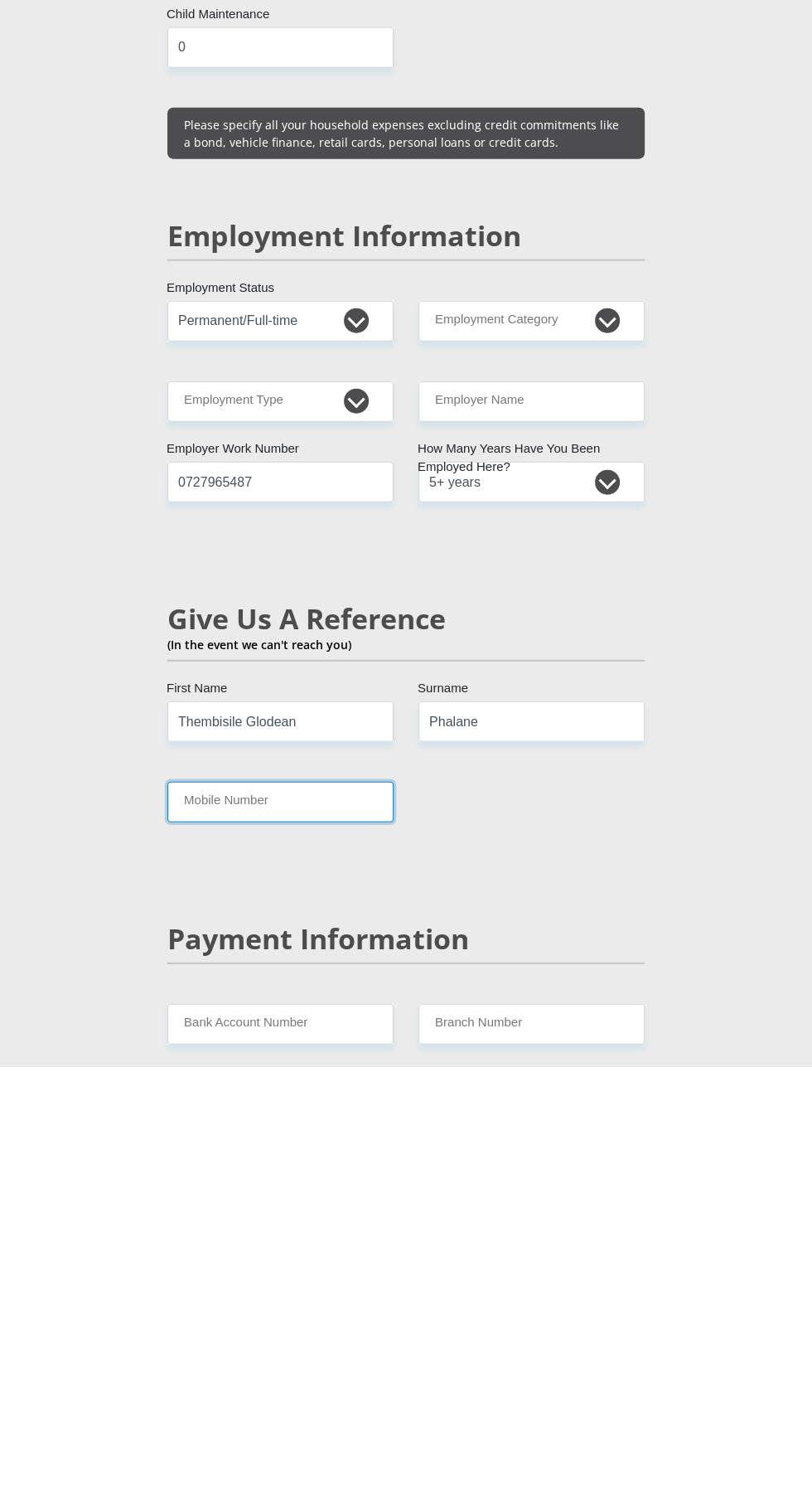
scroll to position [2239, 0]
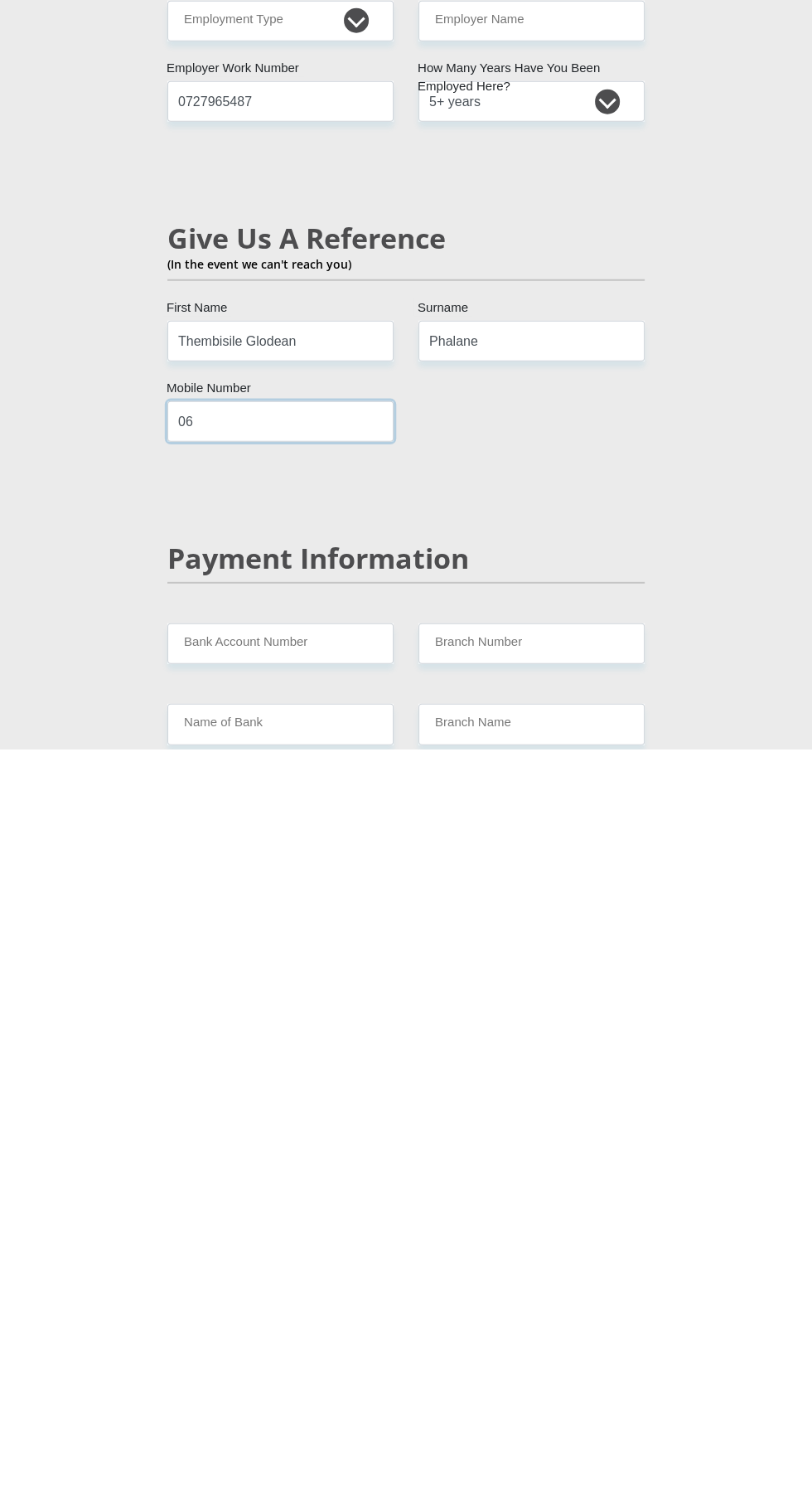
type input "0608469096"
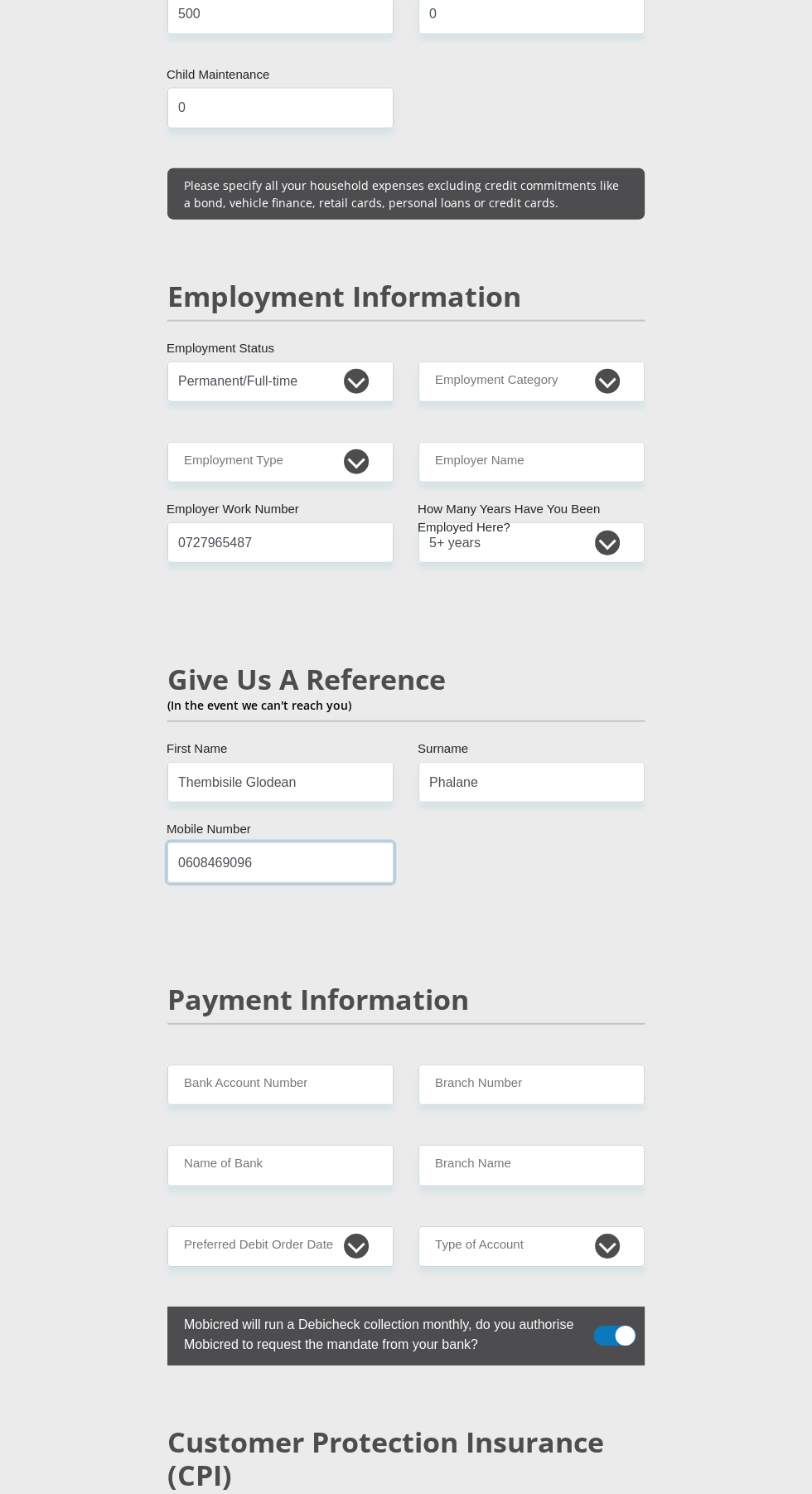
scroll to position [2564, 0]
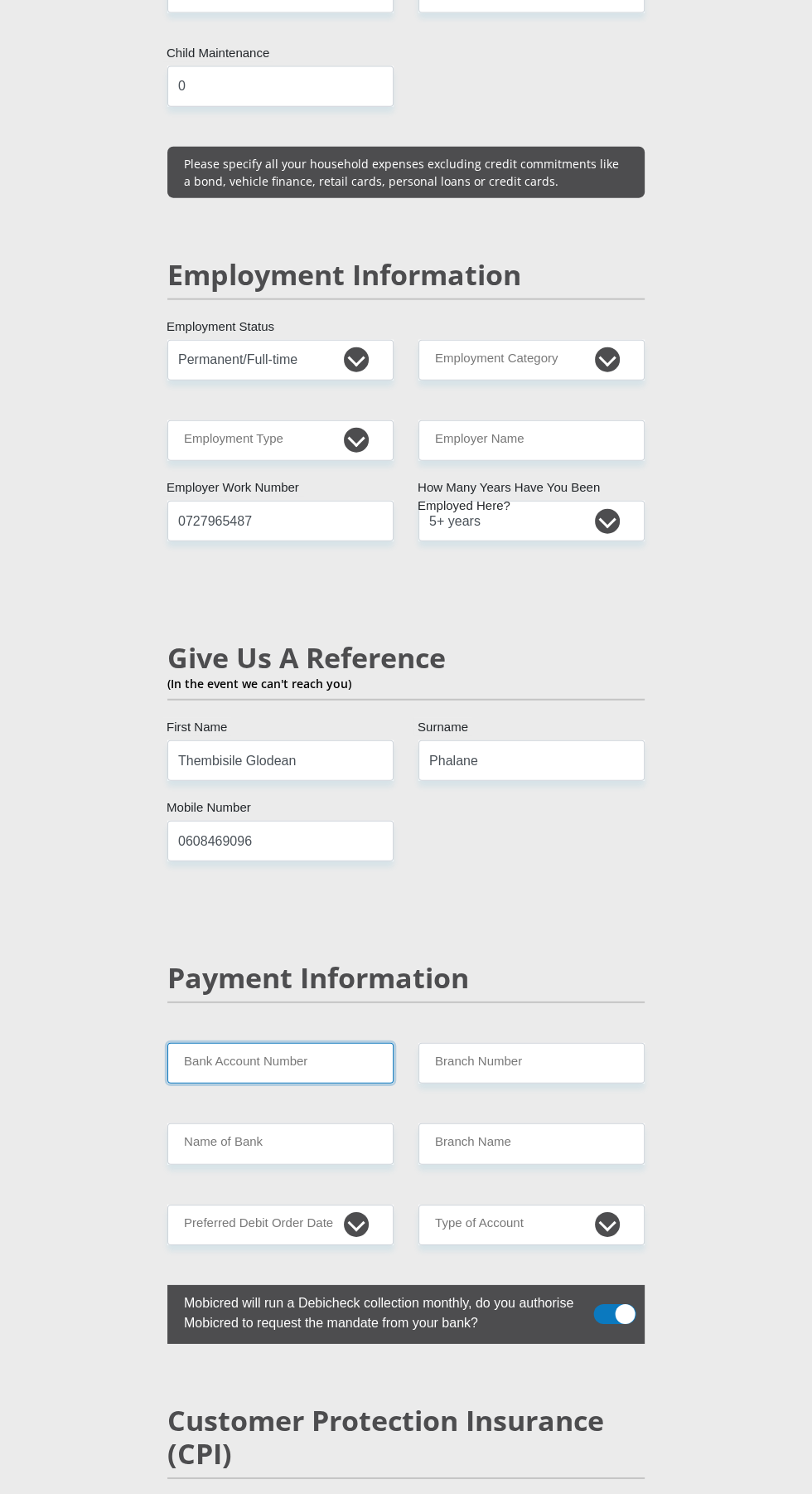
click at [316, 1042] on input "Bank Account Number" at bounding box center [280, 1063] width 226 height 41
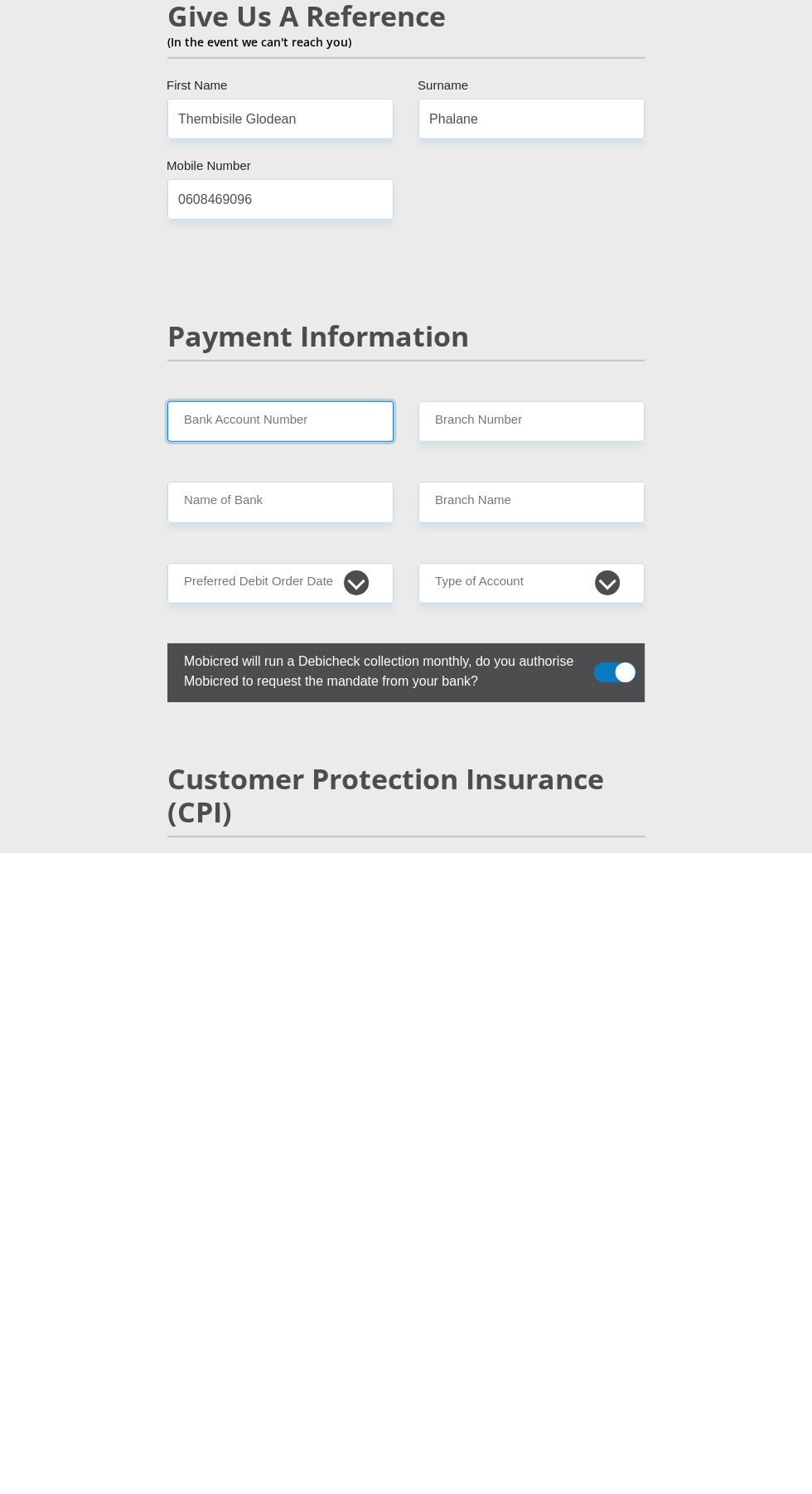
type input "62343663119"
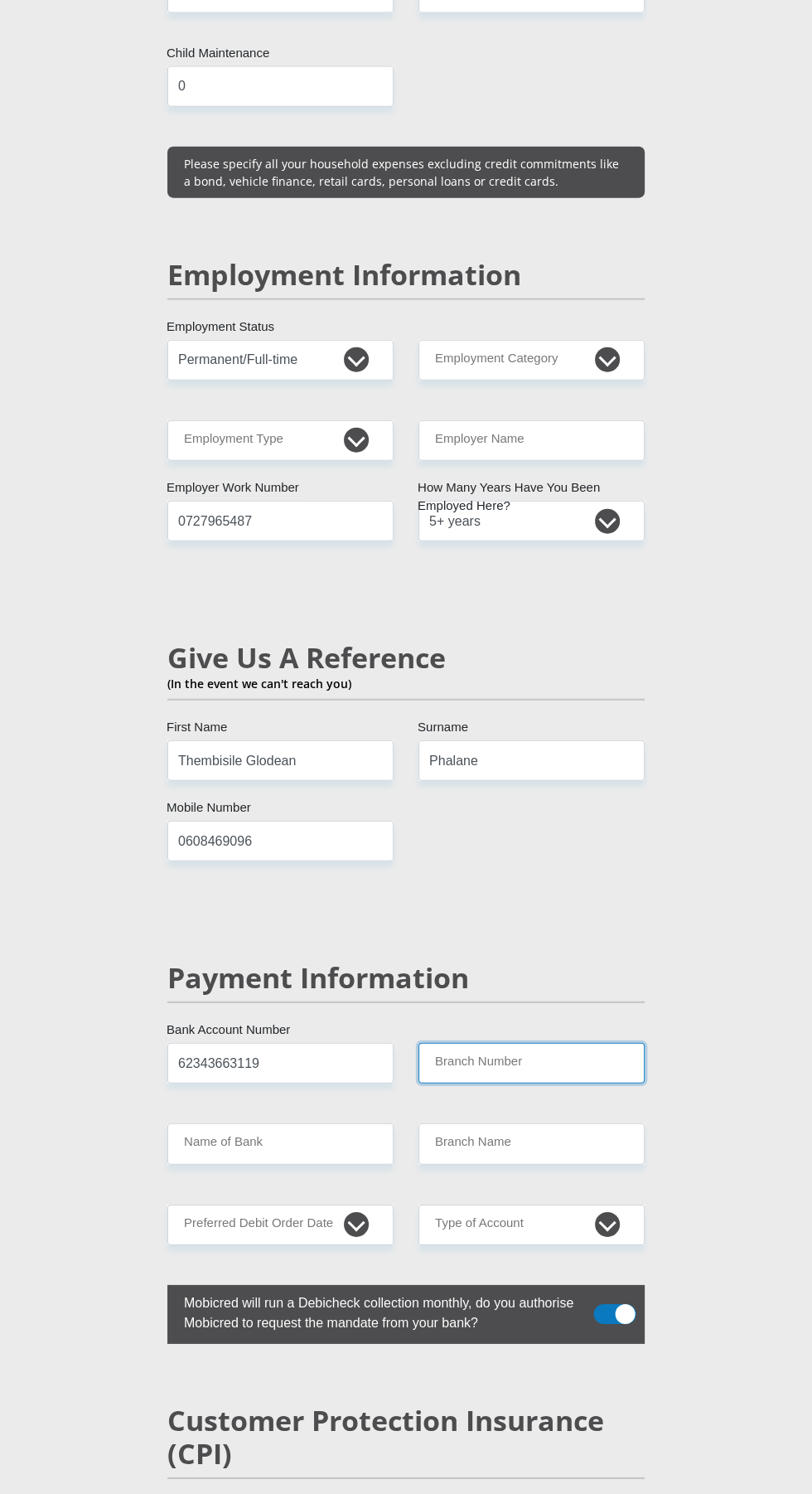
click at [583, 1042] on input "Branch Number" at bounding box center [532, 1063] width 226 height 41
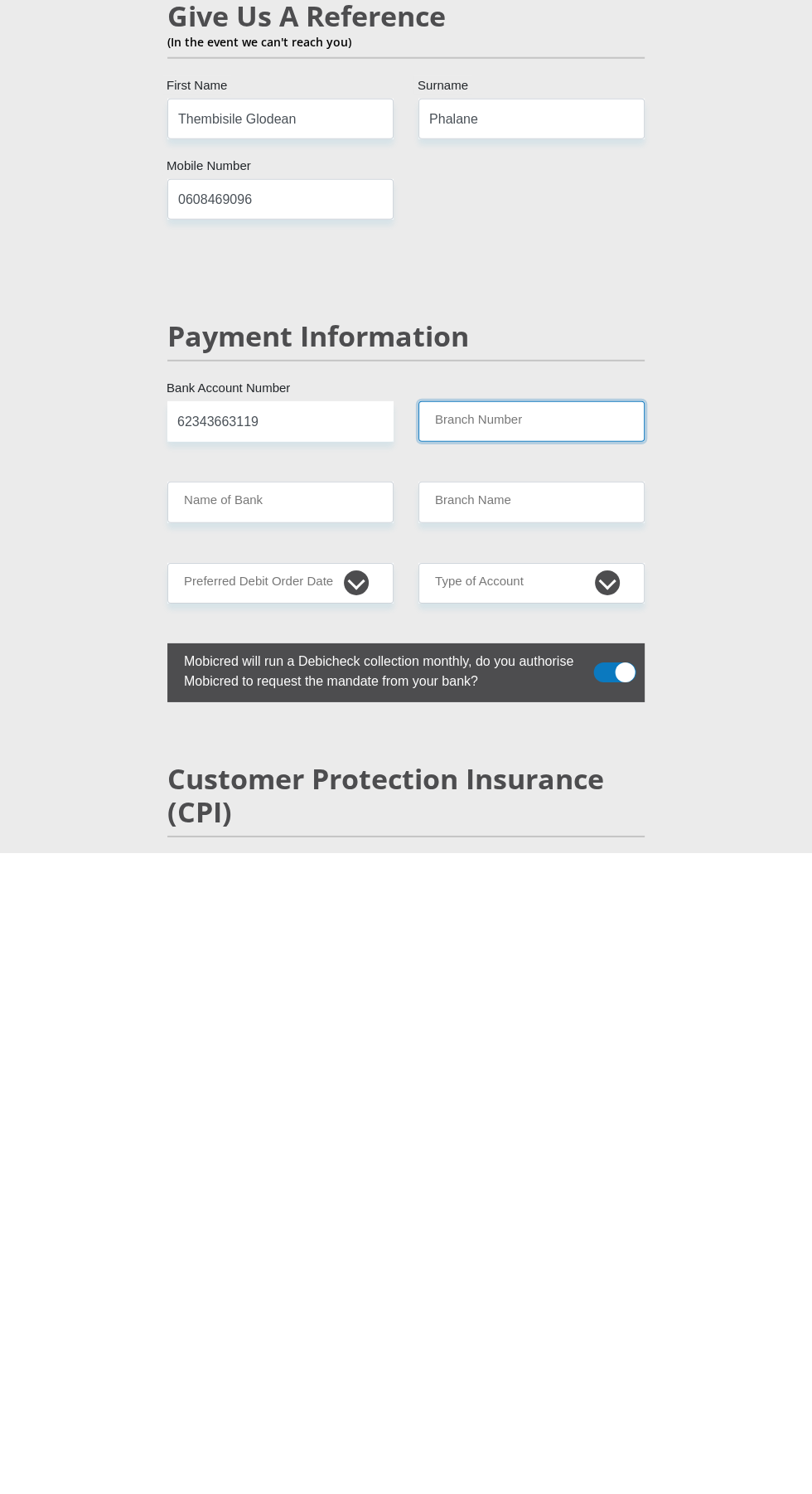
type input "250655"
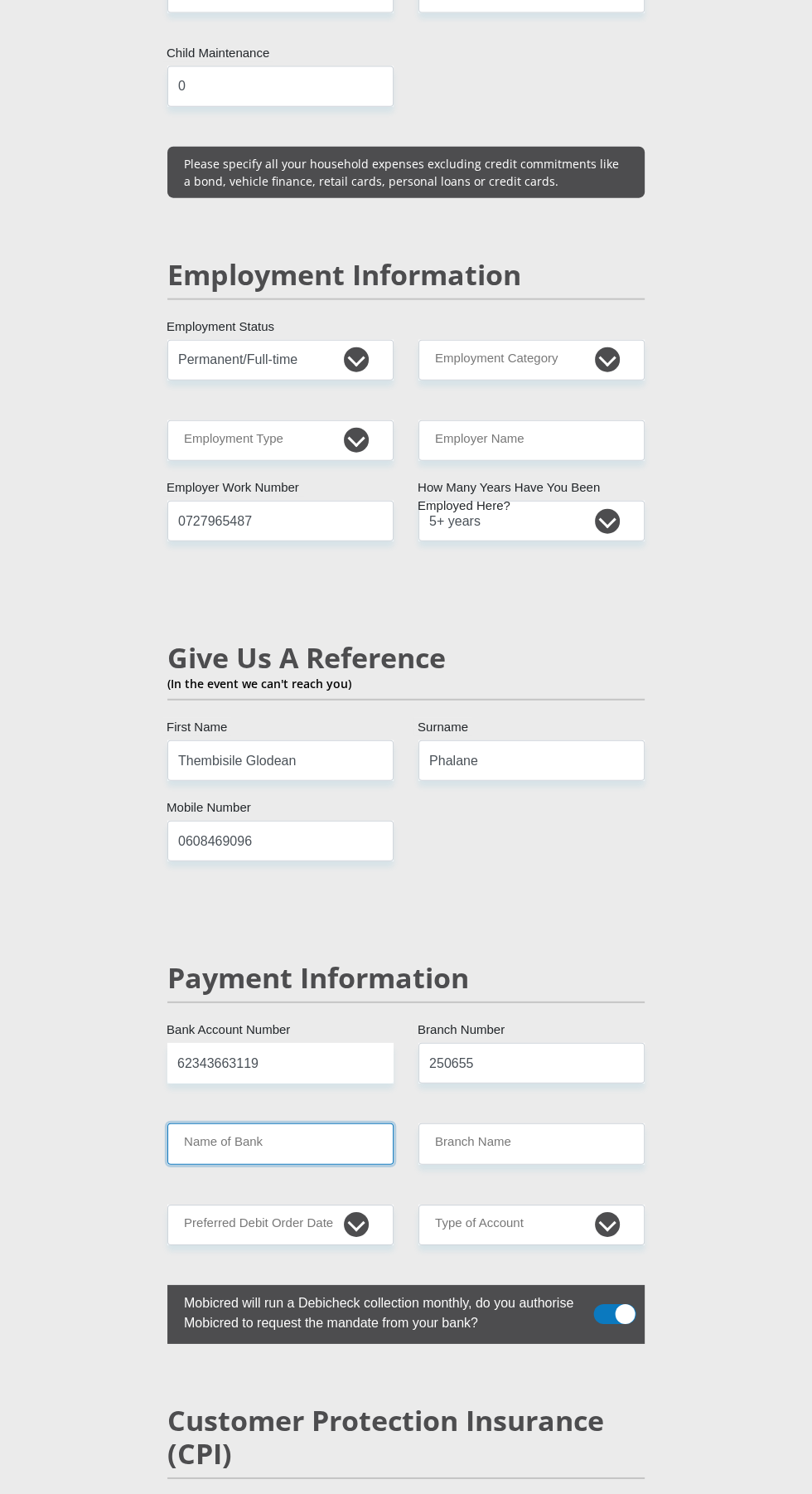
click at [301, 1123] on input "Name of Bank" at bounding box center [280, 1143] width 226 height 41
type input "FIRSTRAND BANK"
type input "BRANCH 560"
click at [367, 1204] on select "1st 2nd 3rd 4th 5th 7th 18th 19th 20th 21st 22nd 23rd 24th 25th 26th 27th 28th …" at bounding box center [280, 1224] width 226 height 41
select select "28"
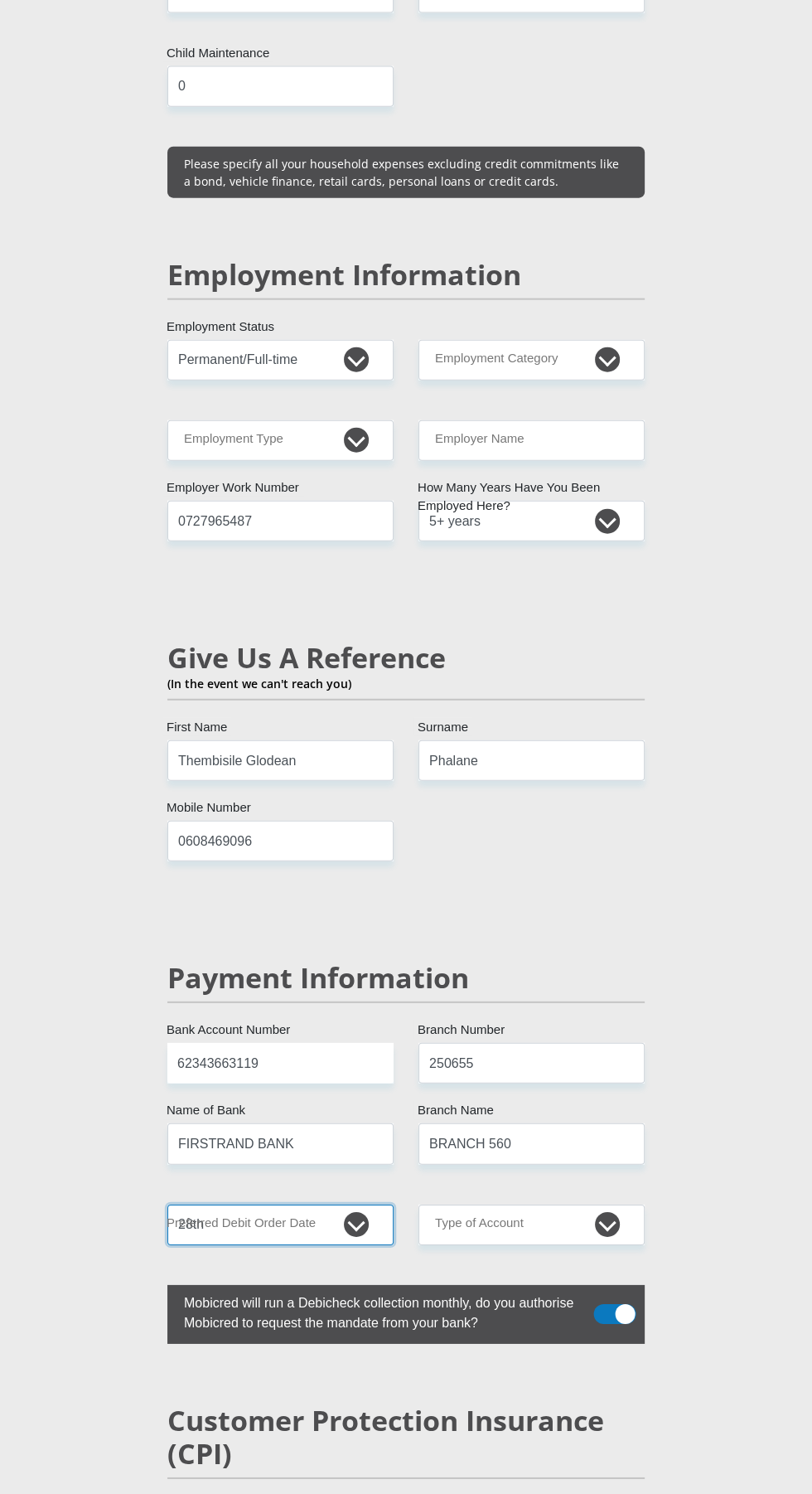
click at [167, 1204] on select "1st 2nd 3rd 4th 5th 7th 18th 19th 20th 21st 22nd 23rd 24th 25th 26th 27th 28th …" at bounding box center [280, 1224] width 226 height 41
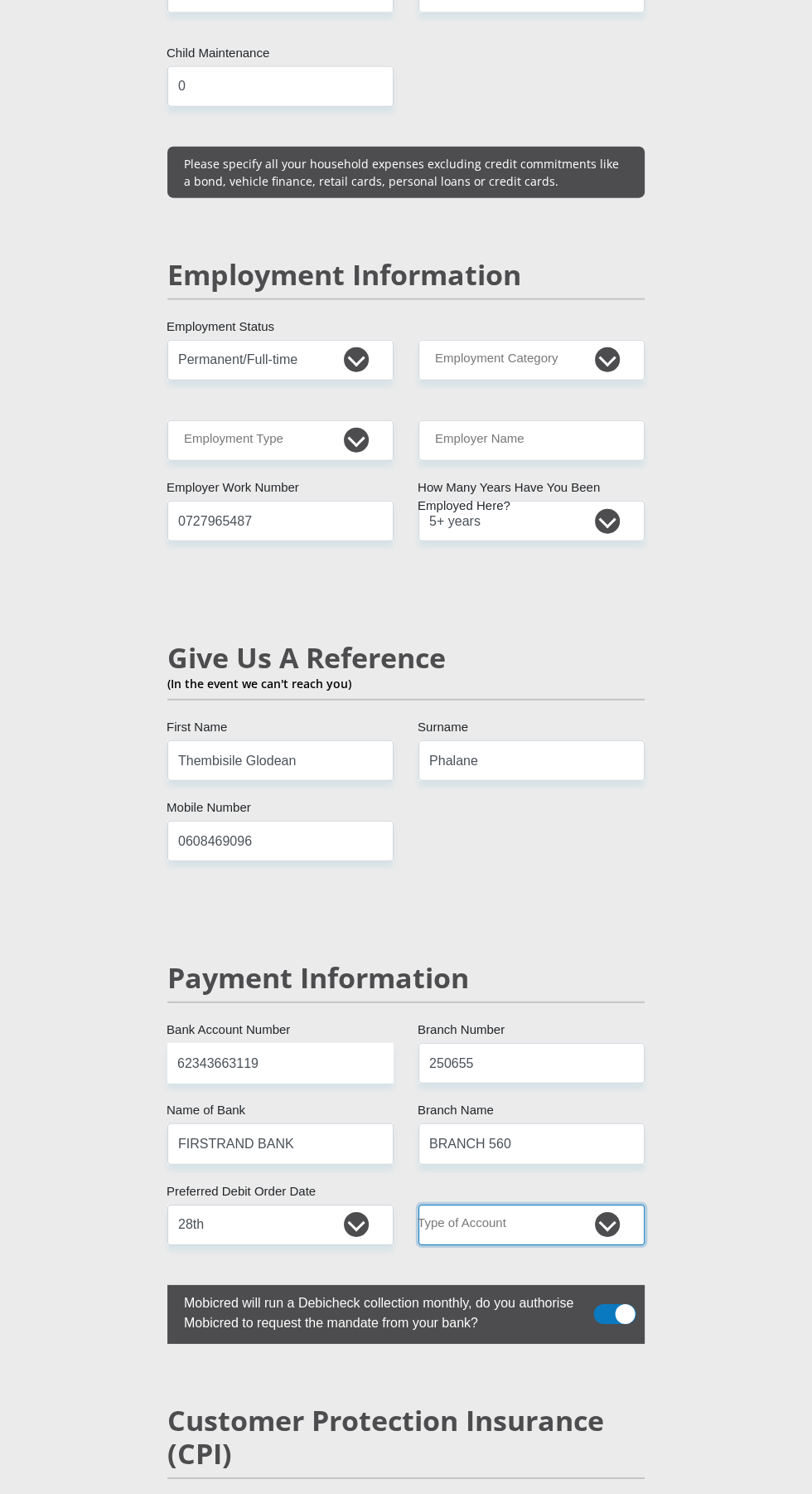
click at [591, 1204] on select "Cheque Savings" at bounding box center [532, 1224] width 226 height 41
select select "SAV"
click at [419, 1204] on select "Cheque Savings" at bounding box center [532, 1224] width 226 height 41
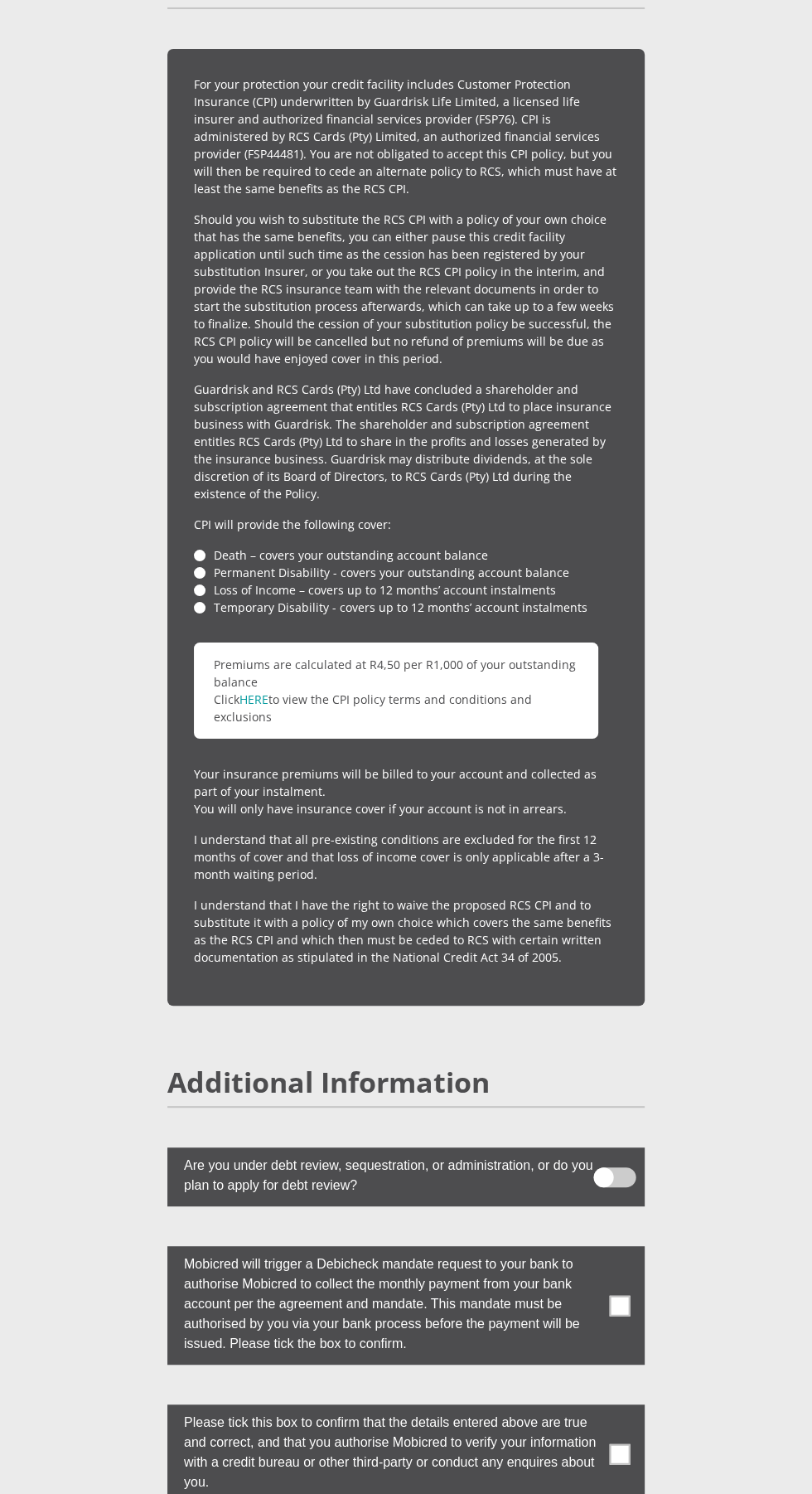
scroll to position [4035, 0]
click at [634, 1269] on label at bounding box center [406, 1304] width 478 height 119
click at [604, 1249] on input "checkbox" at bounding box center [604, 1249] width 0 height 0
click at [637, 1412] on label at bounding box center [406, 1452] width 478 height 99
click at [604, 1407] on input "checkbox" at bounding box center [604, 1407] width 0 height 0
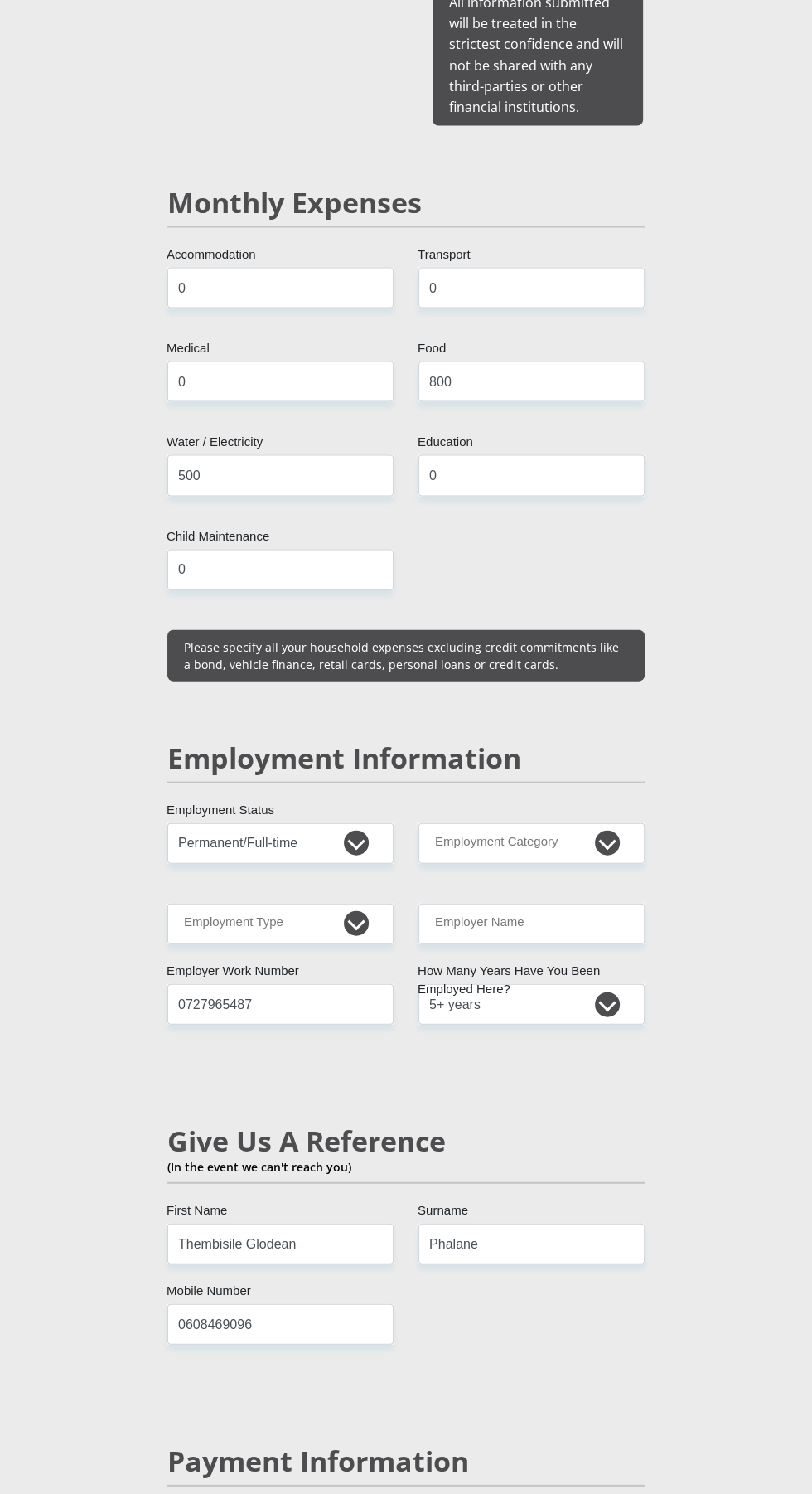
scroll to position [2090, 0]
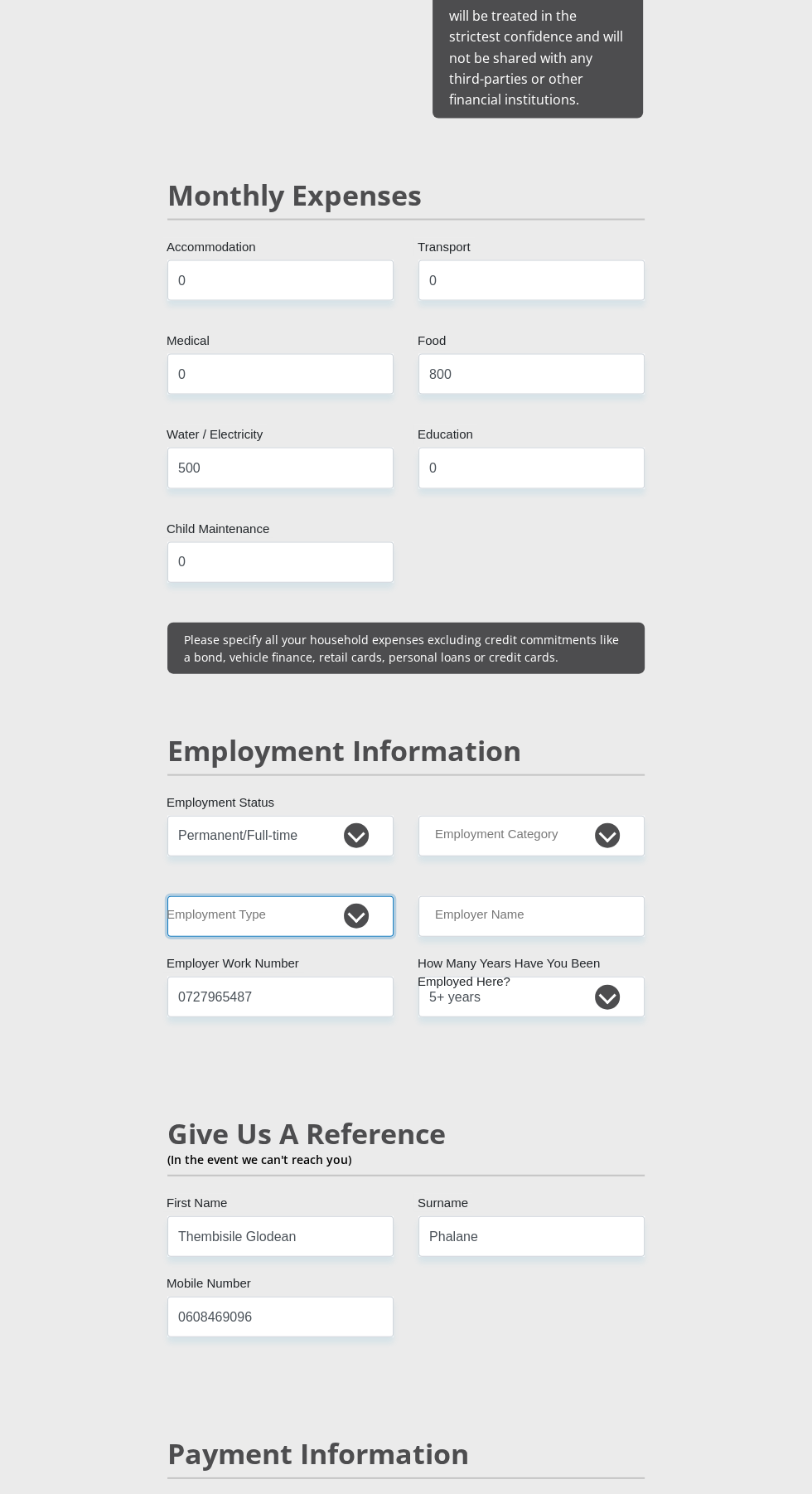
click at [316, 895] on select "College/Lecturer Craft Seller Creative Driver Executive Farmer Forces - Non Com…" at bounding box center [280, 916] width 226 height 41
select select "Sales"
click at [167, 895] on select "College/Lecturer Craft Seller Creative Driver Executive Farmer Forces - Non Com…" at bounding box center [280, 916] width 226 height 41
click at [555, 815] on select "AGRICULTURE ALCOHOL & TOBACCO CONSTRUCTION MATERIALS METALLURGY EQUIPMENT FOR R…" at bounding box center [532, 835] width 226 height 41
select select "53"
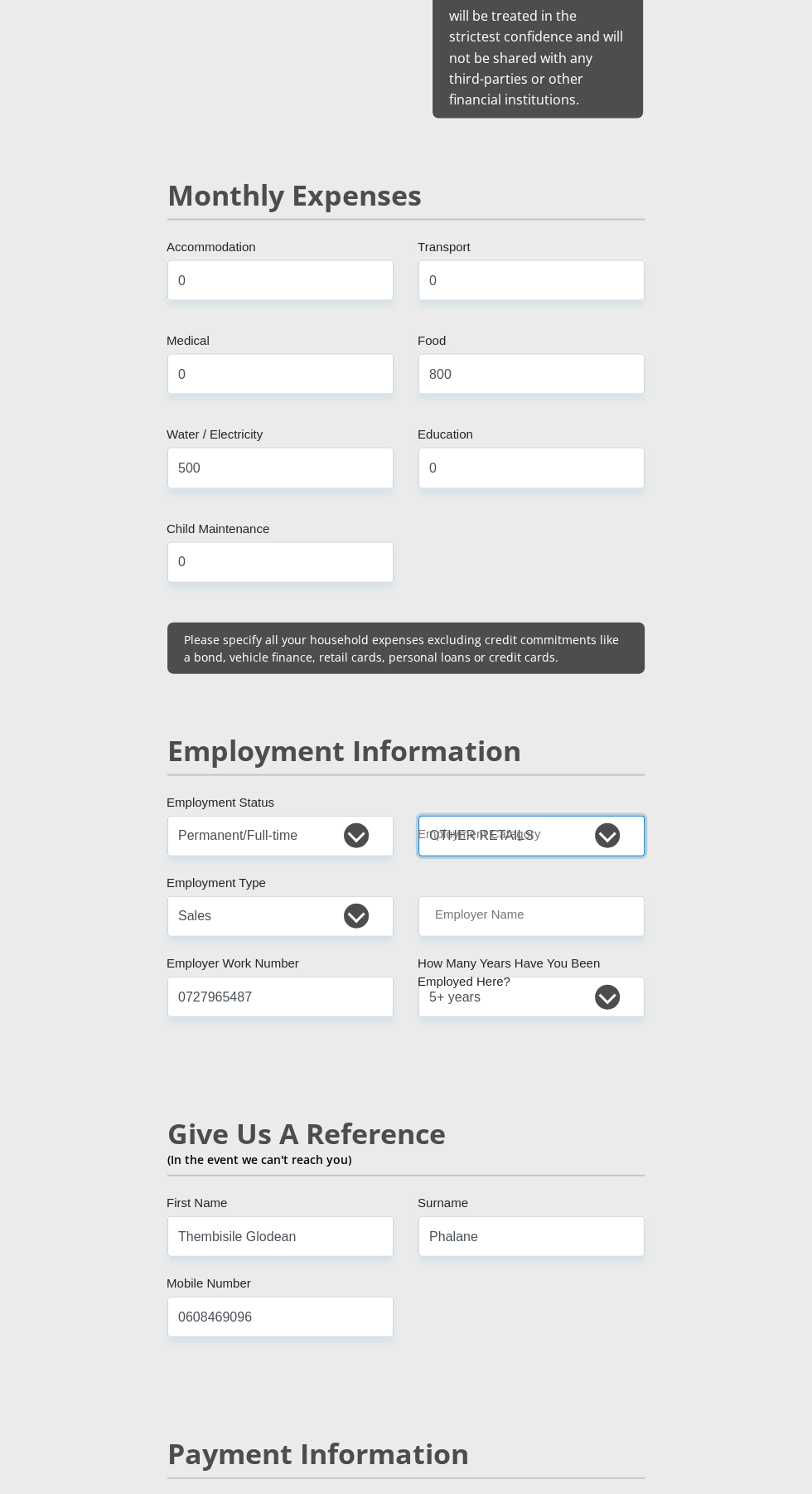
click at [419, 815] on select "AGRICULTURE ALCOHOL & TOBACCO CONSTRUCTION MATERIALS METALLURGY EQUIPMENT FOR R…" at bounding box center [532, 835] width 226 height 41
click at [571, 895] on input "Employer Name" at bounding box center [532, 916] width 226 height 41
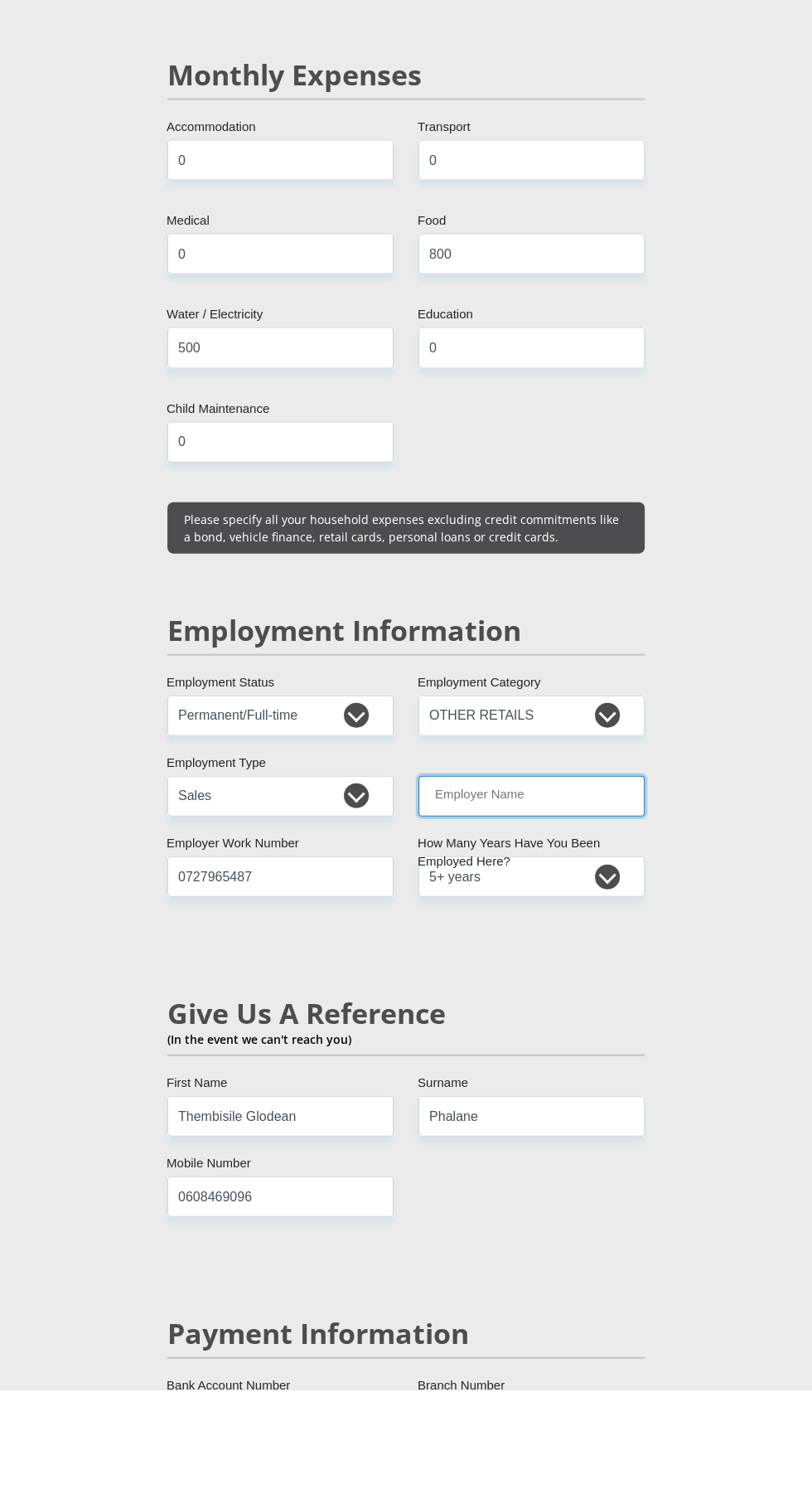
scroll to position [2105, 0]
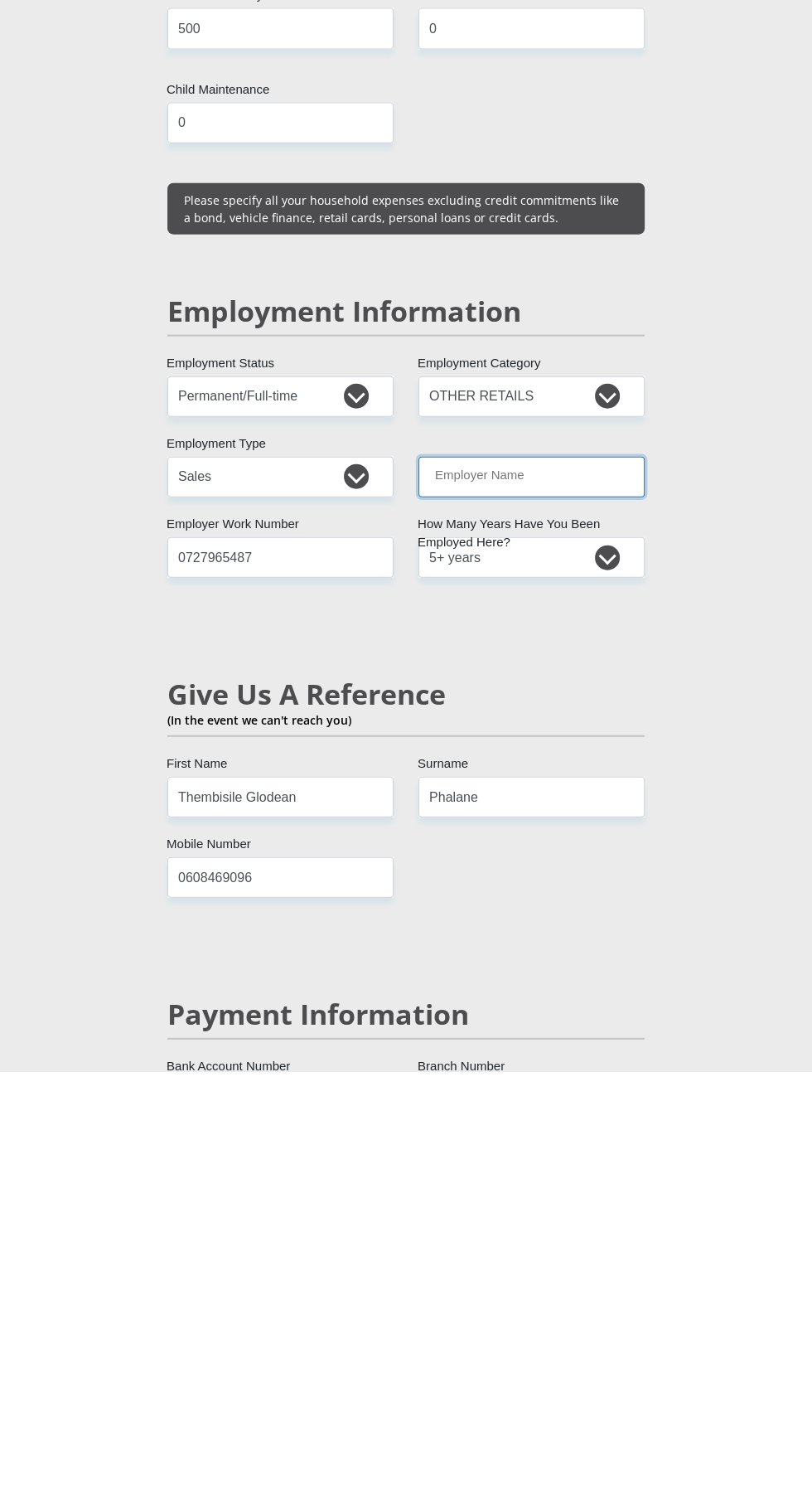
type input "Smollansalesandmarketing"
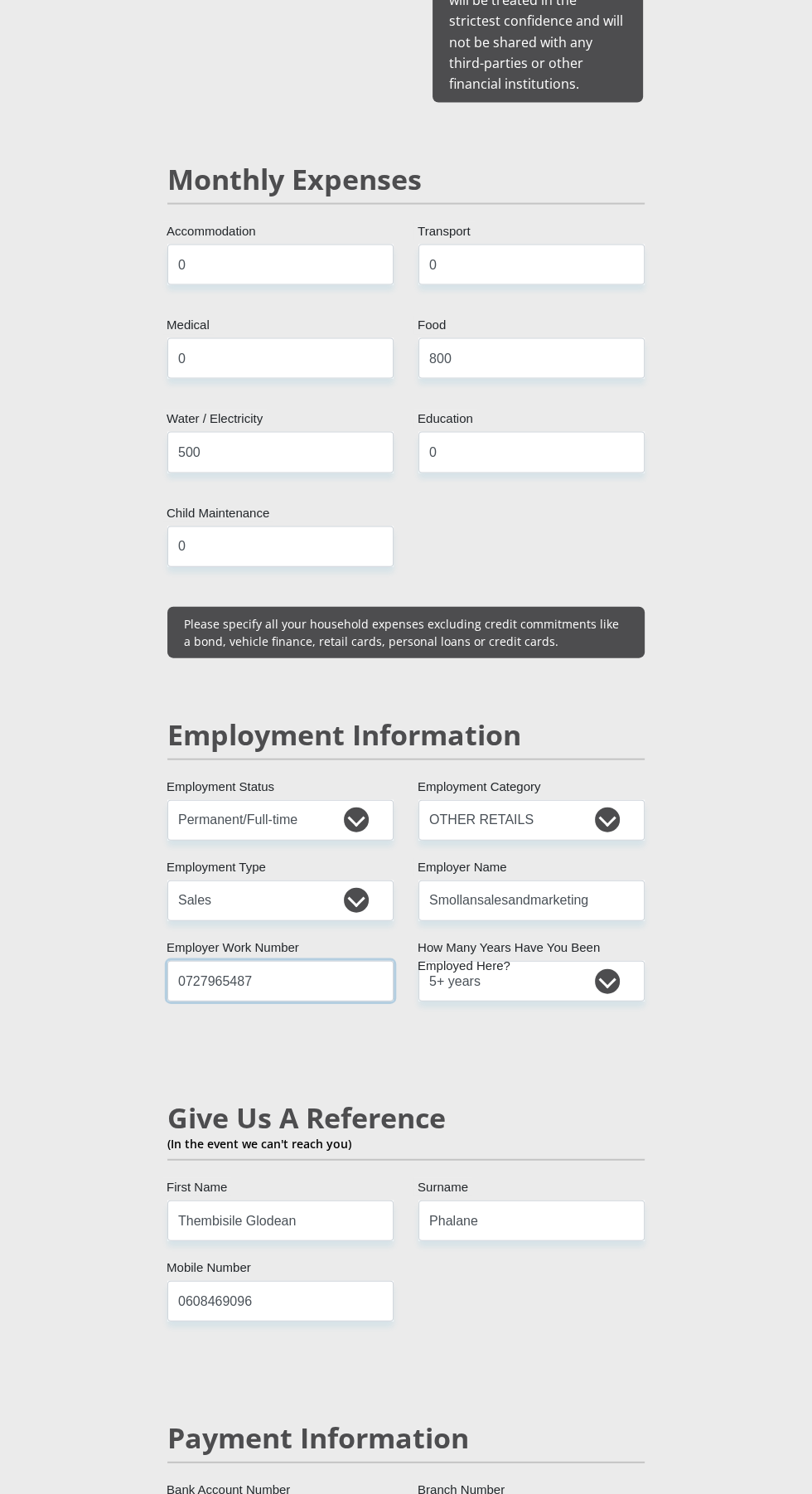
click at [334, 960] on input "0727965487" at bounding box center [280, 981] width 226 height 41
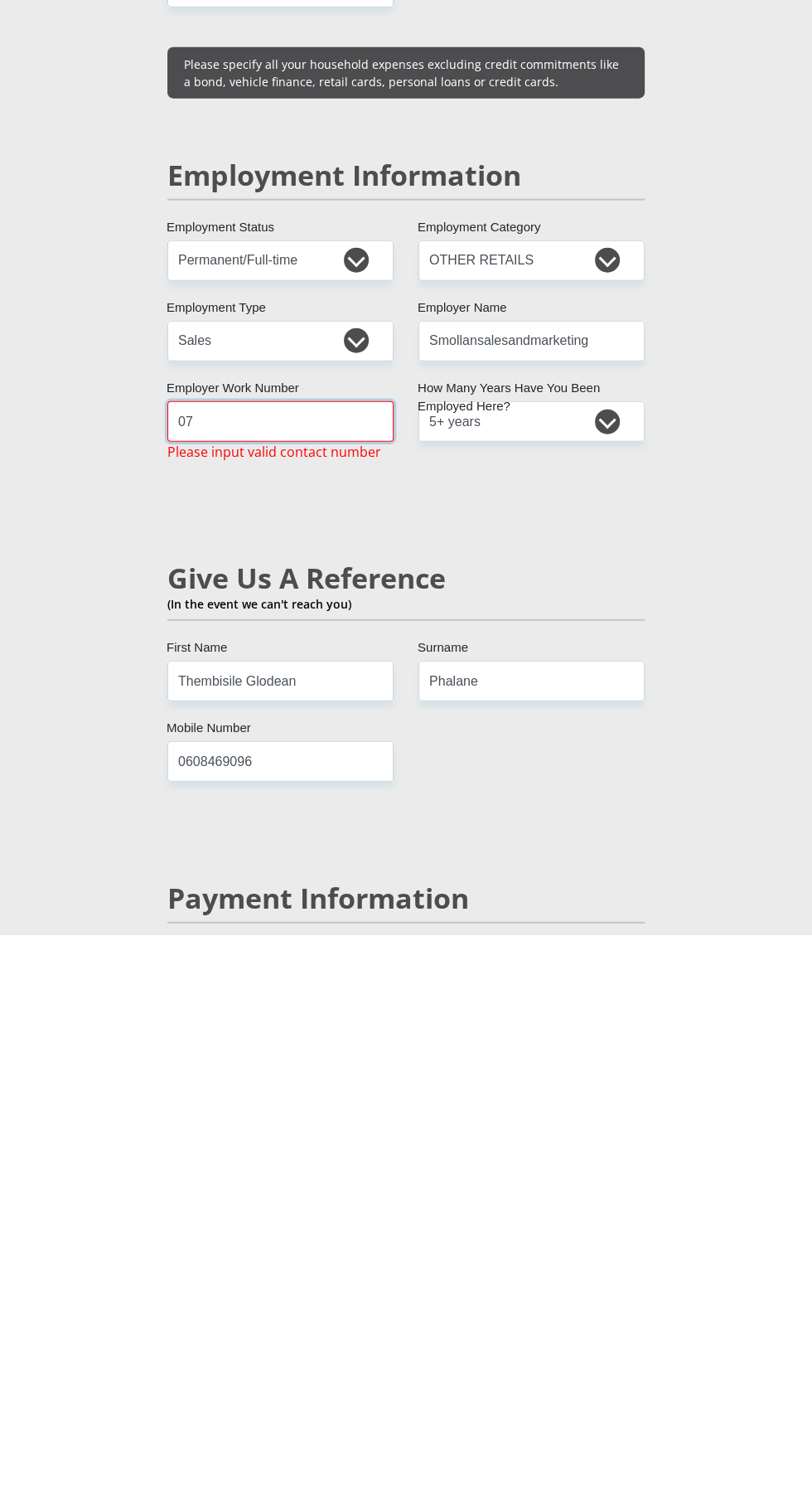
type input "0"
type input "0116408000"
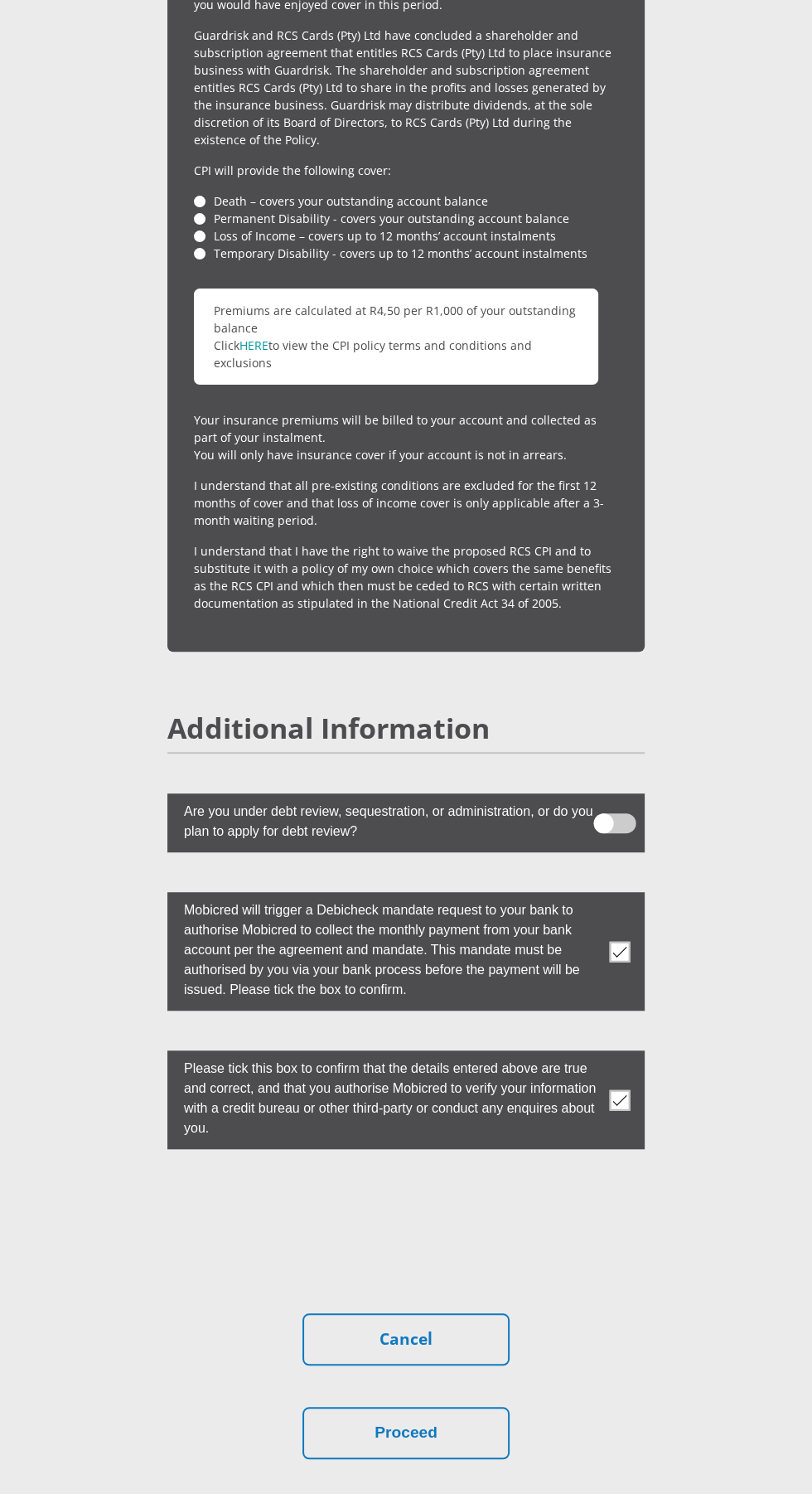
scroll to position [4512, 0]
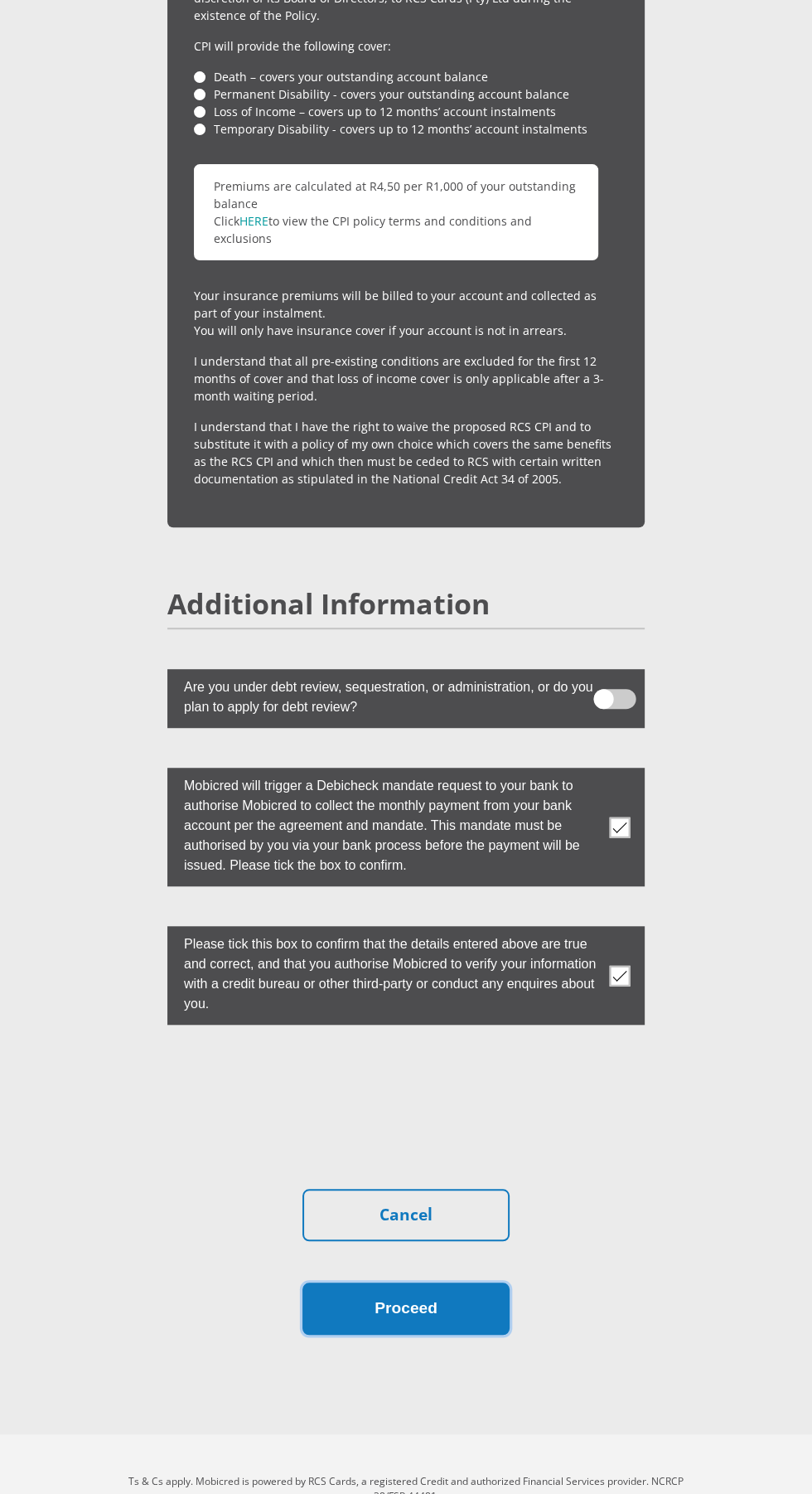
click at [433, 1282] on button "Proceed" at bounding box center [406, 1308] width 207 height 52
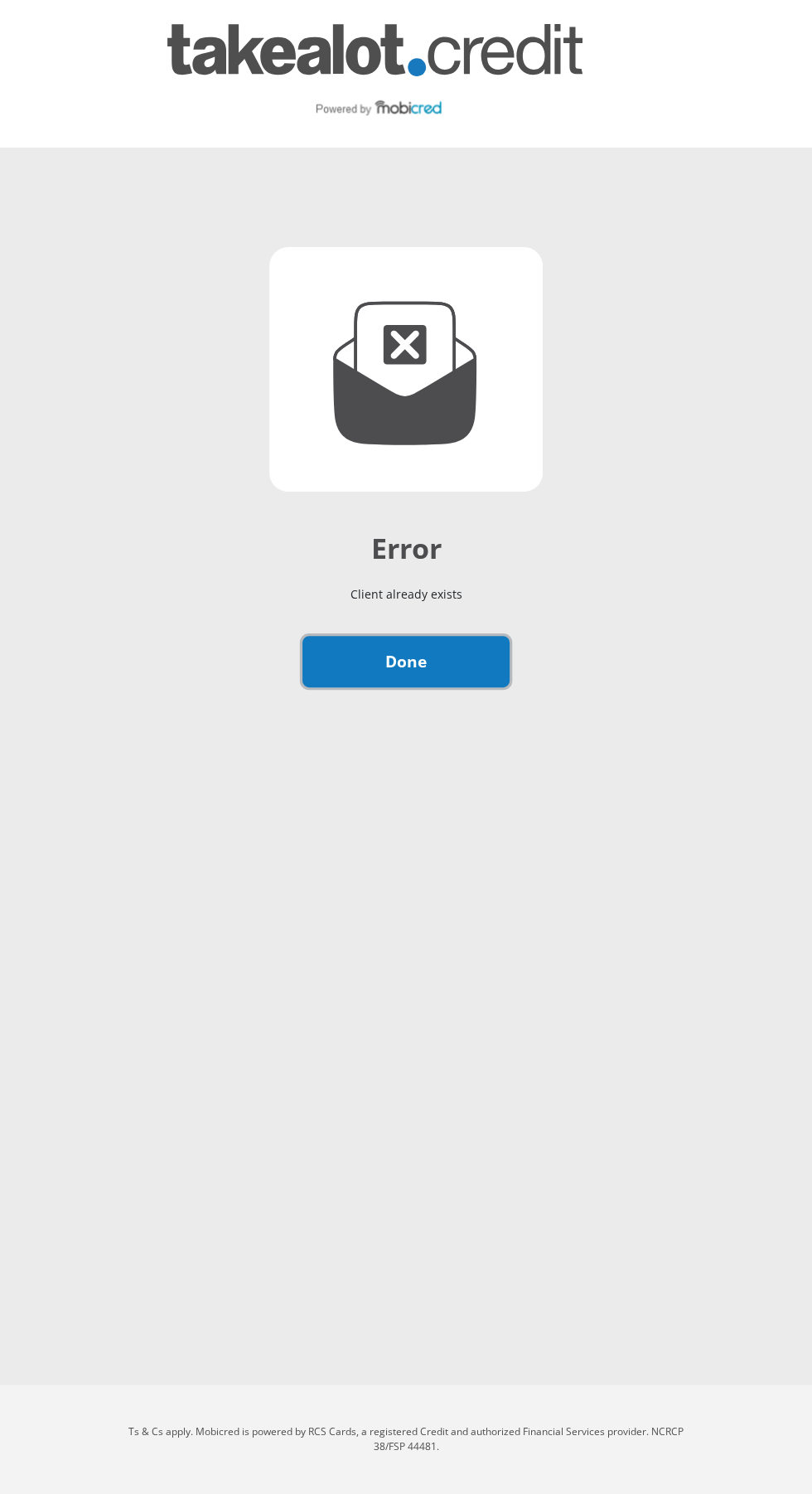
click at [424, 660] on link "Done" at bounding box center [406, 661] width 207 height 52
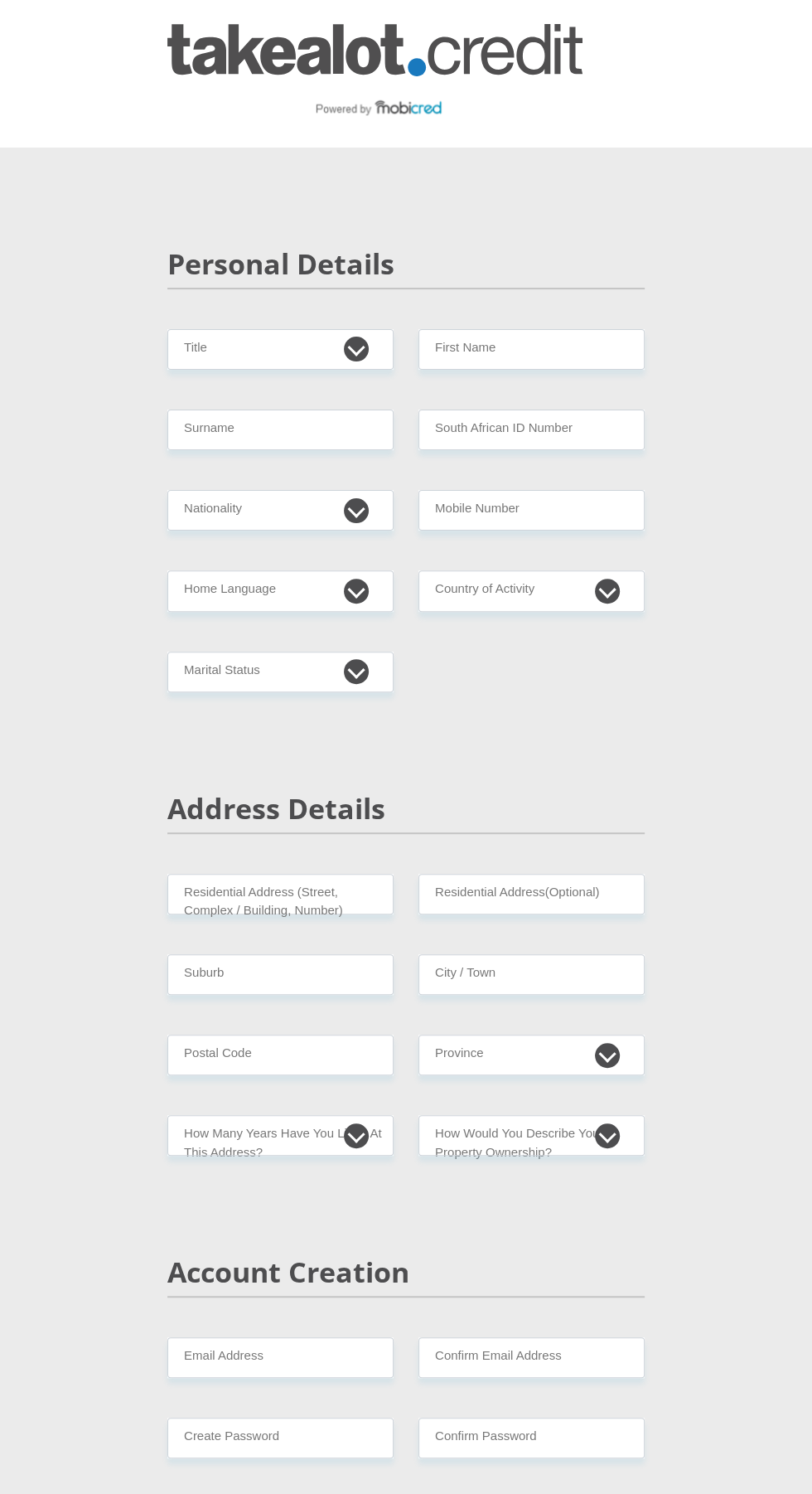
click at [432, 103] on img at bounding box center [374, 73] width 415 height 100
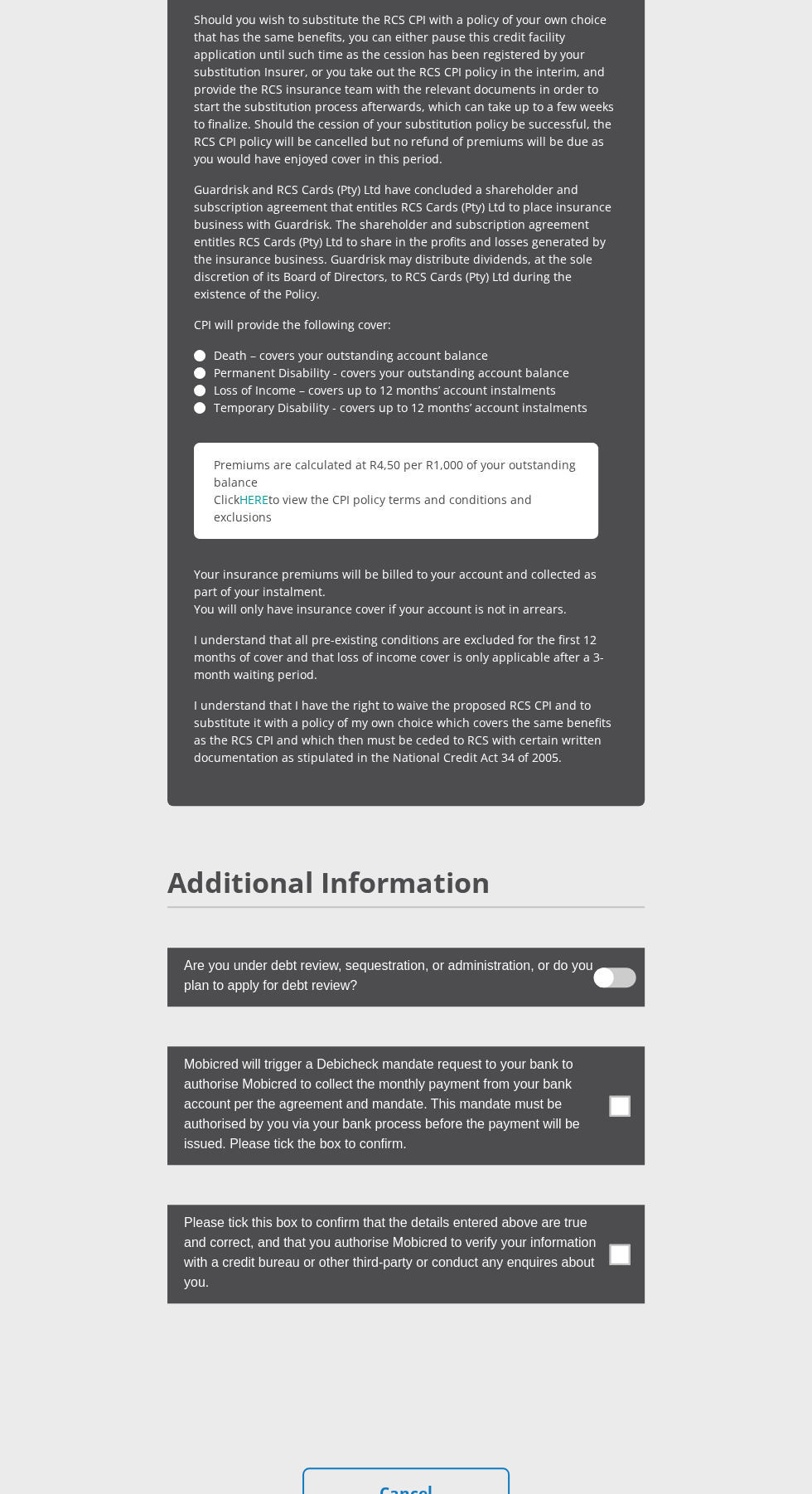
scroll to position [4402, 0]
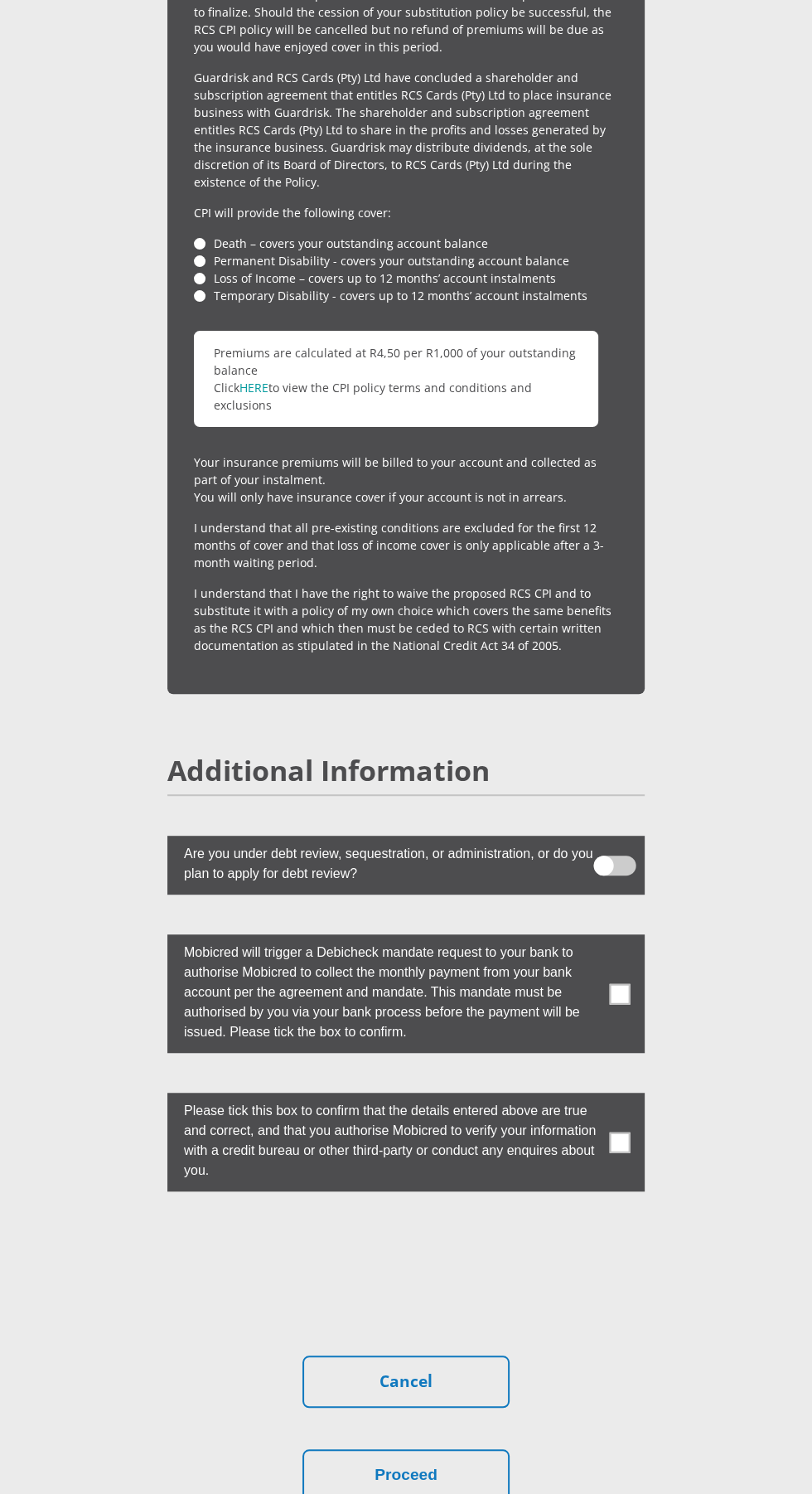
scroll to position [4402, 0]
